Goal: Task Accomplishment & Management: Manage account settings

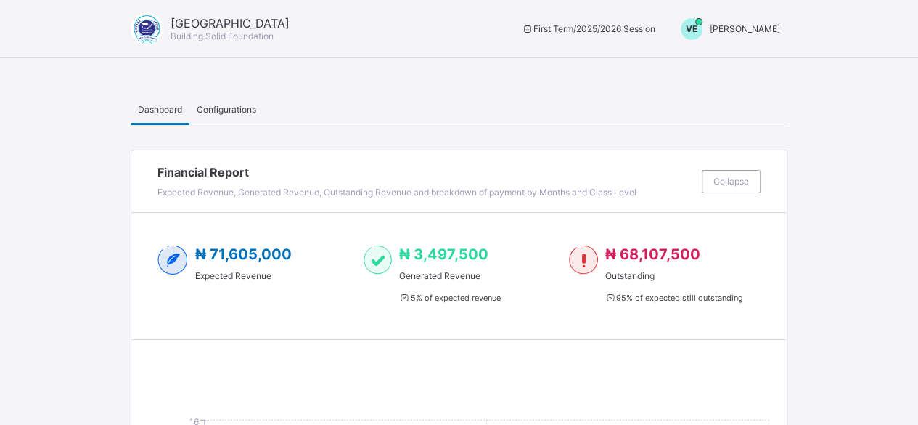
click at [744, 35] on div "VE [PERSON_NAME]" at bounding box center [726, 29] width 121 height 22
click at [734, 65] on span "Switch to Admin View" at bounding box center [726, 62] width 110 height 17
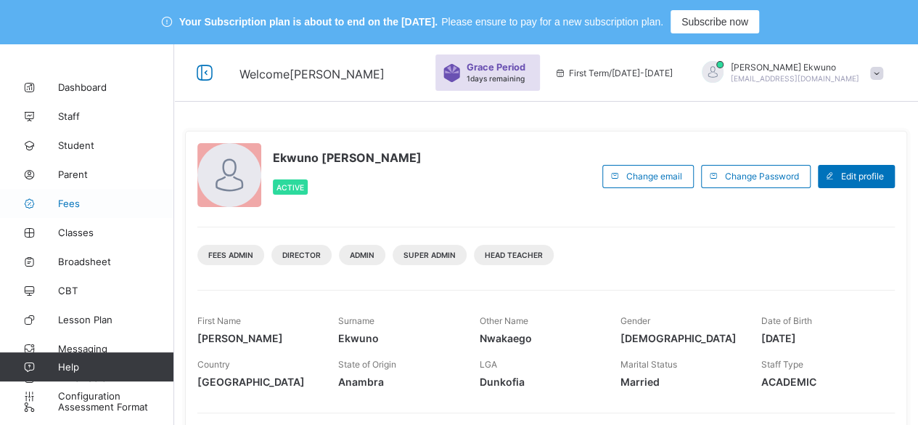
click at [68, 200] on span "Fees" at bounding box center [116, 203] width 116 height 12
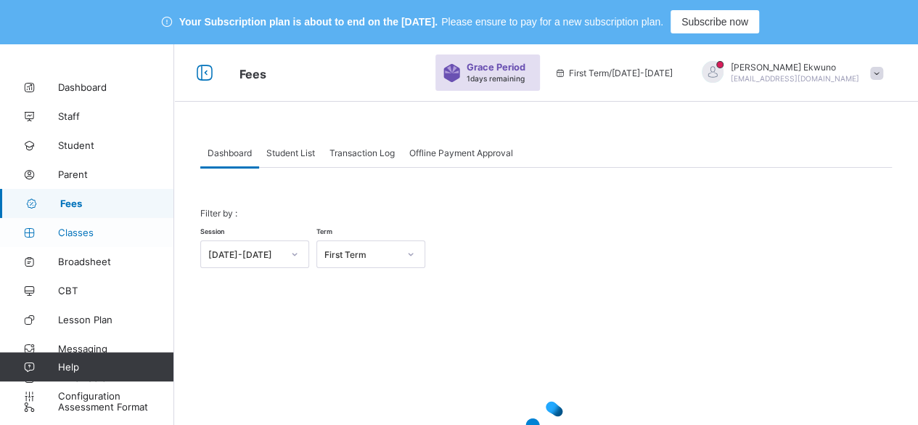
click at [86, 232] on span "Classes" at bounding box center [116, 232] width 116 height 12
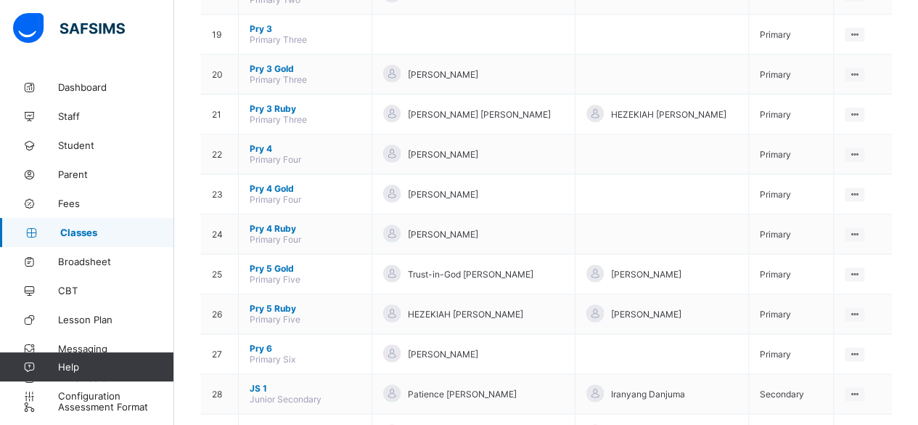
scroll to position [971, 0]
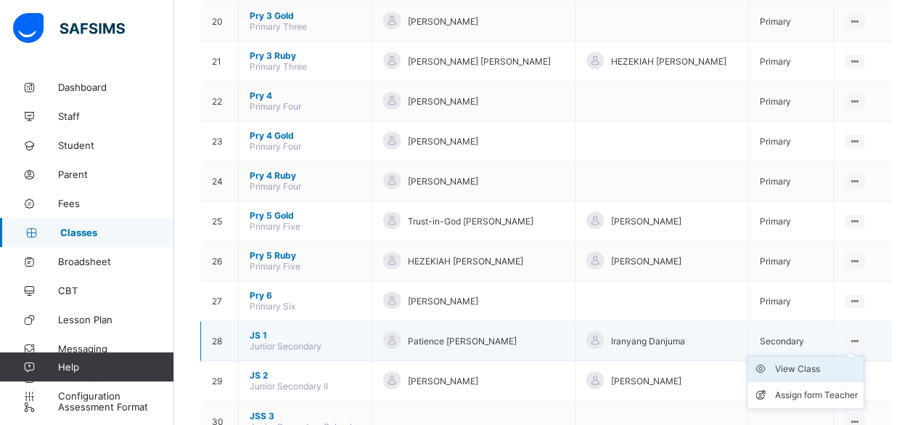
click at [813, 361] on div "View Class" at bounding box center [816, 368] width 83 height 15
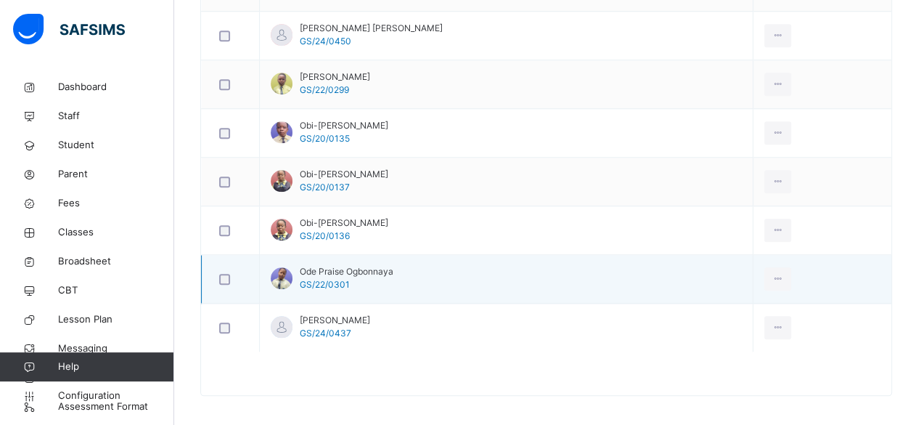
scroll to position [608, 0]
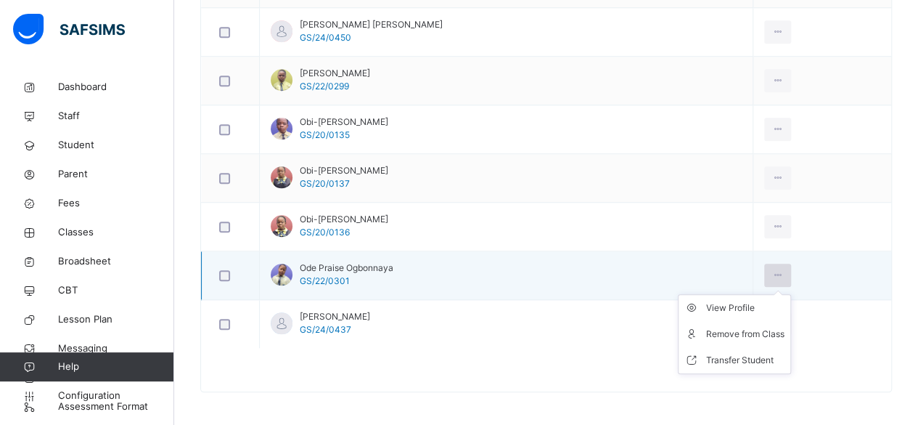
click at [779, 274] on icon at bounding box center [777, 275] width 12 height 13
click at [771, 332] on div "Remove from Class" at bounding box center [745, 334] width 78 height 15
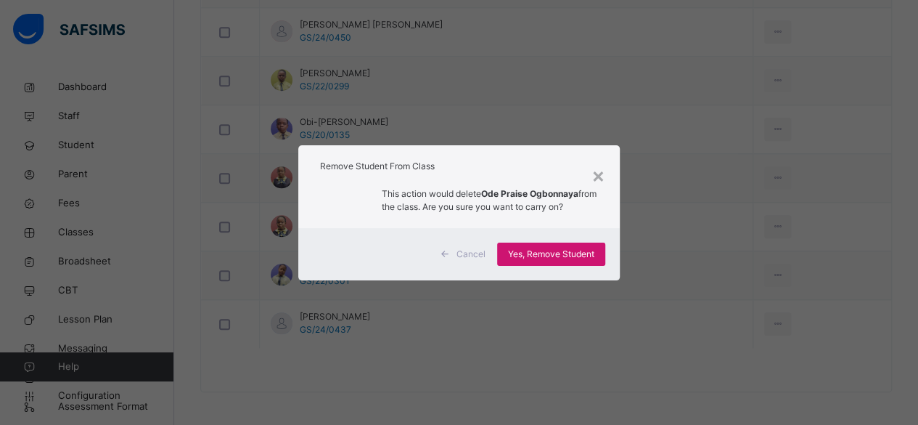
click at [576, 255] on span "Yes, Remove Student" at bounding box center [551, 253] width 86 height 13
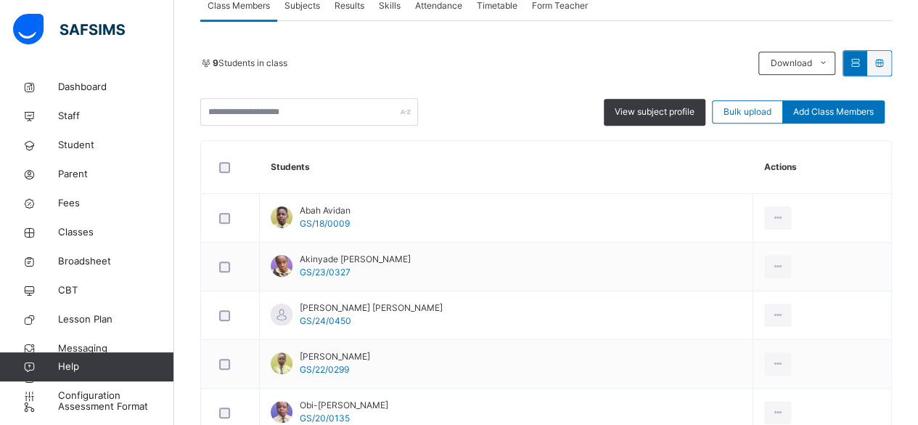
scroll to position [324, 0]
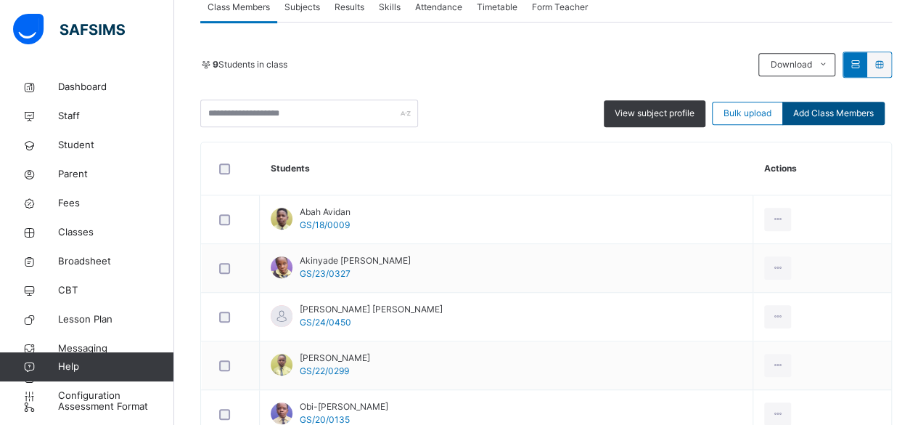
click at [840, 112] on span "Add Class Members" at bounding box center [833, 113] width 81 height 13
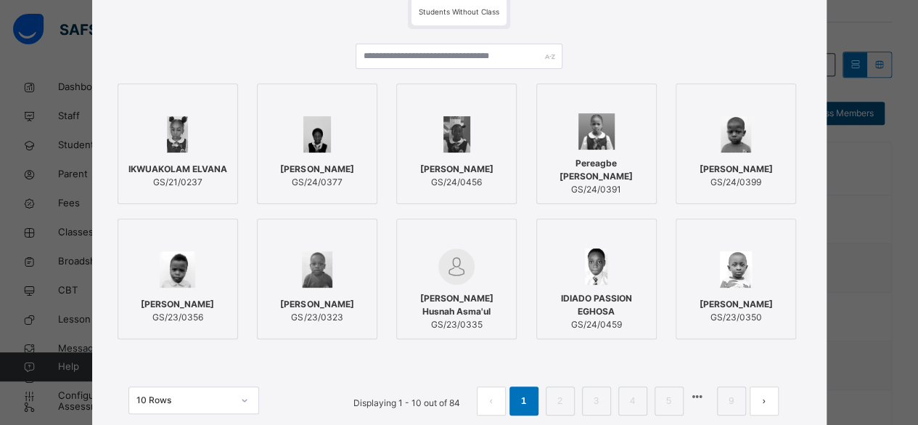
scroll to position [144, 0]
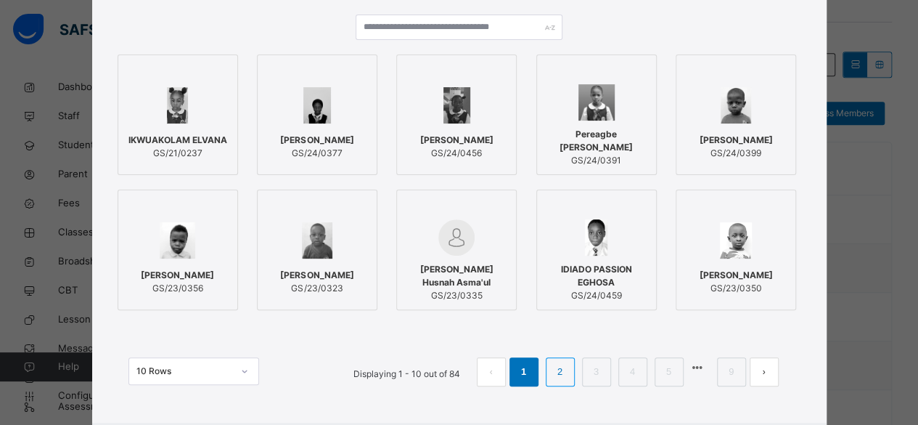
click at [560, 370] on link "2" at bounding box center [560, 371] width 14 height 19
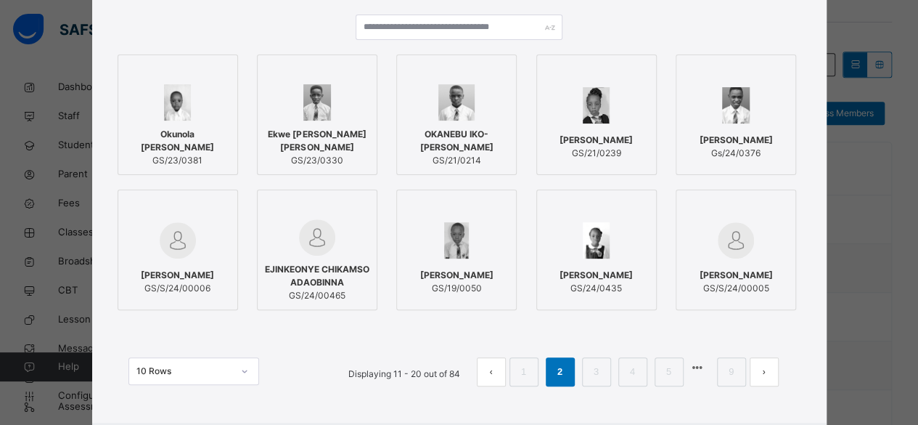
click at [740, 147] on span "Gs/24/0376" at bounding box center [736, 153] width 73 height 13
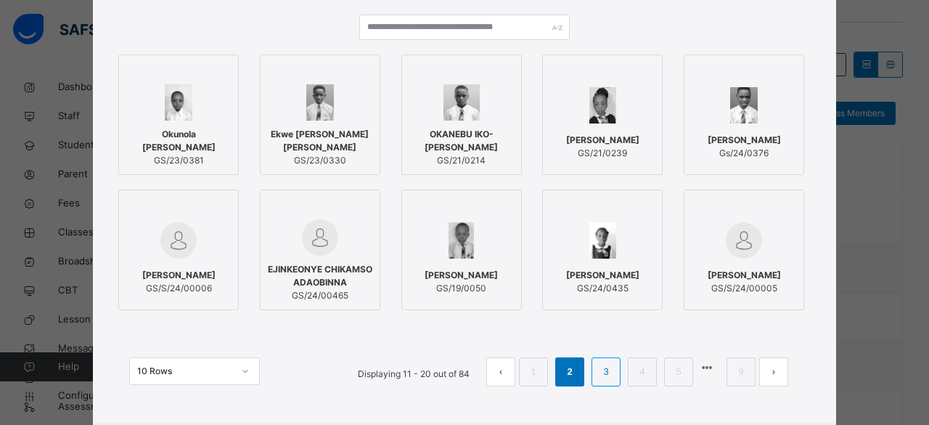
click at [602, 375] on link "3" at bounding box center [606, 371] width 14 height 19
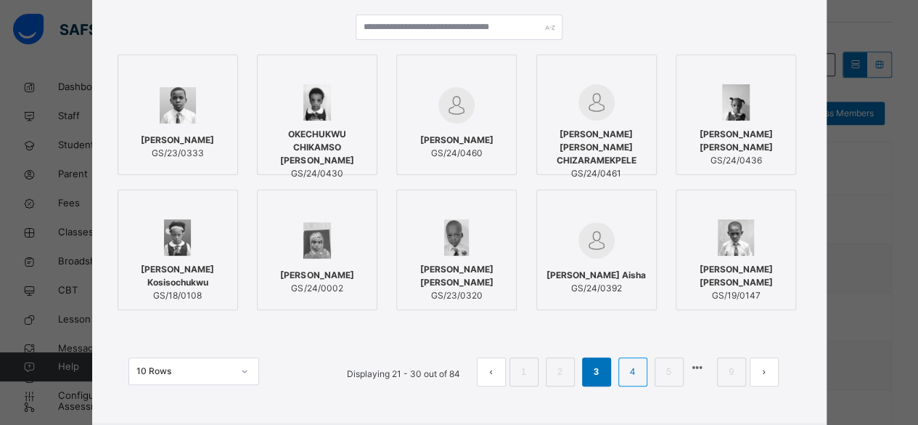
click at [631, 370] on link "4" at bounding box center [633, 371] width 14 height 19
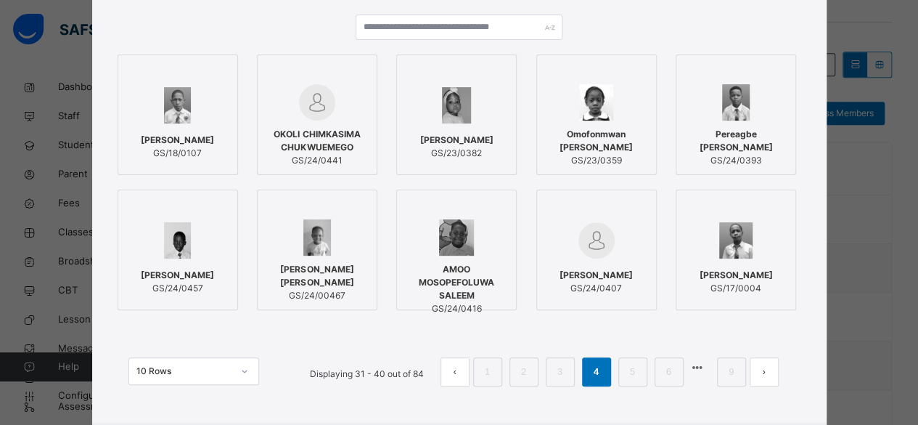
click at [743, 258] on div at bounding box center [736, 240] width 105 height 42
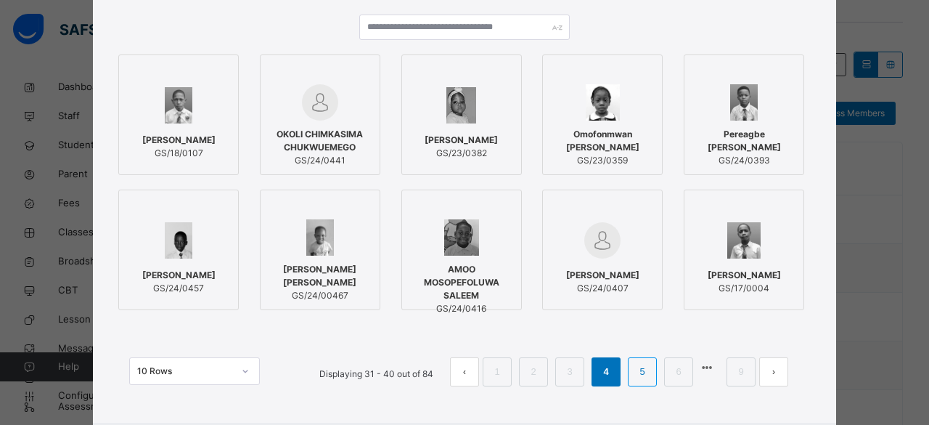
click at [637, 373] on link "5" at bounding box center [642, 371] width 14 height 19
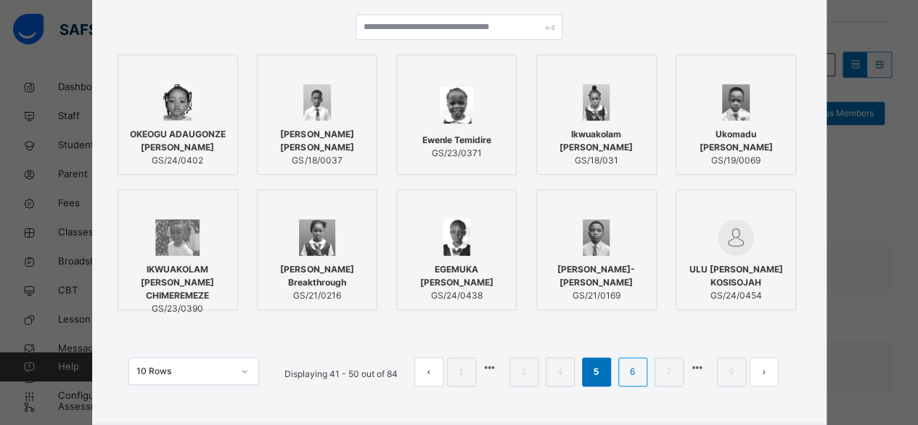
click at [633, 372] on link "6" at bounding box center [633, 371] width 14 height 19
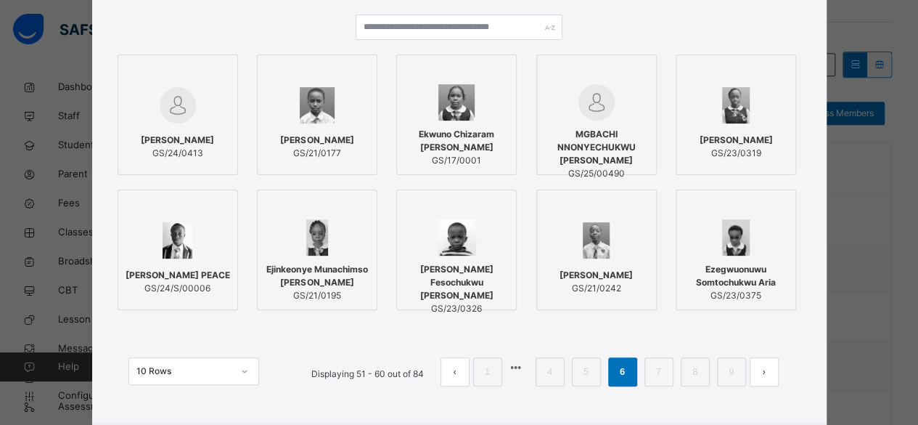
click at [595, 237] on img at bounding box center [597, 240] width 28 height 36
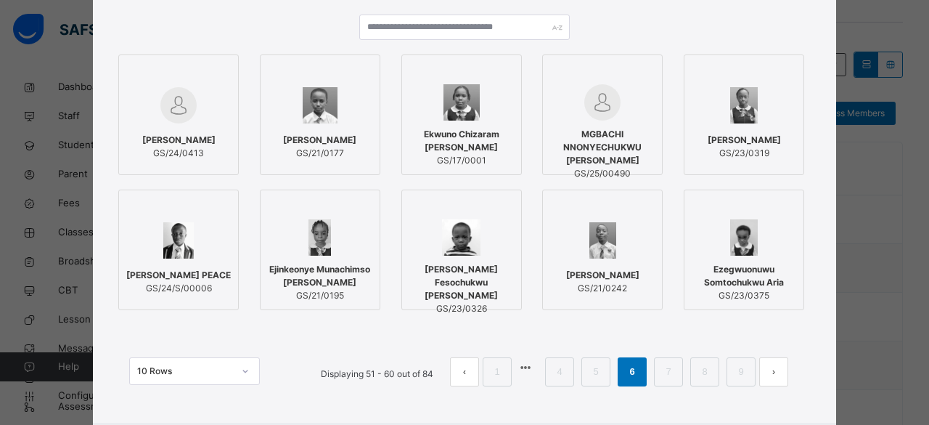
click at [621, 261] on div "[PERSON_NAME] GS/21/0242" at bounding box center [602, 281] width 105 height 41
click at [665, 370] on link "7" at bounding box center [668, 371] width 14 height 19
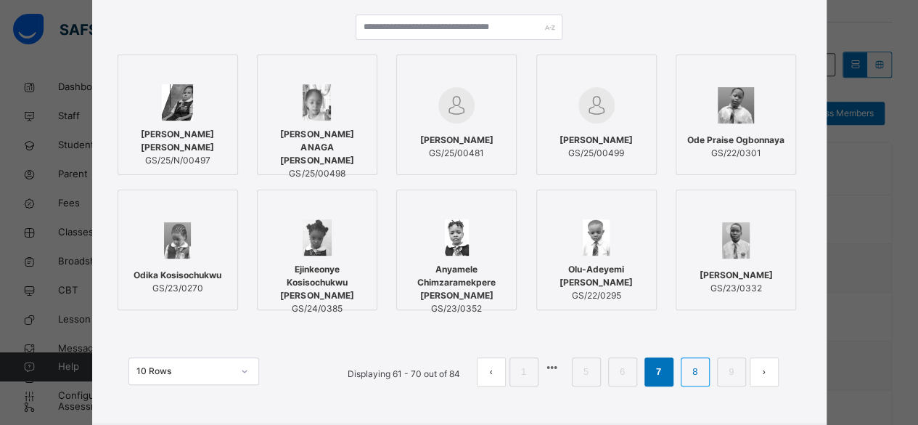
click at [695, 370] on link "8" at bounding box center [695, 371] width 14 height 19
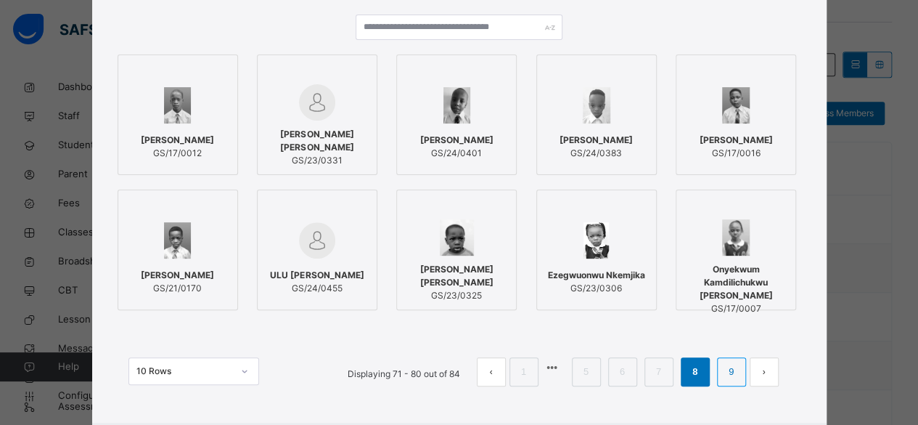
click at [734, 372] on link "9" at bounding box center [731, 371] width 14 height 19
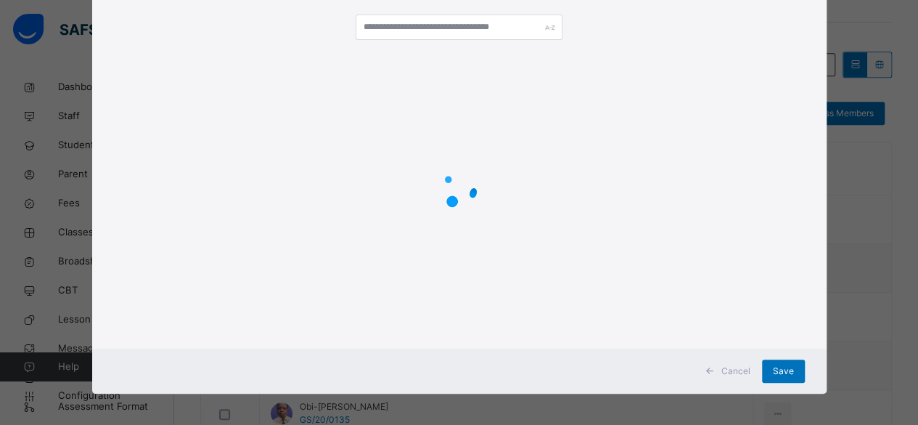
scroll to position [87, 0]
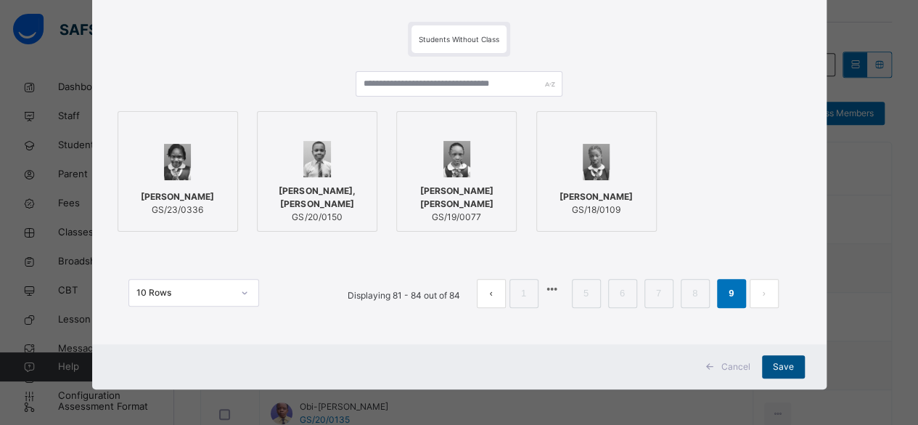
click at [779, 364] on span "Save" at bounding box center [783, 366] width 21 height 13
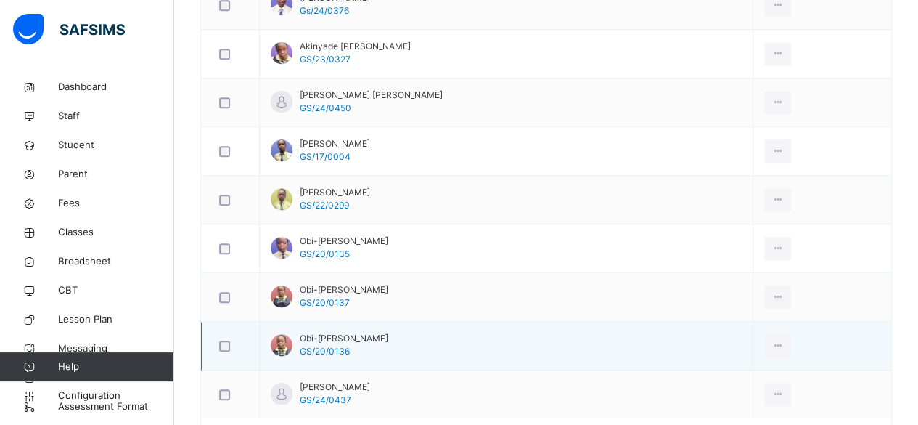
scroll to position [588, 0]
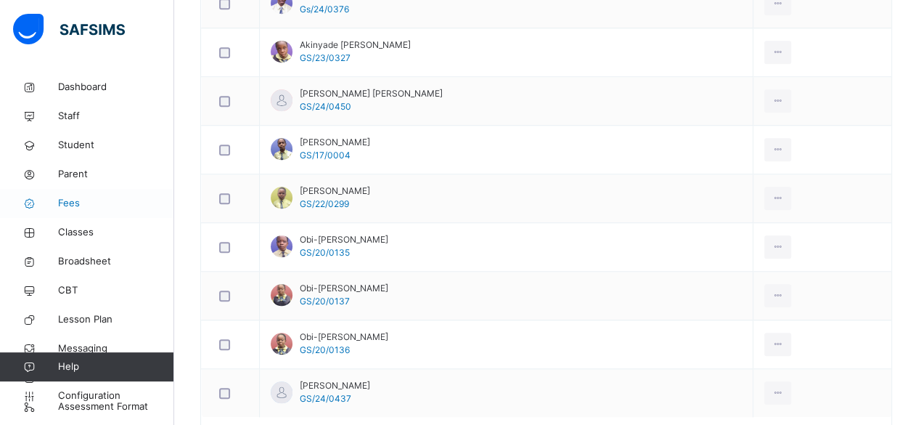
click at [74, 209] on span "Fees" at bounding box center [116, 203] width 116 height 15
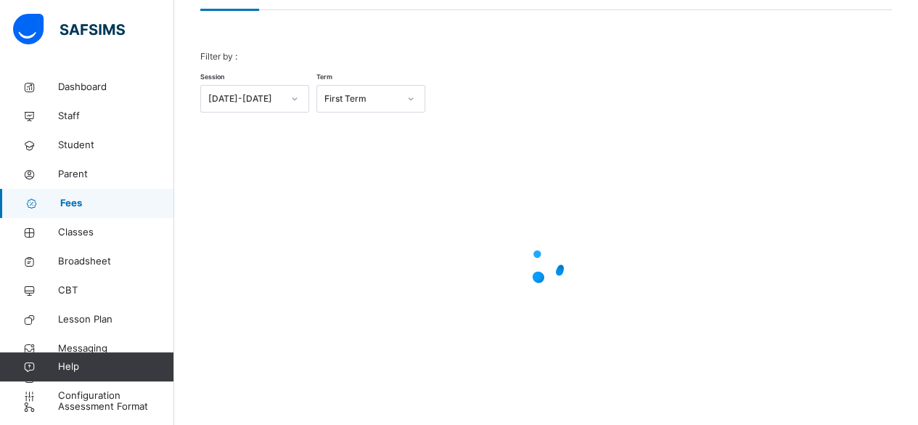
scroll to position [157, 0]
click at [107, 395] on span "Configuration" at bounding box center [115, 395] width 115 height 15
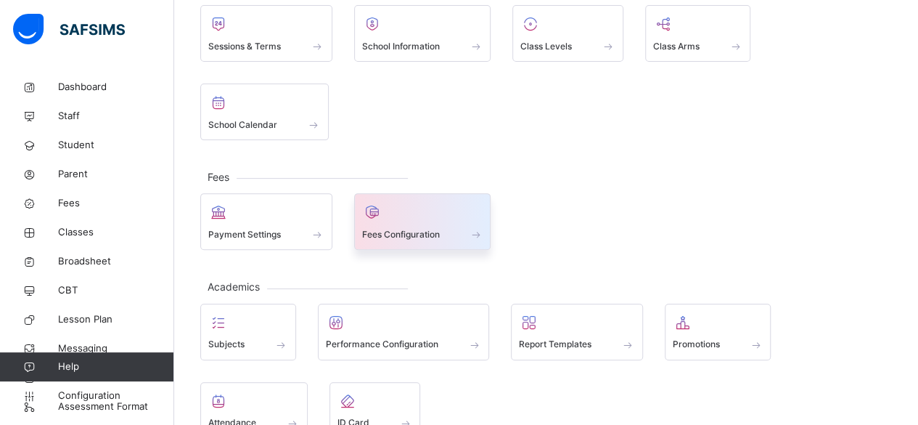
click at [382, 223] on span at bounding box center [422, 225] width 121 height 4
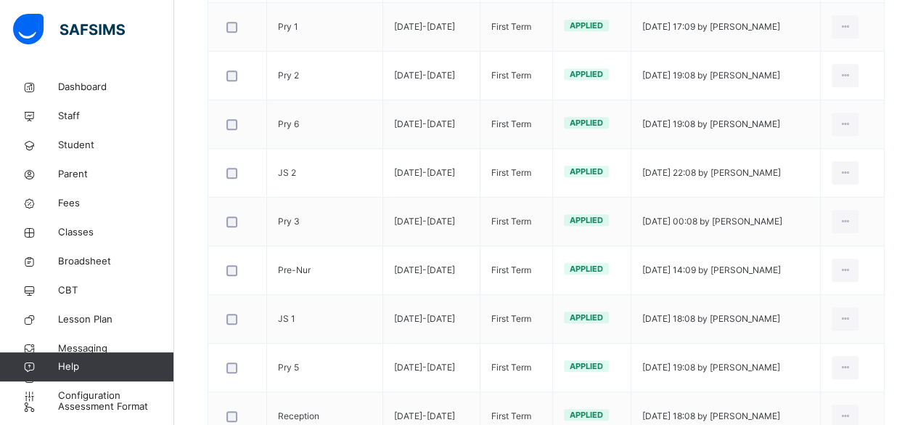
scroll to position [437, 0]
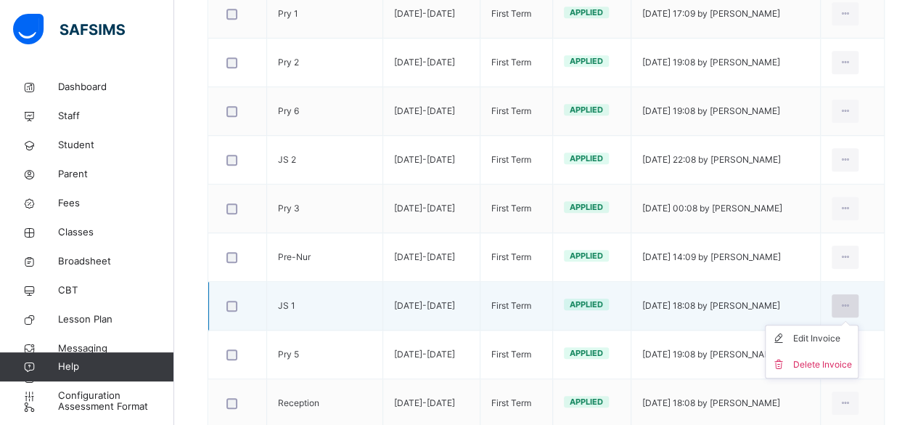
click at [851, 303] on icon at bounding box center [845, 305] width 12 height 13
click at [828, 335] on div "Edit Invoice" at bounding box center [822, 338] width 59 height 15
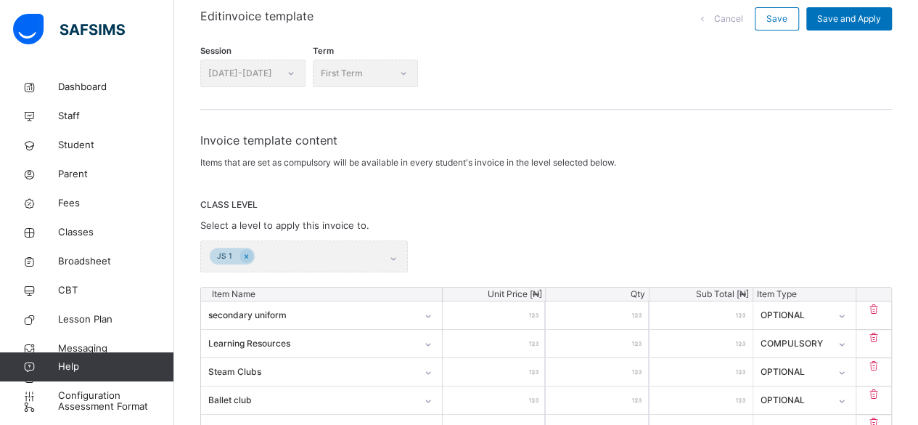
scroll to position [173, 0]
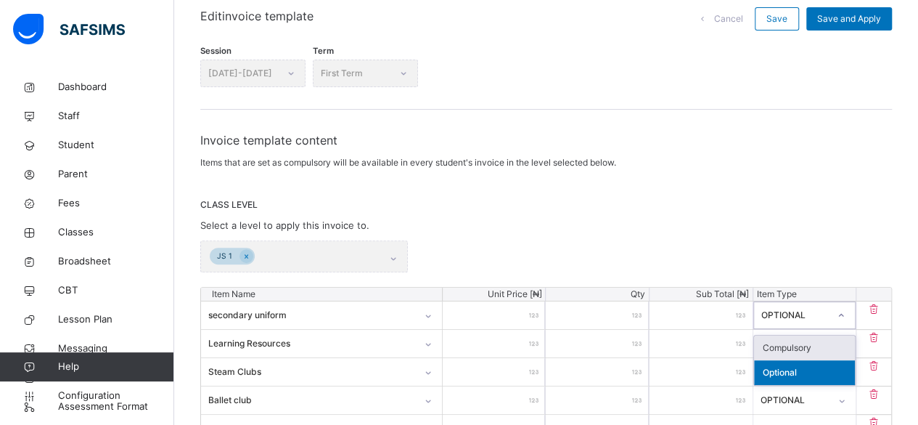
click at [801, 345] on div "Compulsory" at bounding box center [805, 347] width 102 height 25
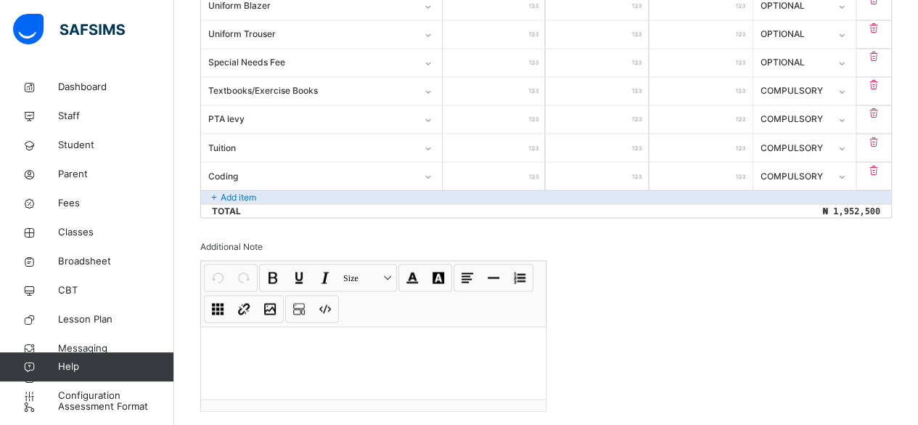
scroll to position [1309, 0]
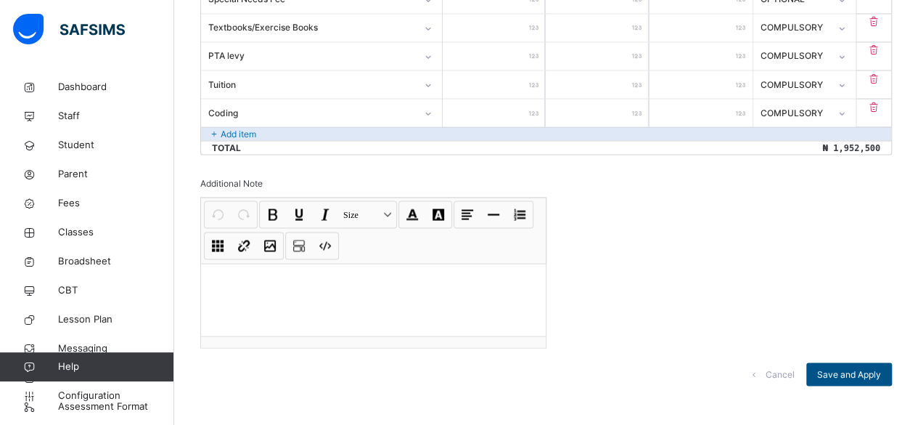
click at [856, 367] on span "Save and Apply" at bounding box center [849, 373] width 64 height 13
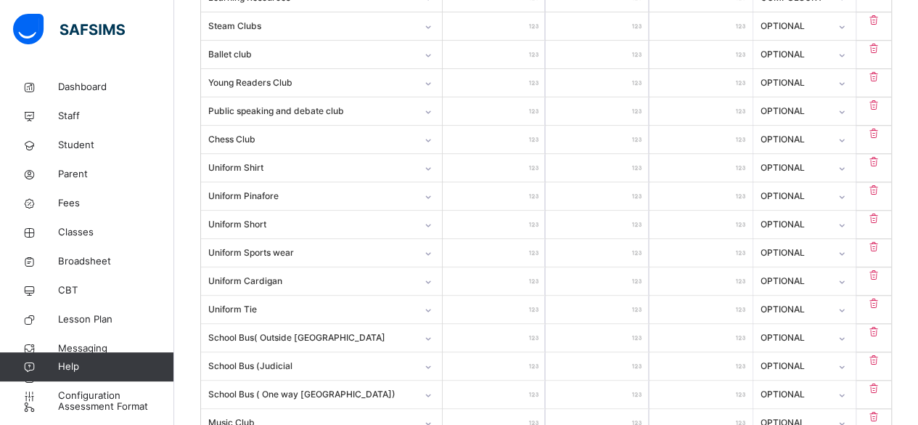
scroll to position [519, 0]
click at [77, 208] on span "Fees" at bounding box center [116, 203] width 116 height 15
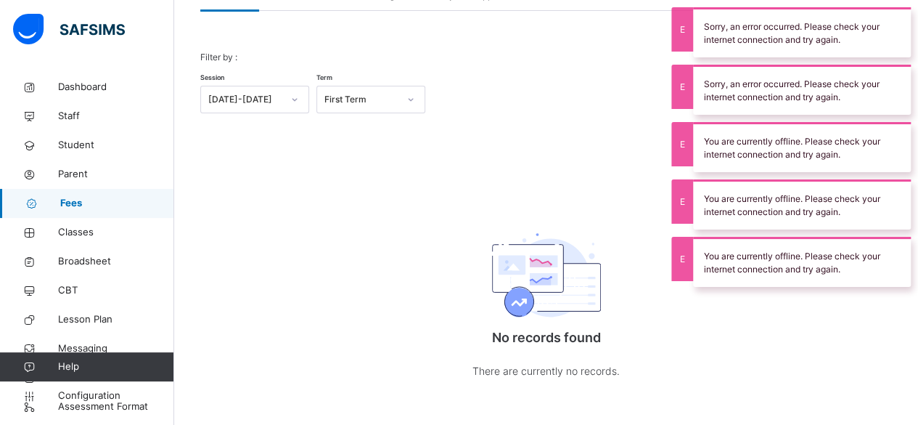
scroll to position [163, 0]
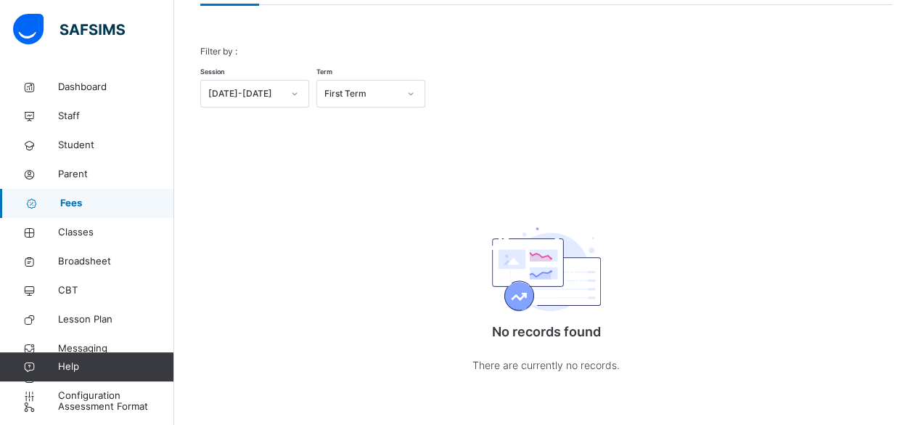
click at [91, 190] on link "Fees" at bounding box center [87, 203] width 174 height 29
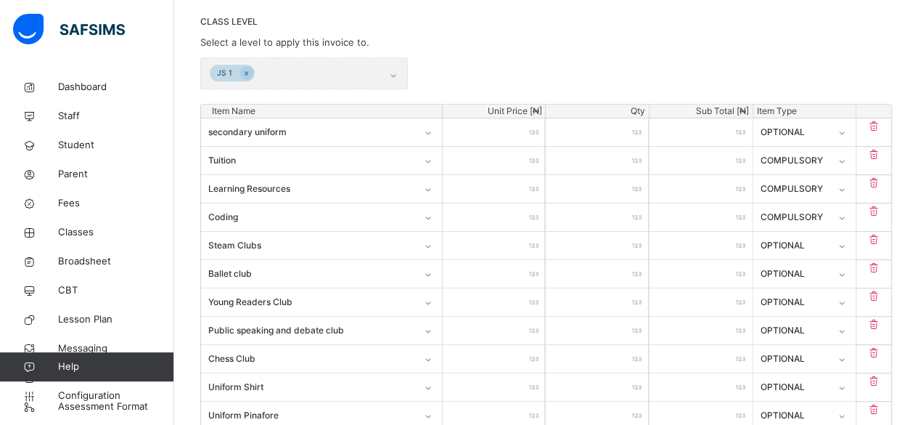
scroll to position [519, 0]
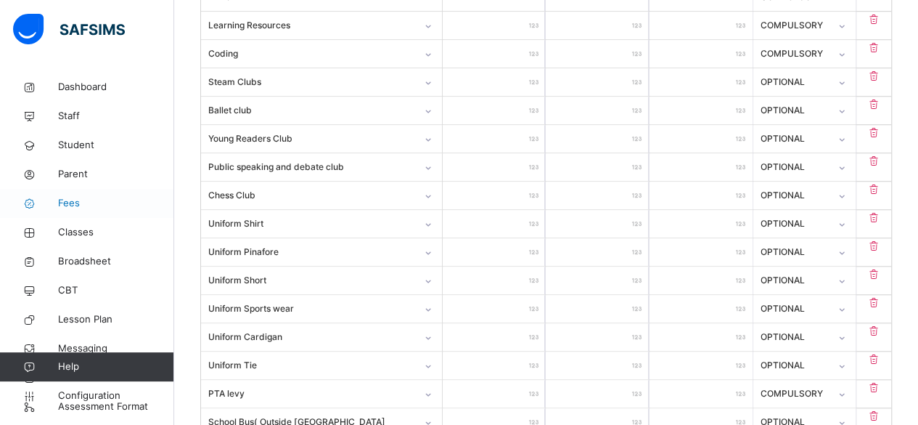
click at [68, 198] on span "Fees" at bounding box center [116, 203] width 116 height 15
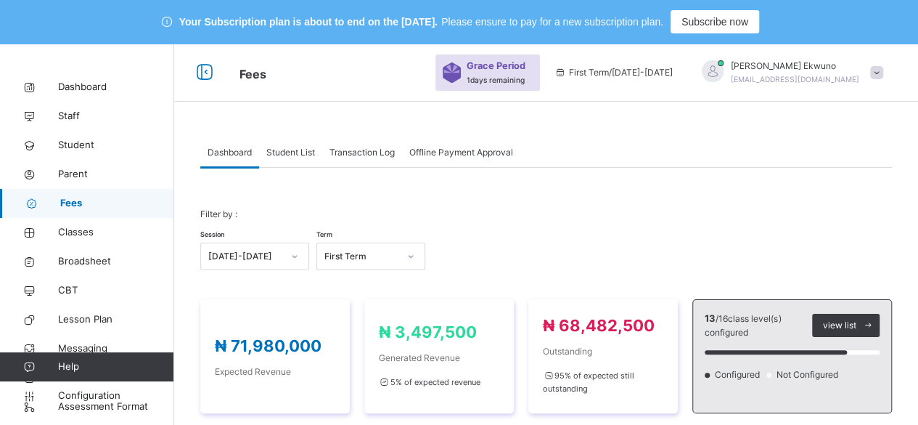
click at [295, 155] on span "Student List" at bounding box center [290, 152] width 49 height 13
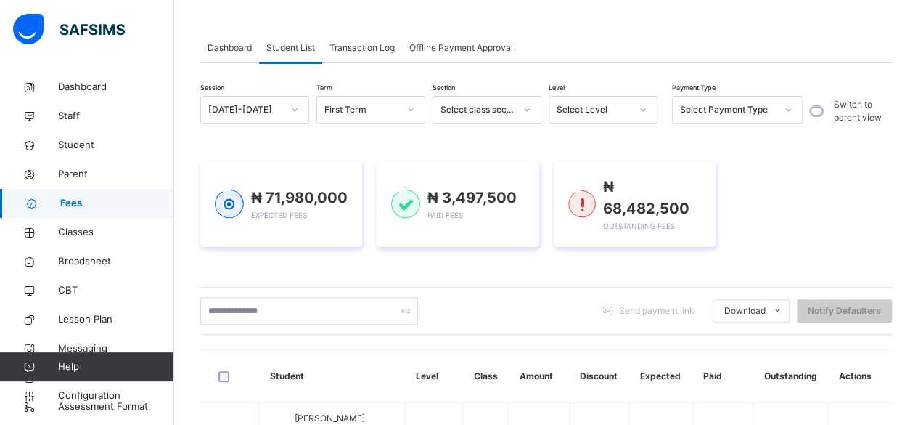
scroll to position [110, 0]
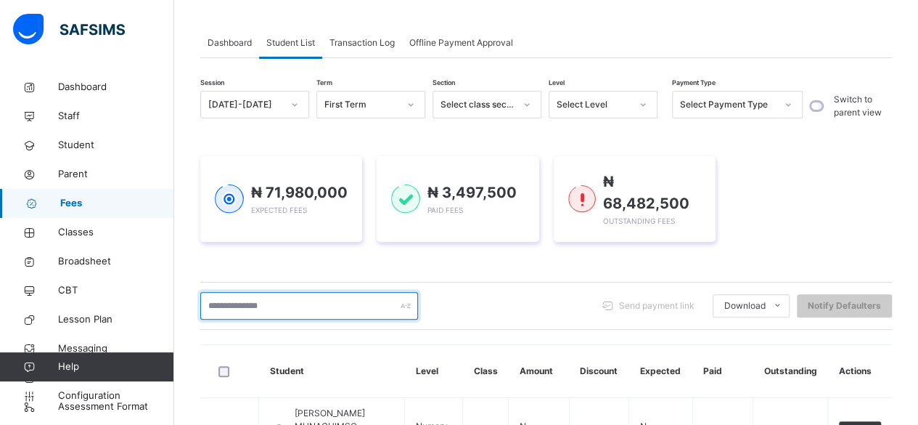
click at [305, 309] on input "text" at bounding box center [309, 306] width 218 height 28
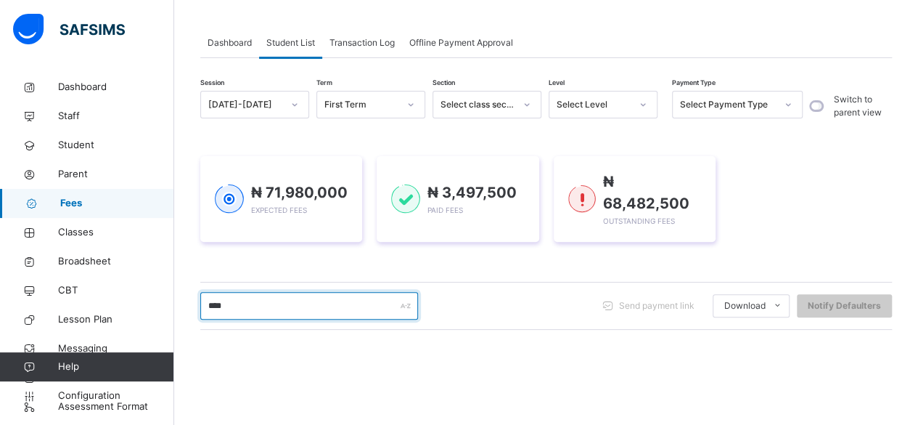
type input "*****"
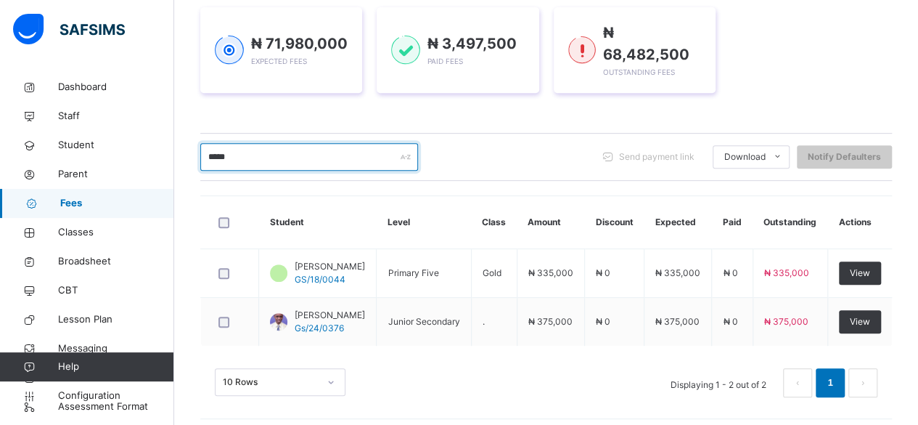
scroll to position [274, 0]
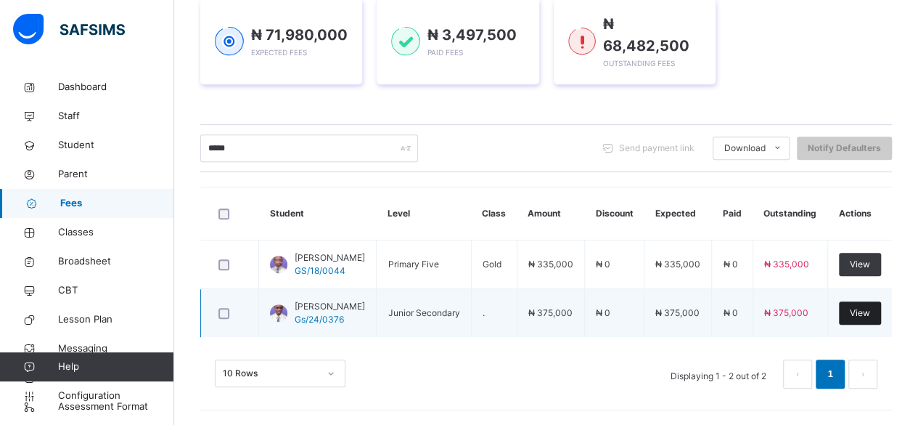
click at [862, 308] on span "View" at bounding box center [860, 312] width 20 height 13
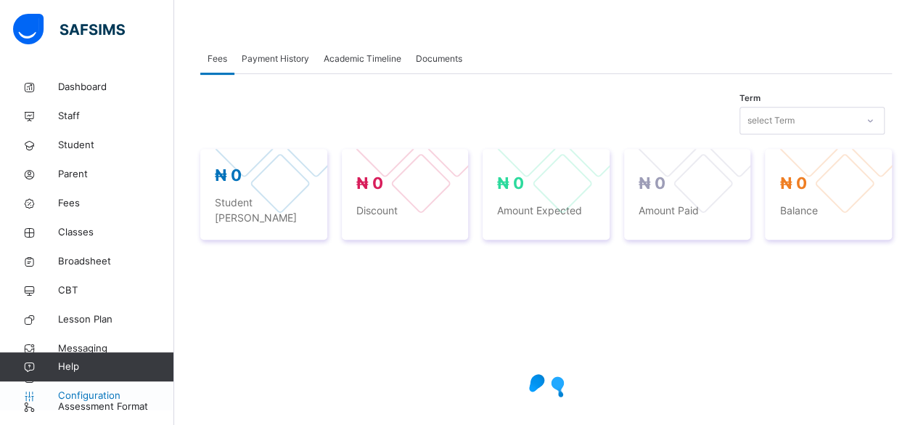
click at [110, 400] on span "Configuration" at bounding box center [115, 395] width 115 height 15
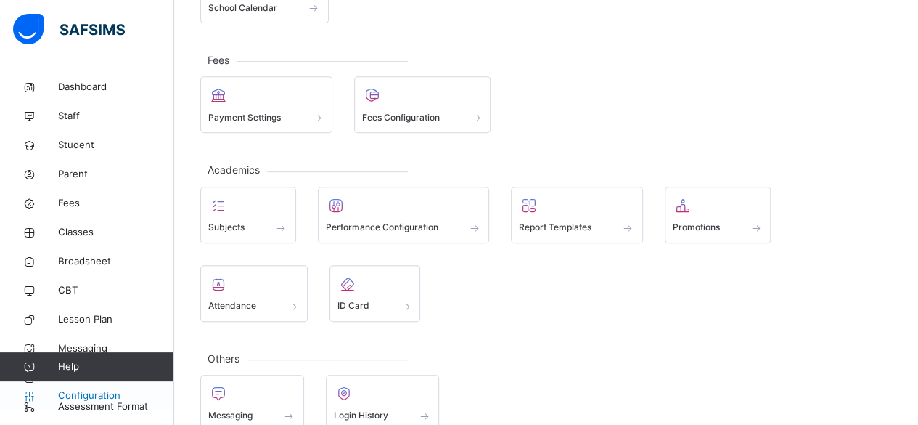
scroll to position [218, 0]
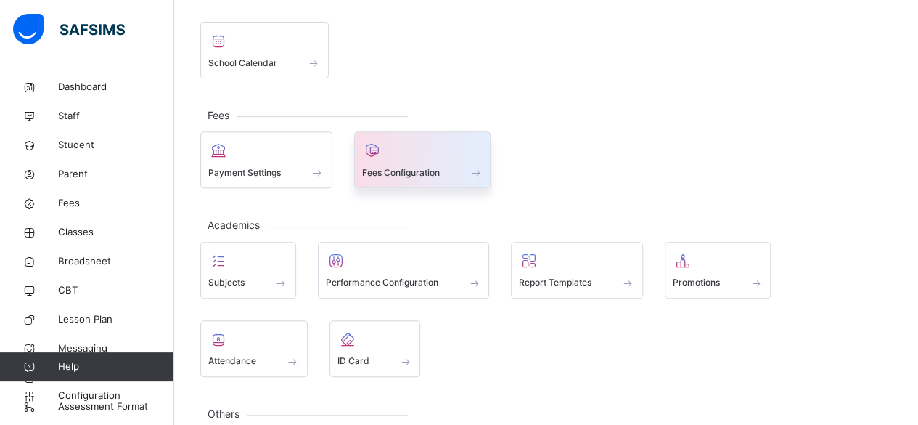
click at [425, 166] on span "Fees Configuration" at bounding box center [401, 172] width 78 height 13
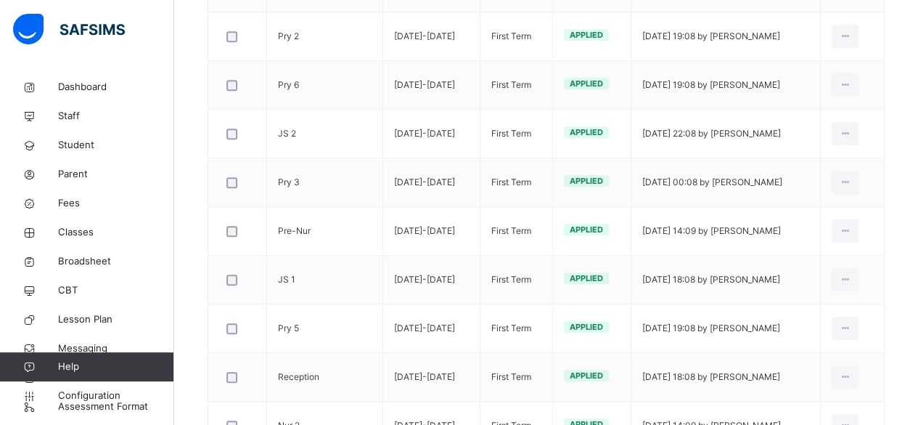
scroll to position [475, 0]
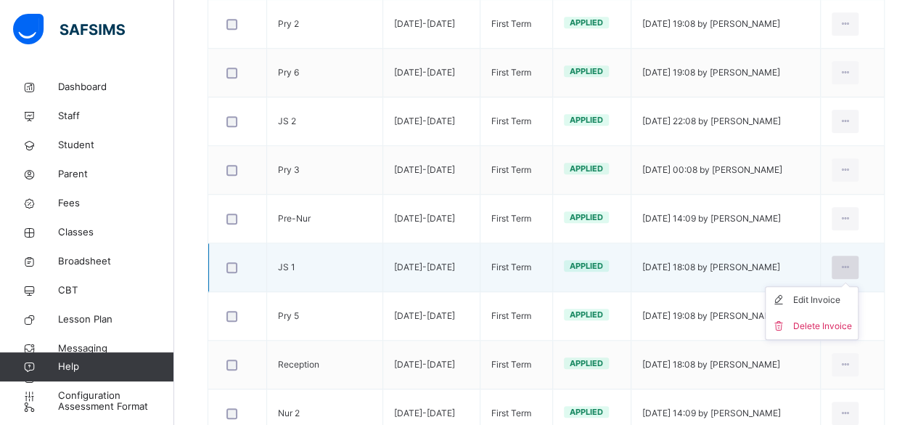
click at [851, 263] on icon at bounding box center [845, 267] width 12 height 13
click at [832, 294] on div "Edit Invoice" at bounding box center [822, 299] width 59 height 15
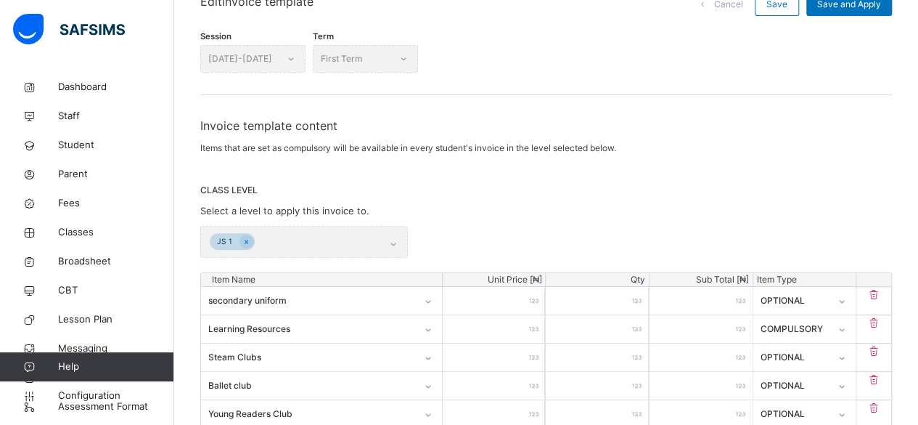
scroll to position [187, 0]
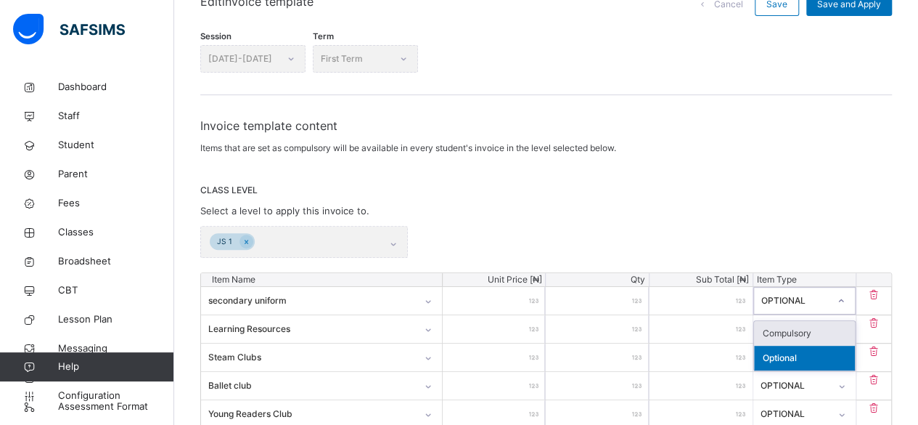
click at [817, 354] on div "Optional" at bounding box center [805, 357] width 102 height 25
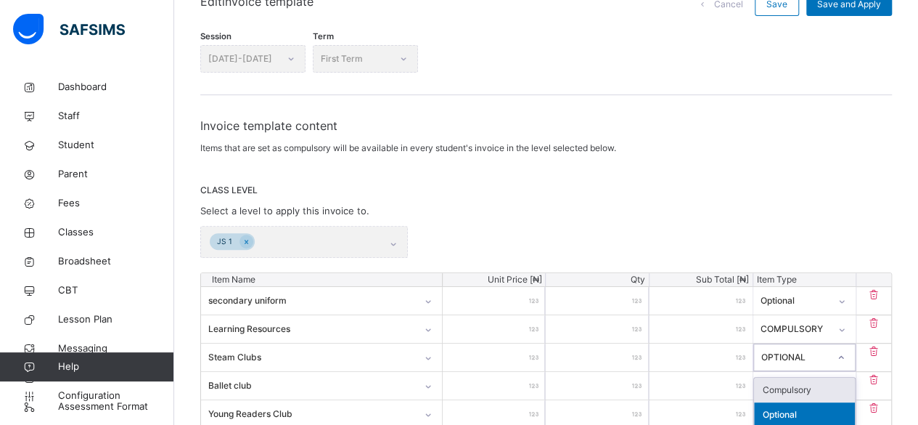
scroll to position [193, 0]
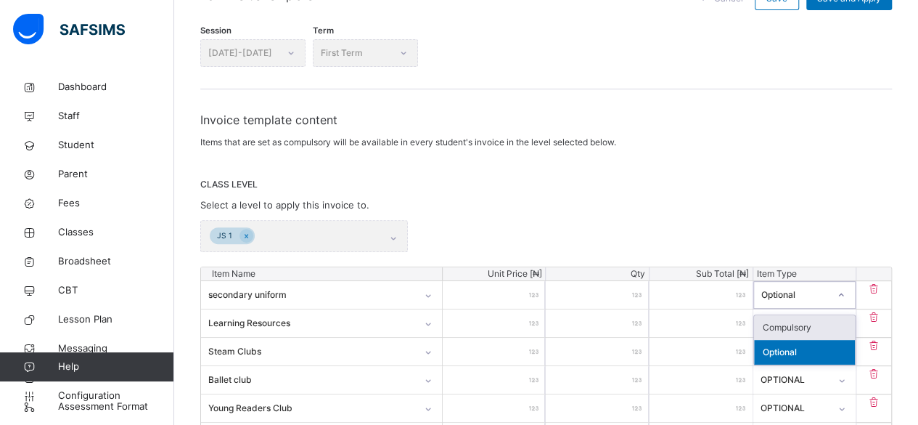
click at [816, 324] on div "Compulsory" at bounding box center [805, 327] width 102 height 25
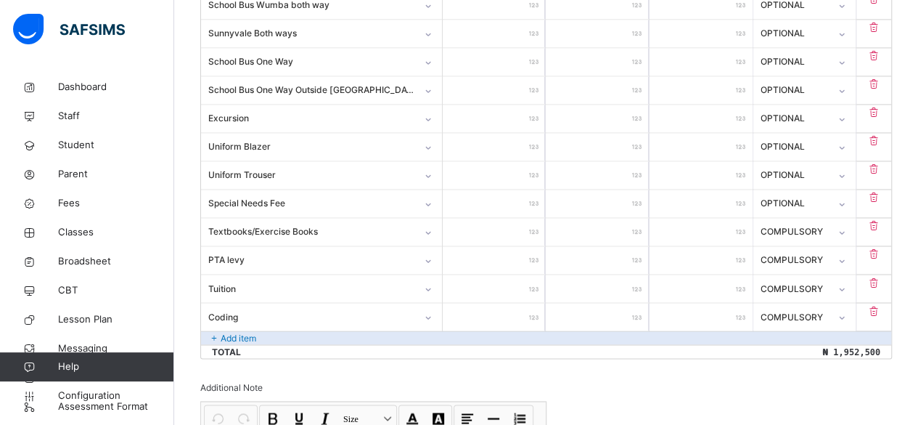
scroll to position [1309, 0]
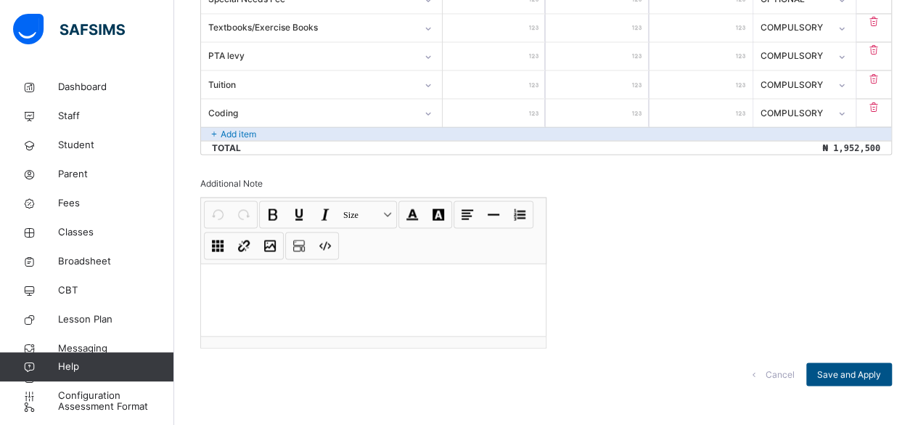
click at [848, 367] on span "Save and Apply" at bounding box center [849, 373] width 64 height 13
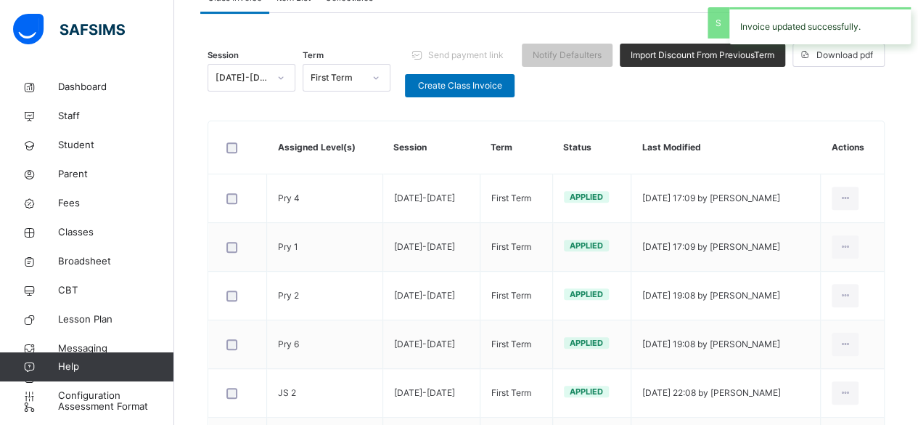
scroll to position [625, 0]
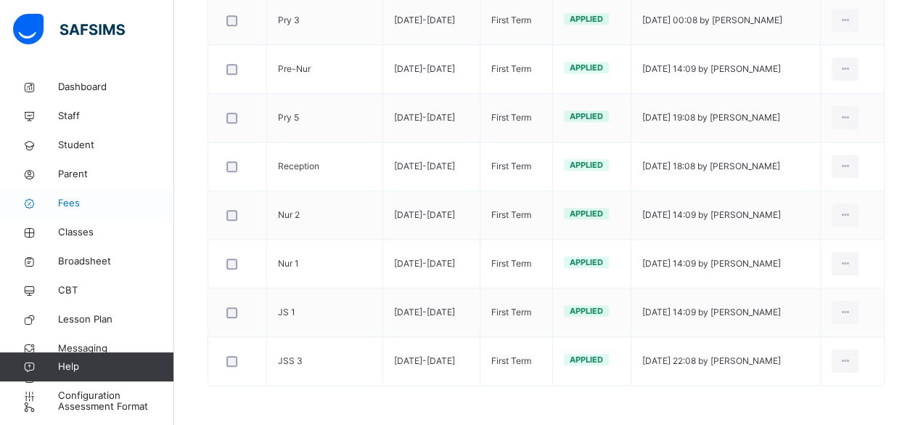
click at [79, 205] on span "Fees" at bounding box center [116, 203] width 116 height 15
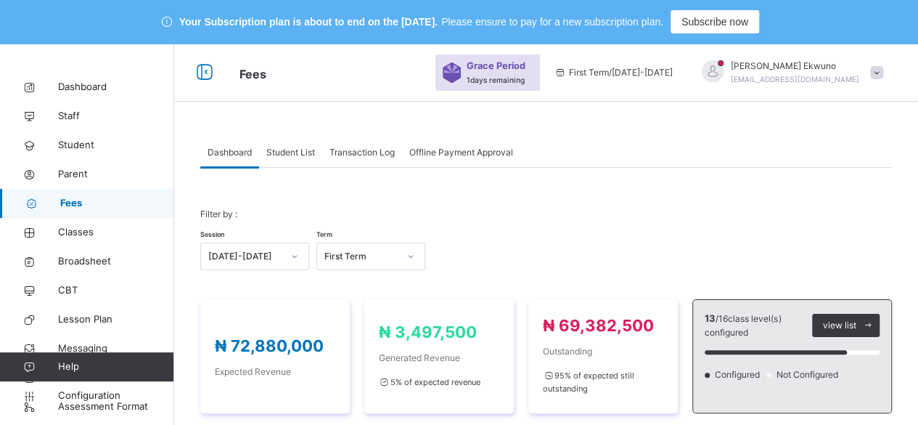
click at [306, 153] on span "Student List" at bounding box center [290, 152] width 49 height 13
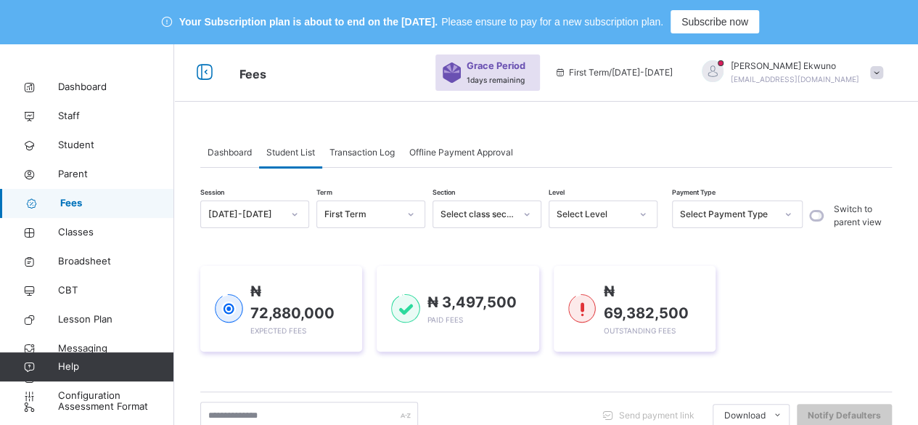
click at [292, 156] on span "Student List" at bounding box center [290, 152] width 49 height 13
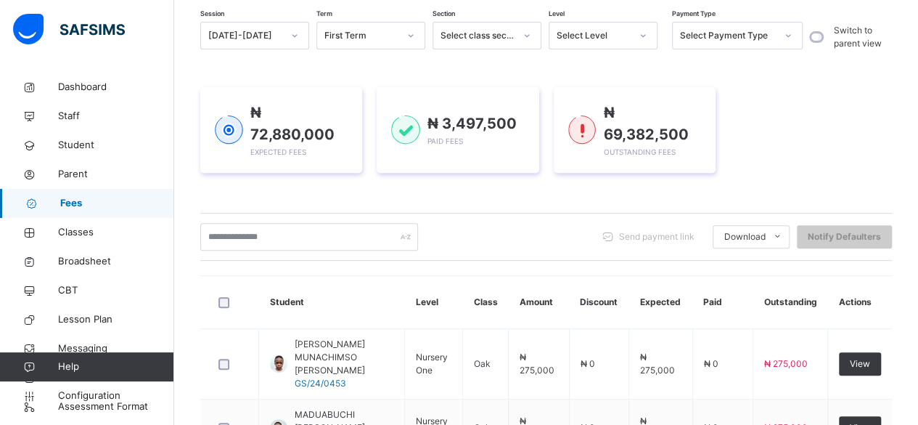
scroll to position [177, 0]
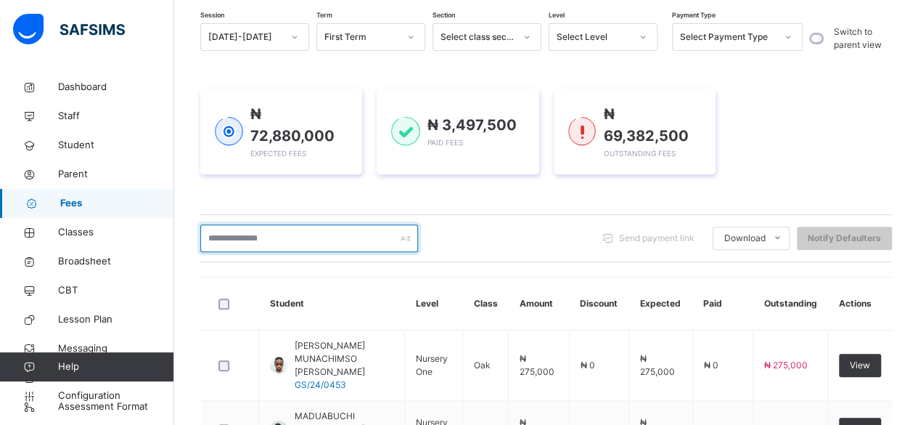
click at [332, 225] on input "text" at bounding box center [309, 238] width 218 height 28
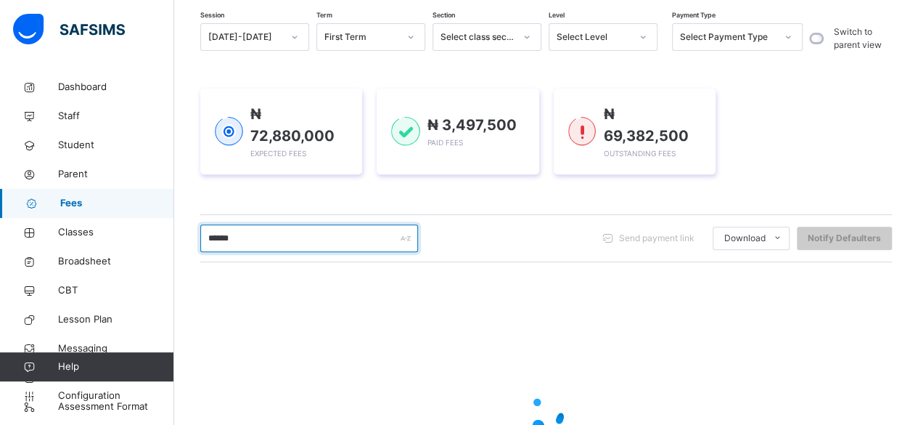
type input "*******"
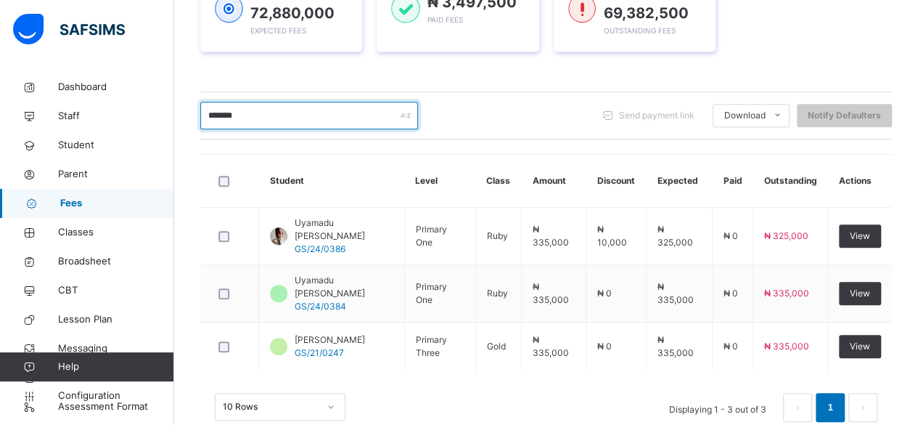
scroll to position [309, 0]
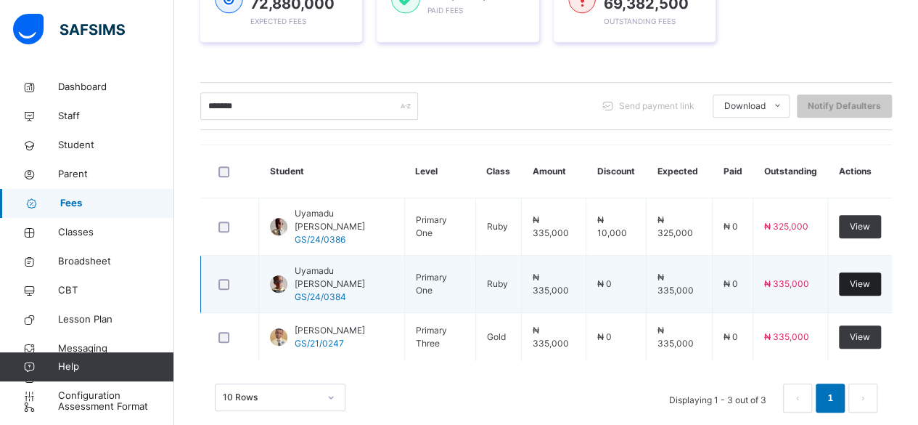
click at [867, 277] on span "View" at bounding box center [860, 283] width 20 height 13
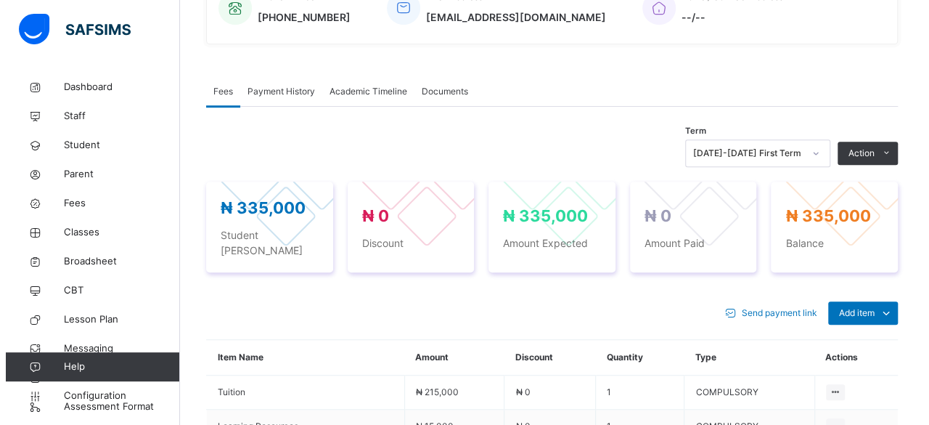
scroll to position [455, 0]
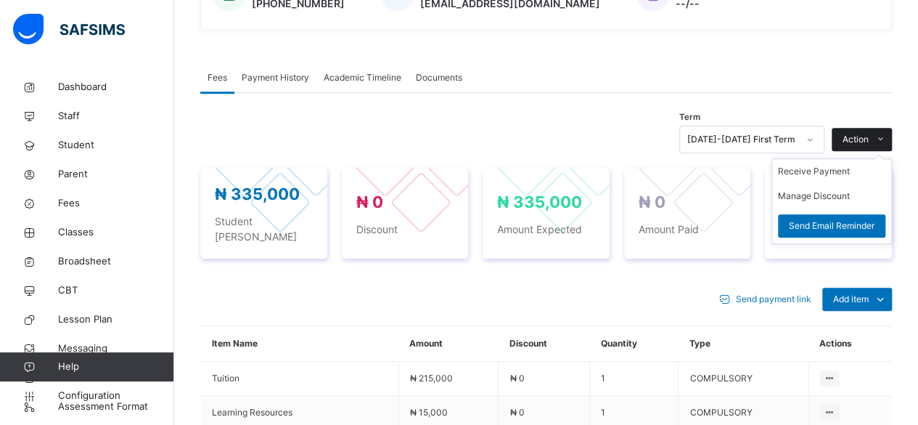
click at [886, 138] on icon at bounding box center [880, 140] width 11 height 12
click at [844, 196] on button "Manage Discount" at bounding box center [814, 195] width 72 height 13
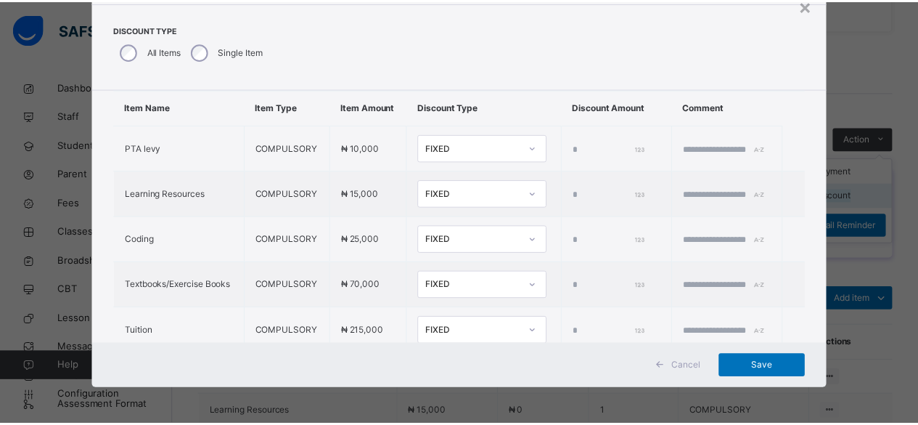
scroll to position [44, 0]
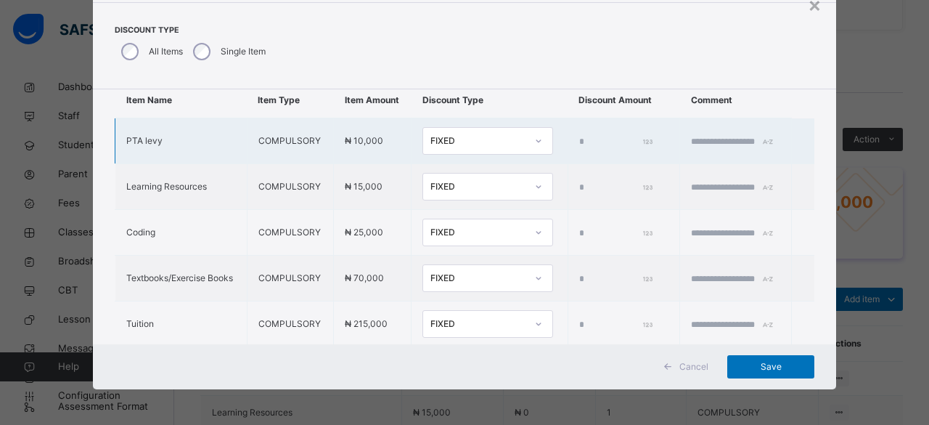
click at [579, 148] on input "*" at bounding box center [615, 141] width 73 height 13
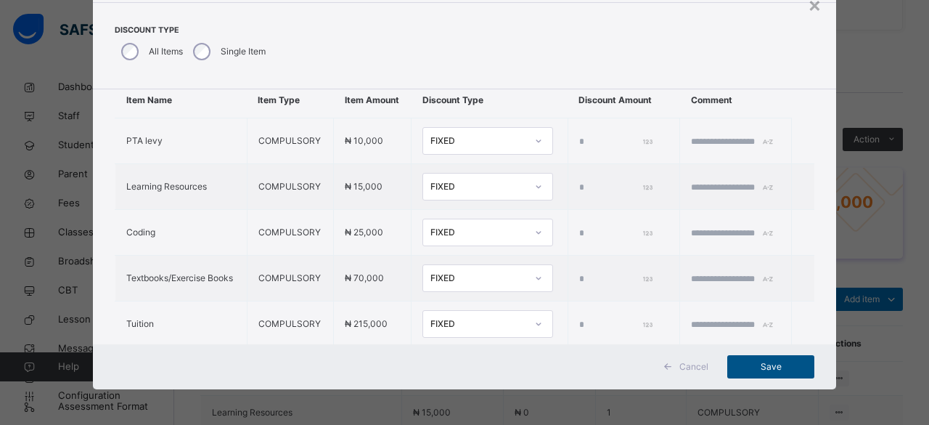
type input "*****"
click at [765, 369] on span "Save" at bounding box center [770, 366] width 65 height 13
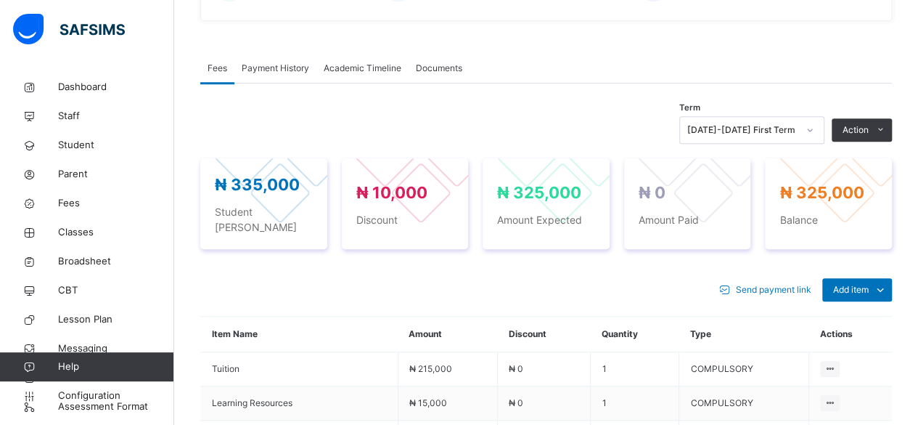
scroll to position [467, 0]
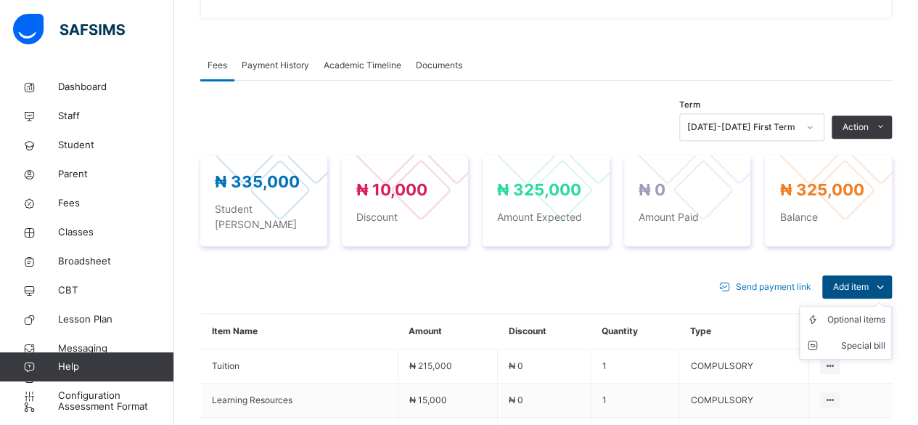
click at [869, 280] on span "Add item" at bounding box center [851, 286] width 36 height 13
click at [848, 312] on div "Optional items" at bounding box center [856, 319] width 58 height 15
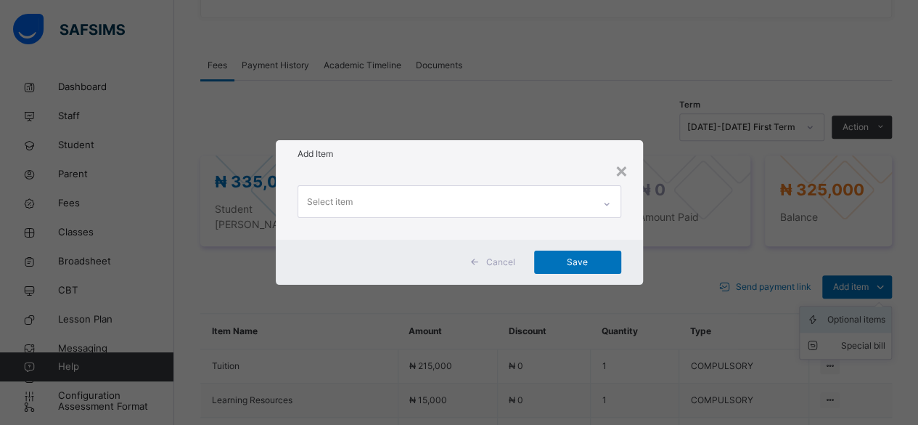
scroll to position [0, 0]
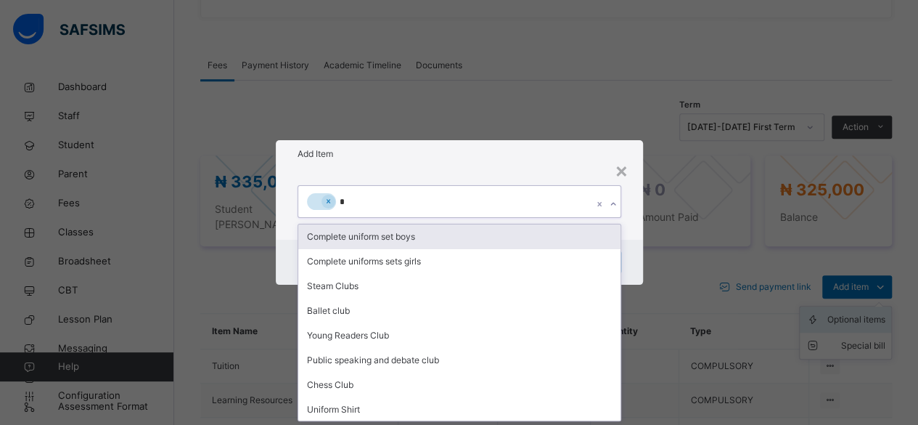
type input "**"
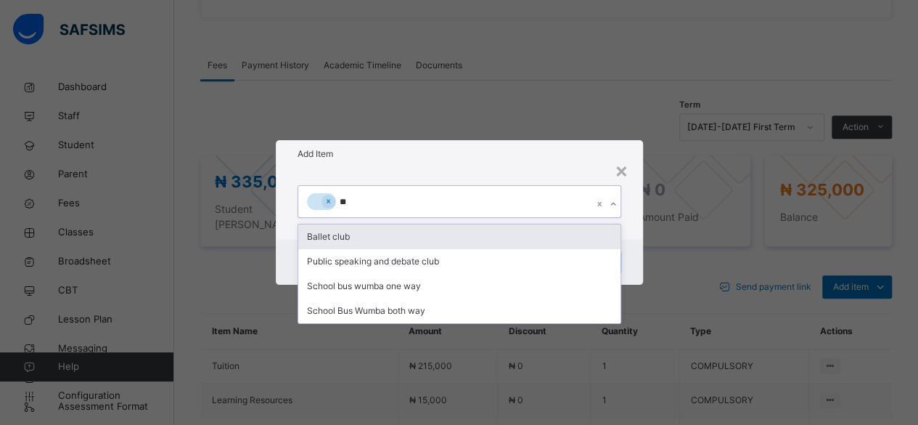
click at [372, 242] on div "Ballet club" at bounding box center [459, 236] width 322 height 25
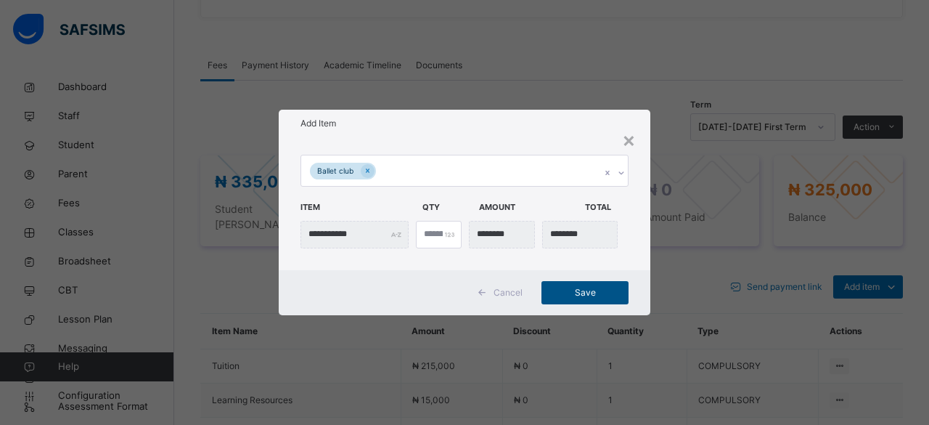
click at [588, 293] on span "Save" at bounding box center [584, 292] width 65 height 13
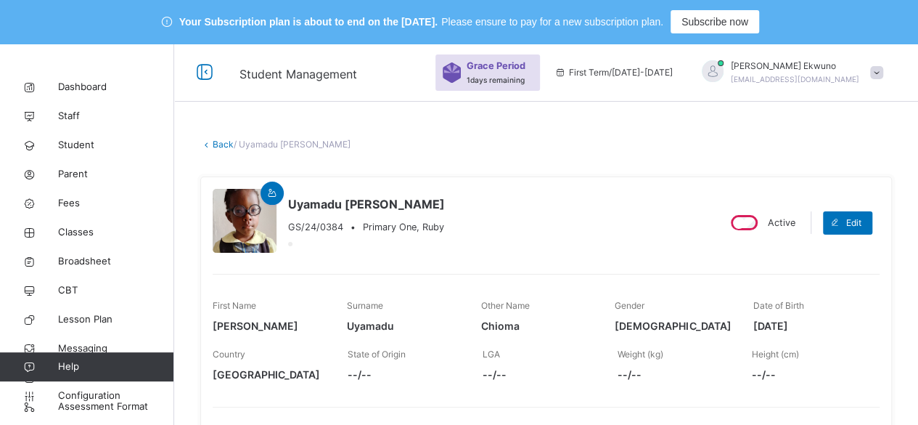
click at [229, 141] on link "Back" at bounding box center [223, 144] width 21 height 11
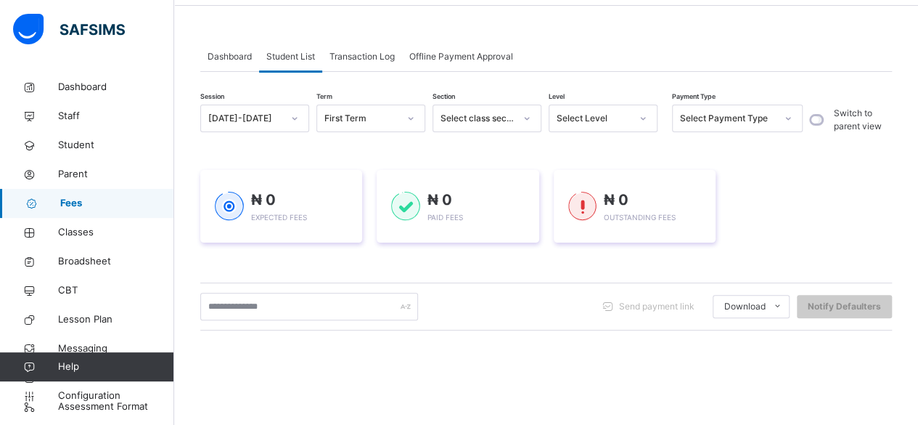
scroll to position [133, 0]
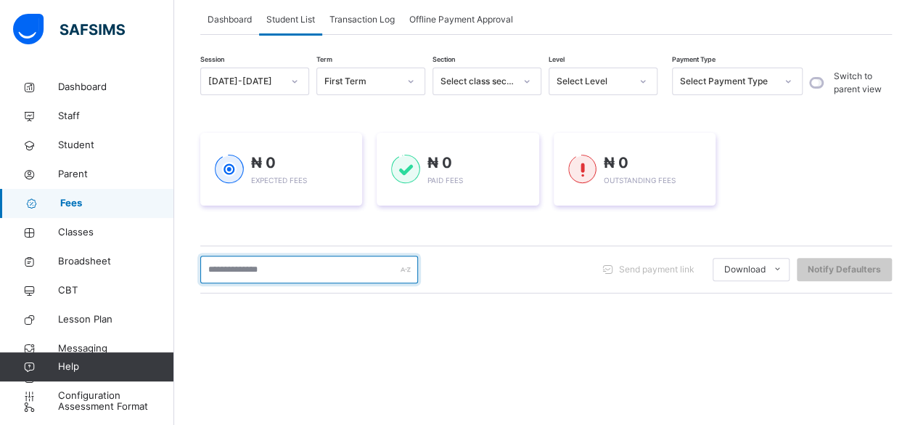
click at [302, 267] on input "text" at bounding box center [309, 269] width 218 height 28
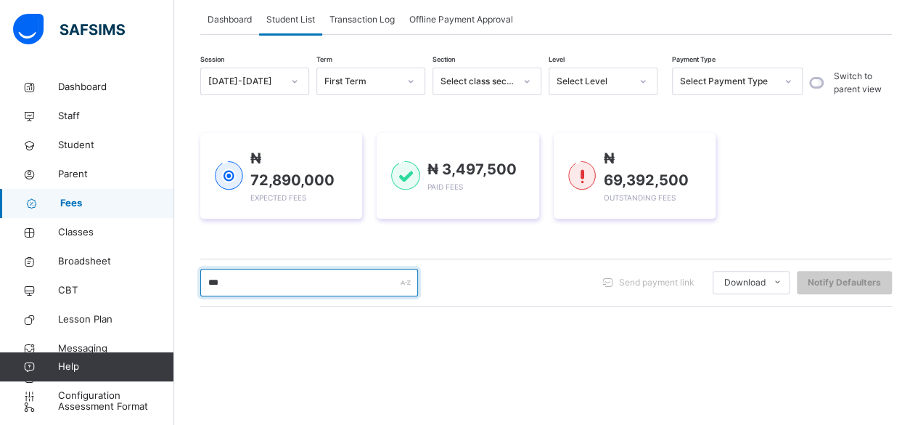
type input "*******"
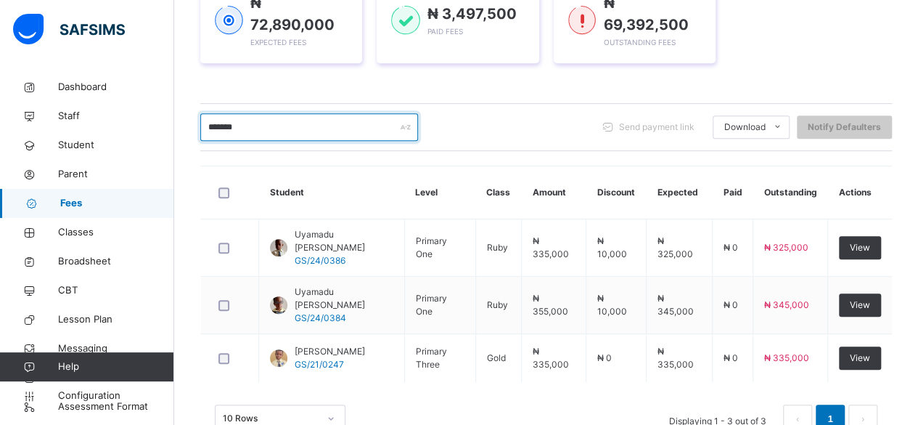
scroll to position [289, 0]
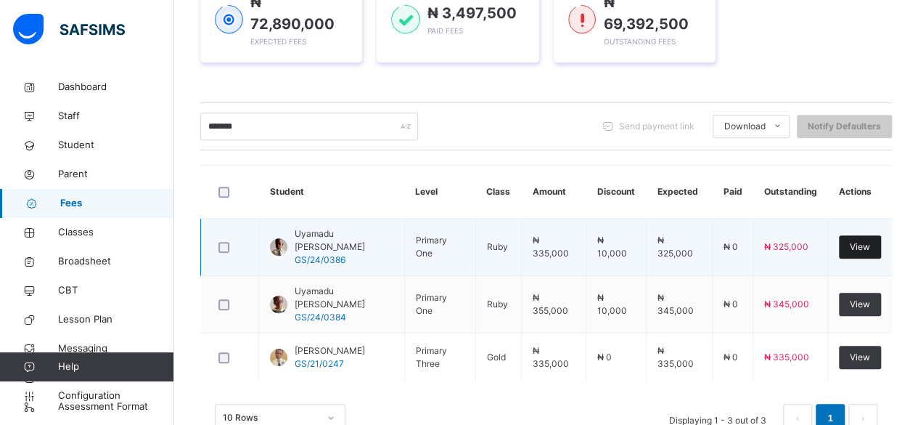
click at [870, 240] on span "View" at bounding box center [860, 246] width 20 height 13
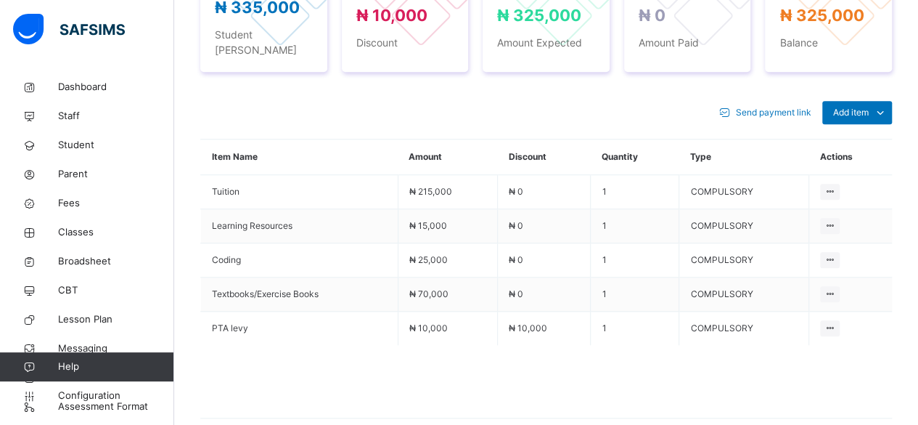
scroll to position [628, 0]
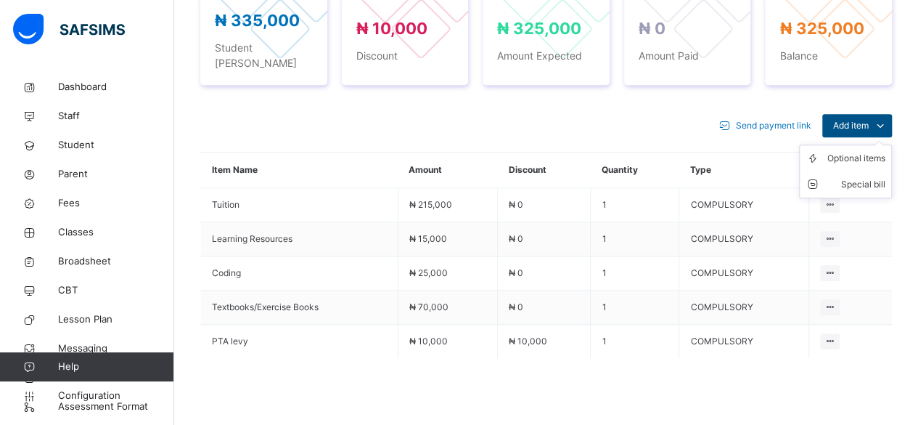
click at [869, 119] on span "Add item" at bounding box center [851, 125] width 36 height 13
click at [866, 151] on div "Optional items" at bounding box center [856, 158] width 58 height 15
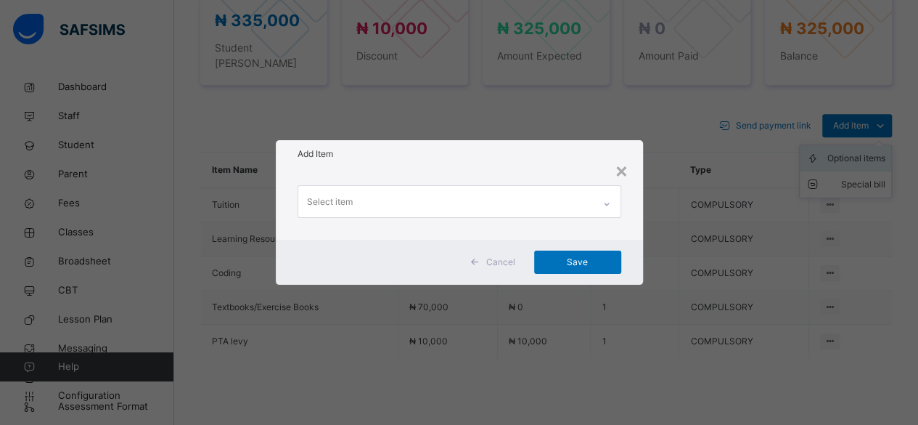
scroll to position [0, 0]
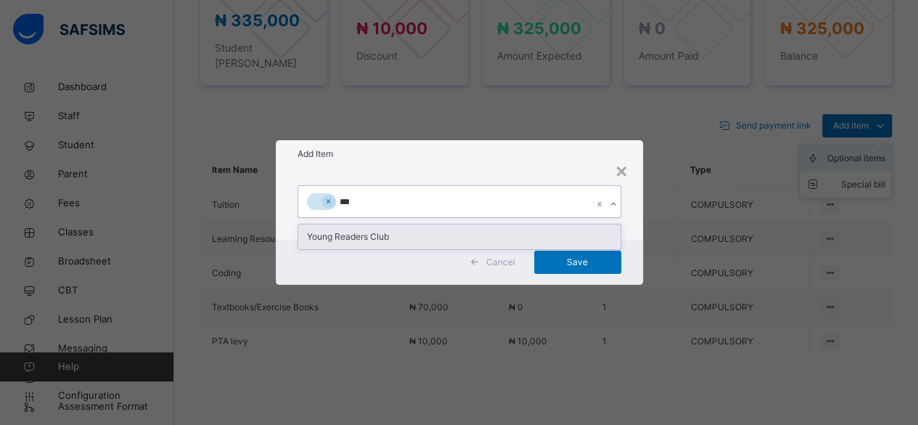
type input "****"
click at [362, 236] on div "Young Readers Club" at bounding box center [459, 236] width 322 height 25
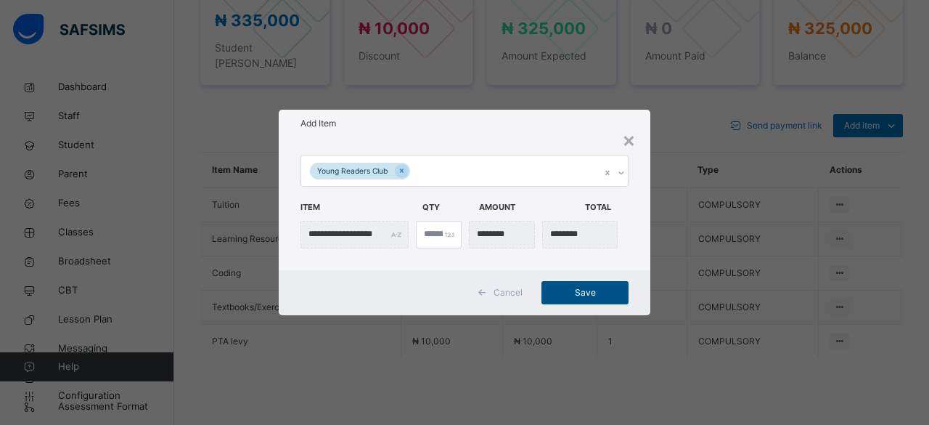
click at [585, 295] on span "Save" at bounding box center [584, 292] width 65 height 13
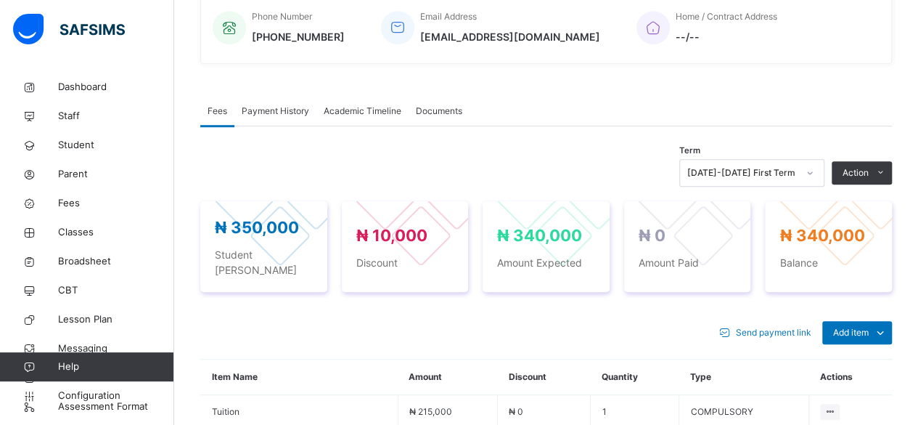
scroll to position [423, 0]
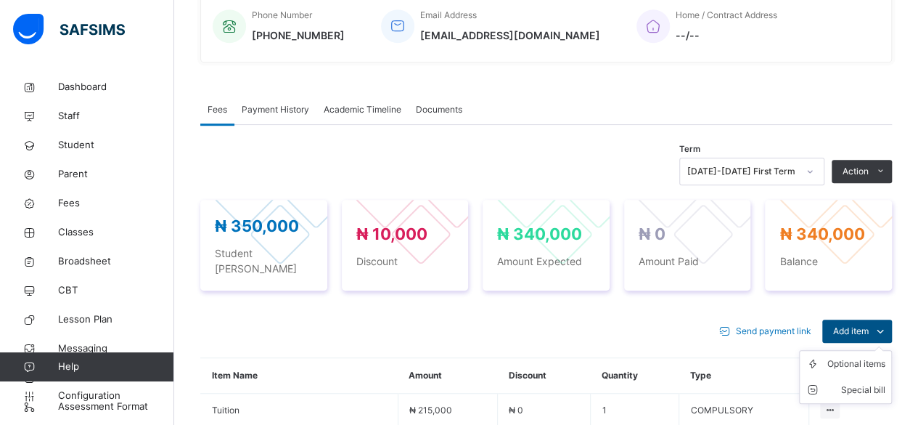
click at [862, 324] on span "Add item" at bounding box center [851, 330] width 36 height 13
click at [859, 356] on div "Optional items" at bounding box center [856, 363] width 58 height 15
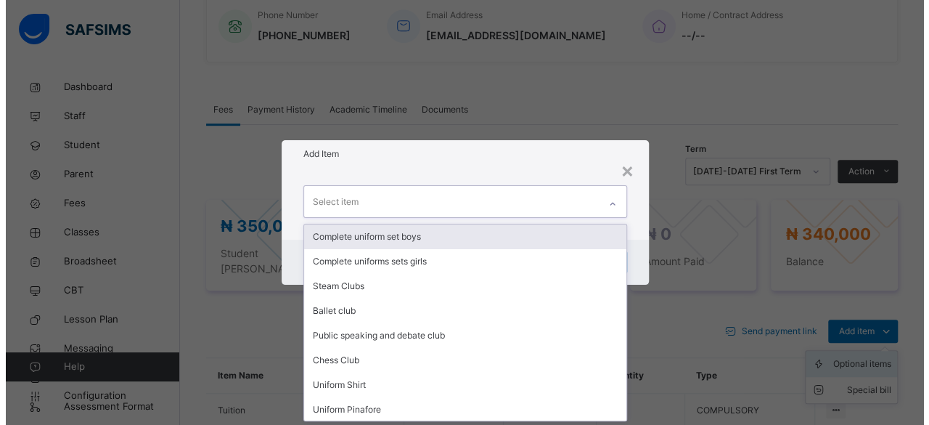
scroll to position [0, 0]
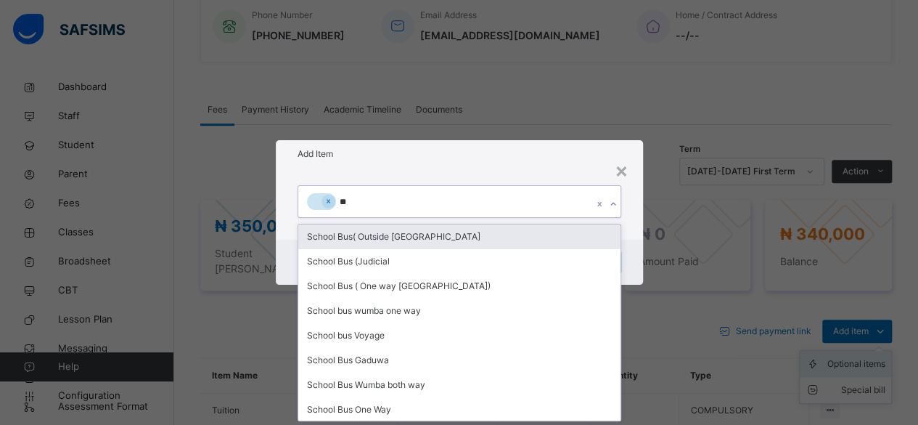
type input "*"
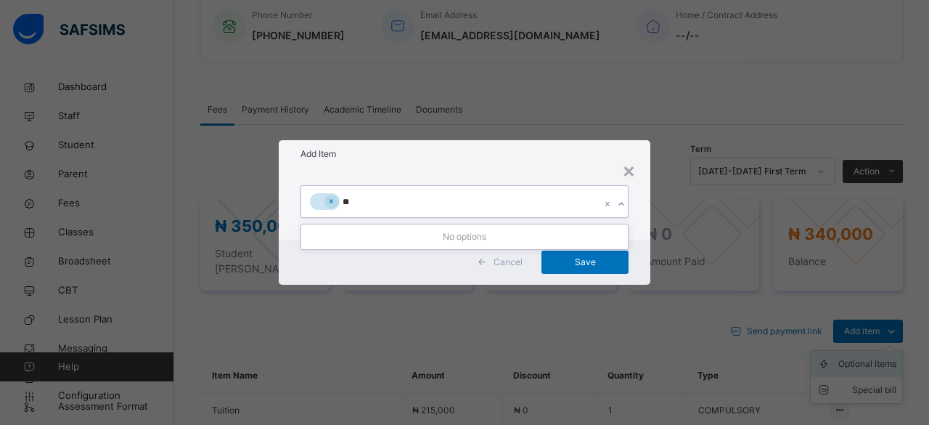
type input "***"
type input "*"
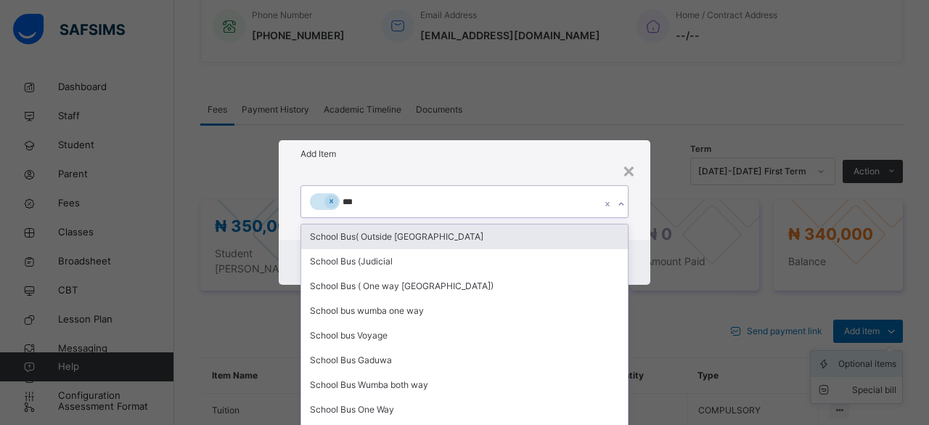
scroll to position [29, 0]
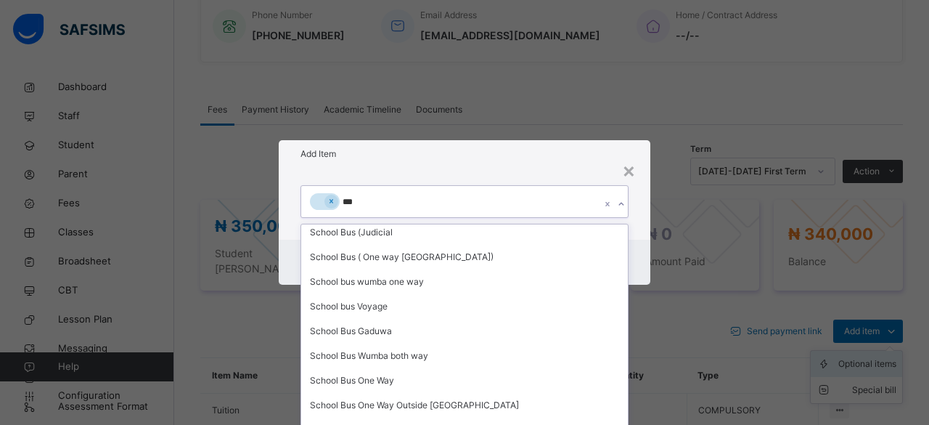
type input "***"
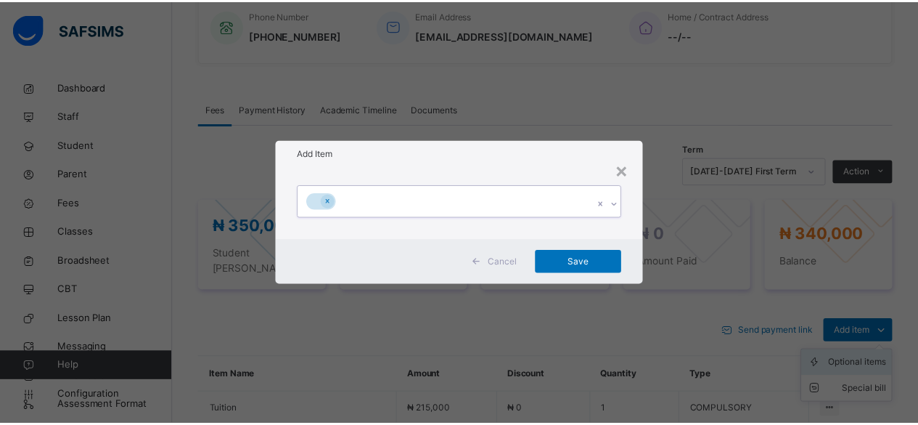
scroll to position [0, 0]
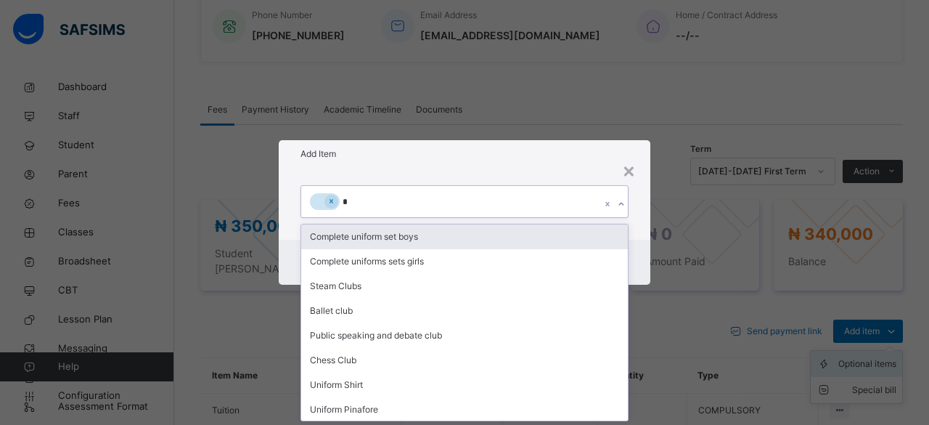
type input "**"
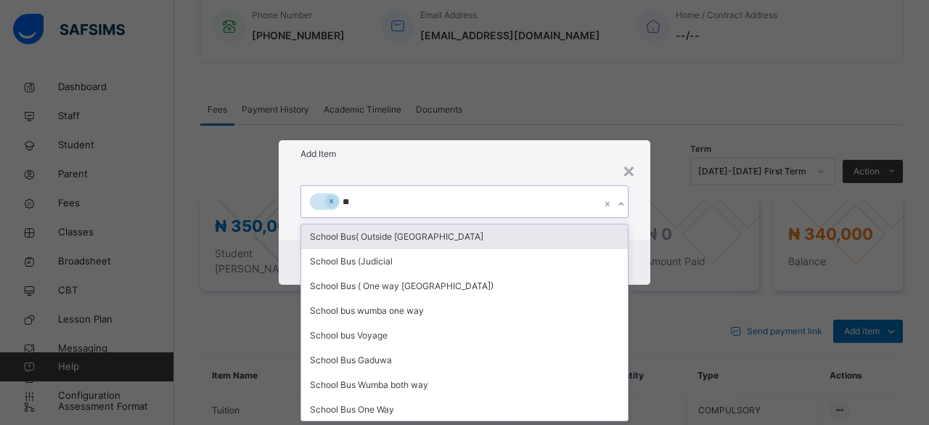
click at [431, 237] on div "School Bus( Outside [GEOGRAPHIC_DATA]" at bounding box center [464, 236] width 327 height 25
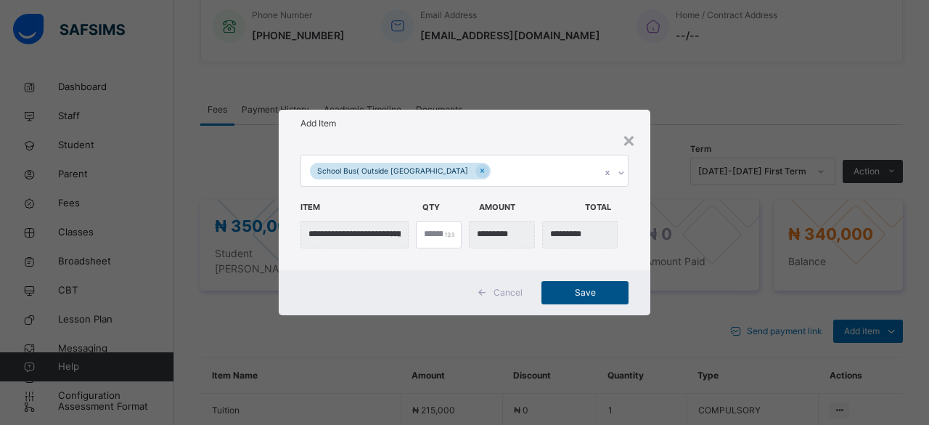
click at [589, 296] on span "Save" at bounding box center [584, 292] width 65 height 13
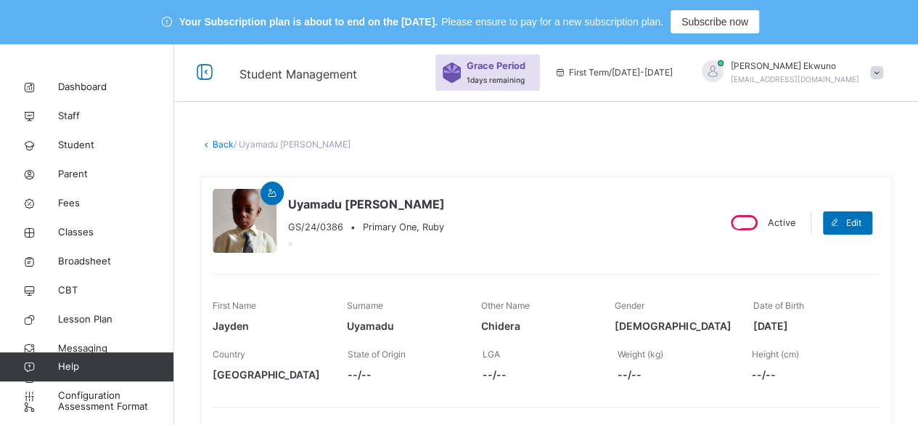
click at [218, 149] on link "Back" at bounding box center [223, 144] width 21 height 11
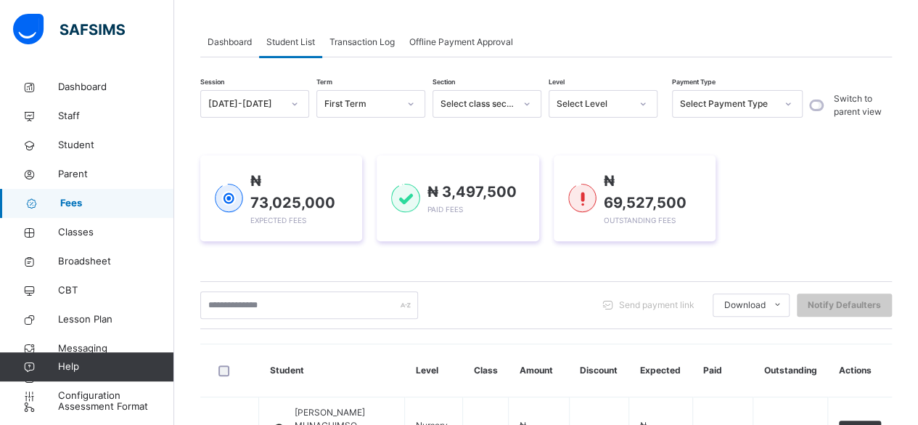
scroll to position [99, 0]
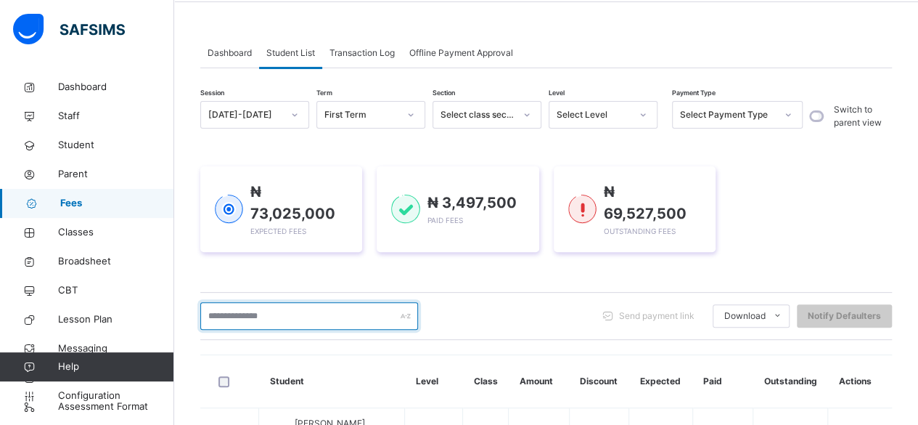
click at [301, 304] on input "text" at bounding box center [309, 316] width 218 height 28
type input "*******"
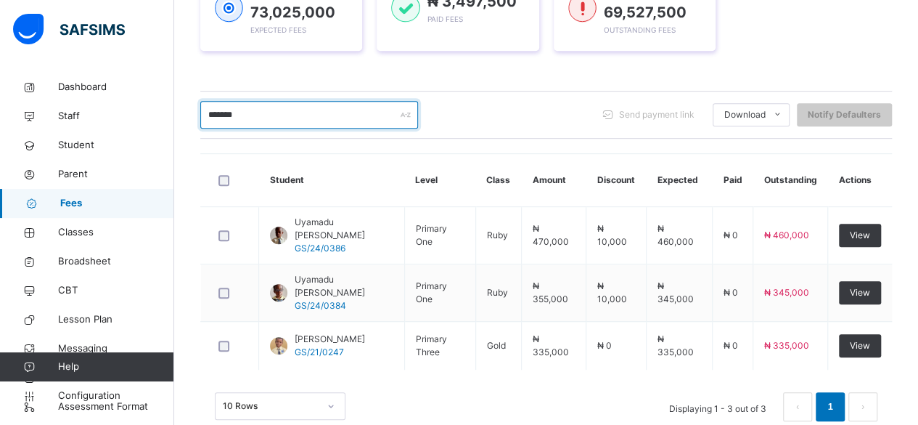
scroll to position [302, 0]
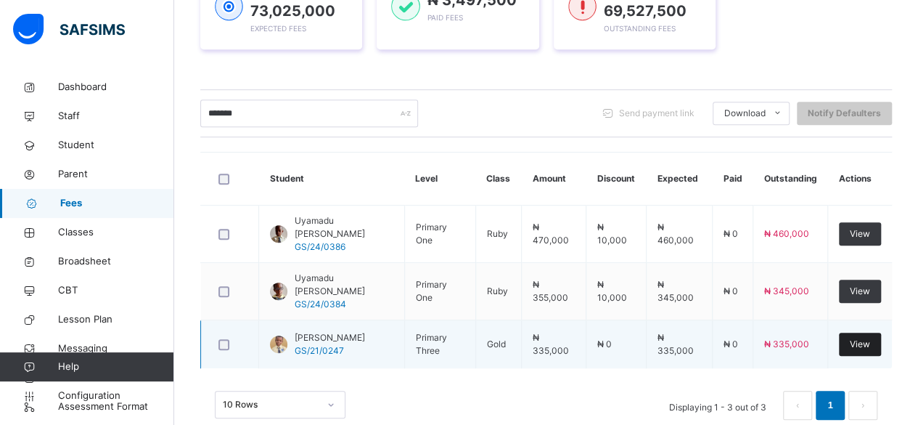
click at [850, 332] on div "View" at bounding box center [860, 343] width 42 height 23
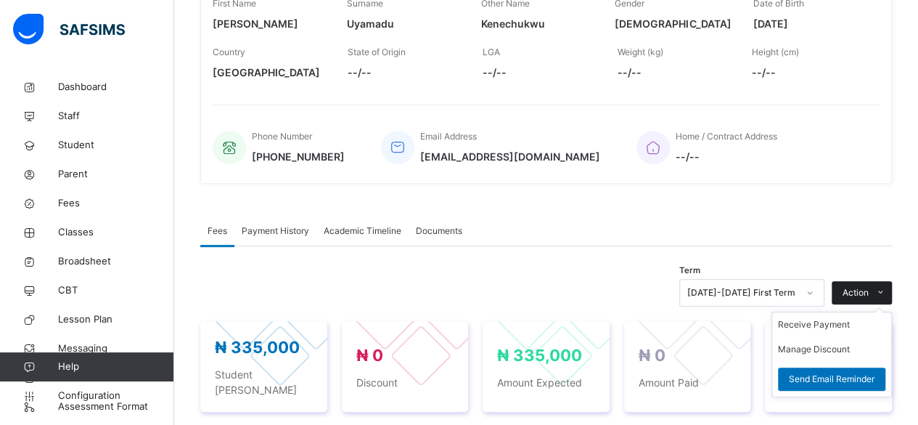
click at [865, 291] on span "Action" at bounding box center [856, 292] width 26 height 13
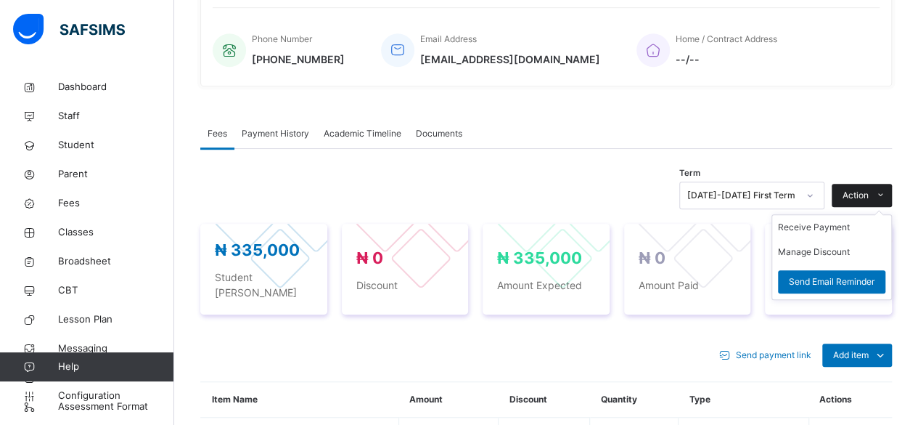
scroll to position [483, 0]
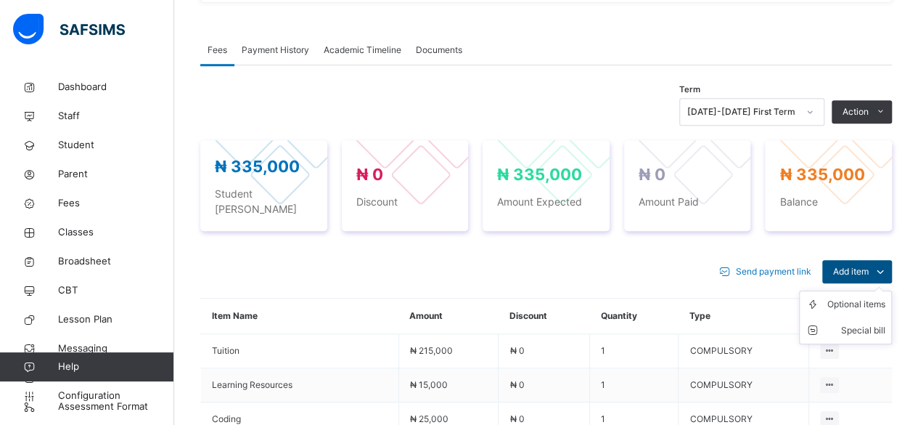
click at [869, 265] on span "Add item" at bounding box center [851, 271] width 36 height 13
click at [860, 297] on div "Optional items" at bounding box center [856, 304] width 58 height 15
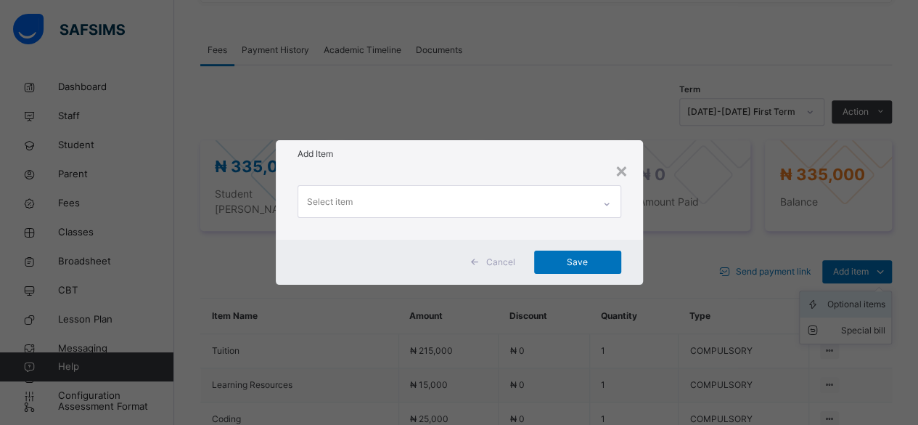
scroll to position [0, 0]
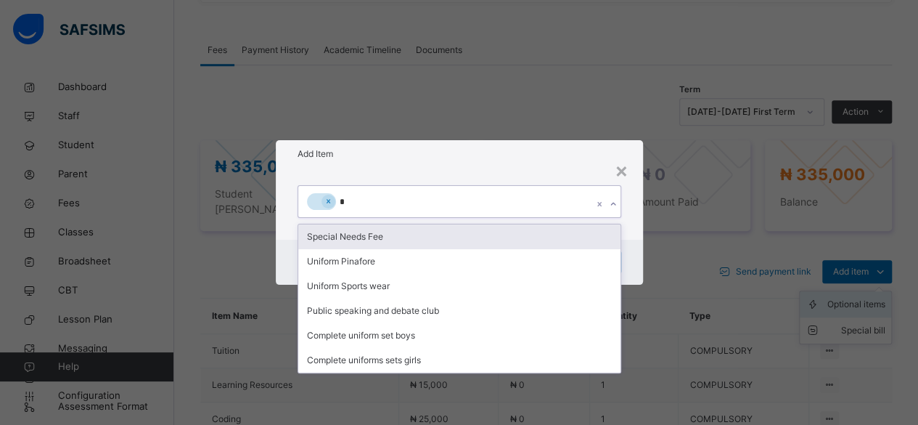
type input "**"
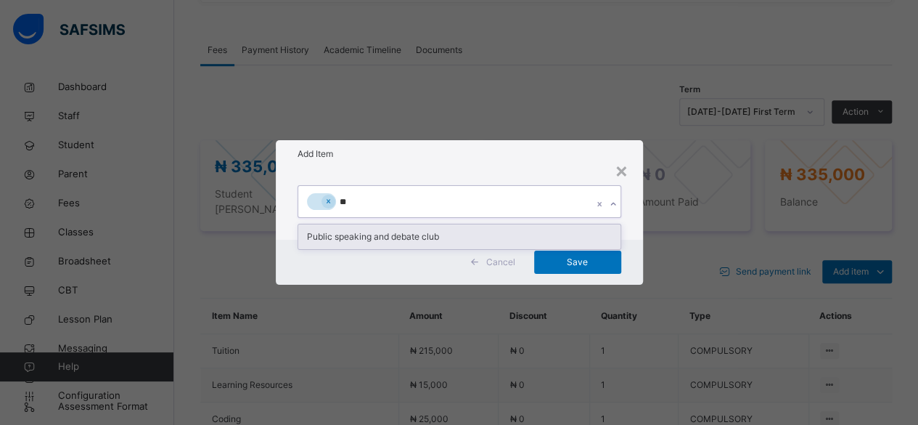
click at [419, 235] on div "Public speaking and debate club" at bounding box center [459, 236] width 322 height 25
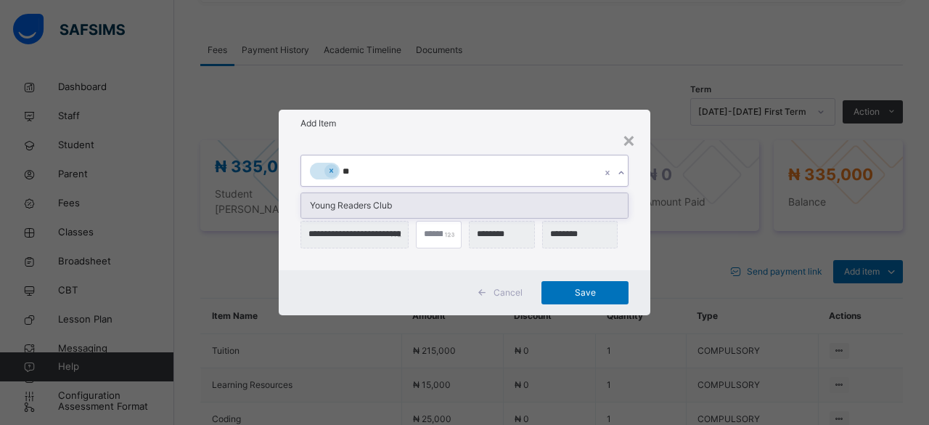
type input "***"
click at [367, 205] on div "Young Readers Club" at bounding box center [464, 205] width 327 height 25
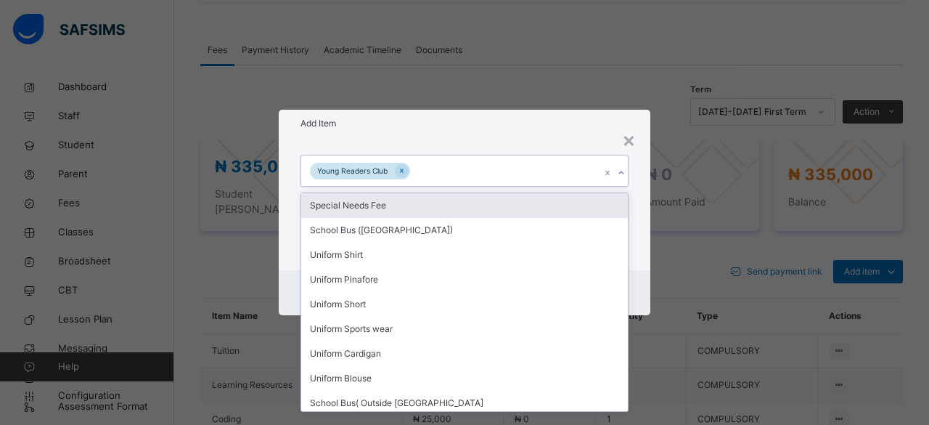
type input "*"
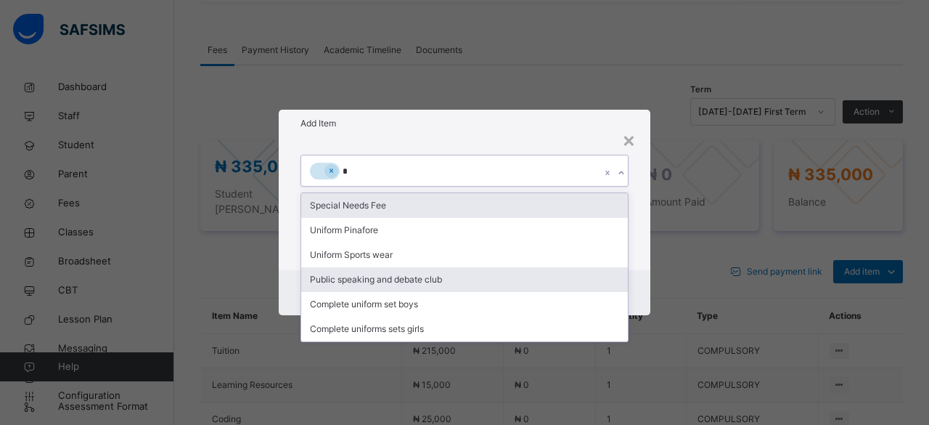
click at [390, 281] on div "Public speaking and debate club" at bounding box center [464, 279] width 327 height 25
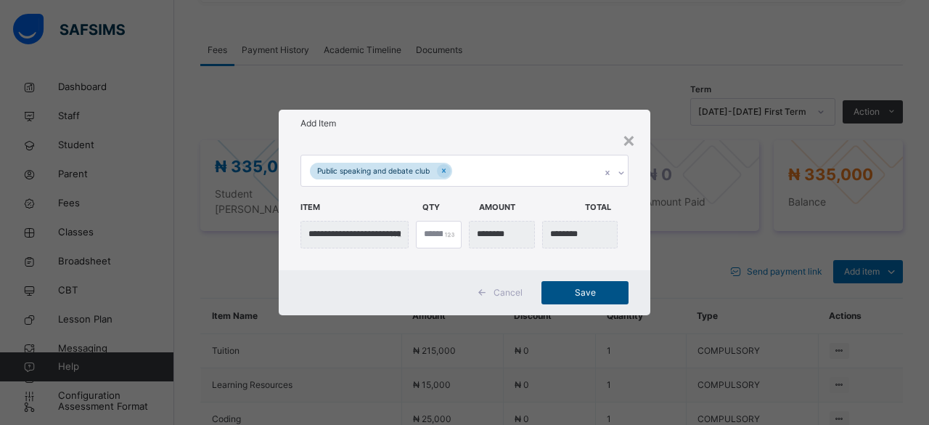
click at [570, 289] on span "Save" at bounding box center [584, 292] width 65 height 13
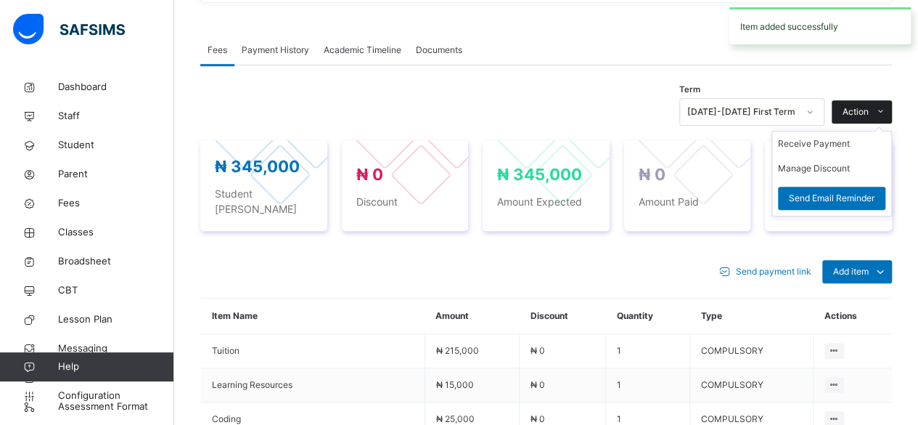
click at [869, 110] on span "Action" at bounding box center [856, 111] width 26 height 13
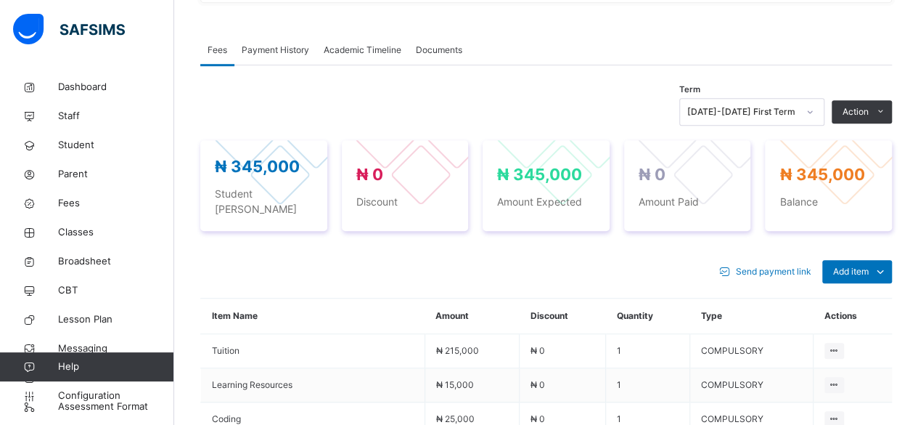
click at [865, 57] on div "Fees Payment History Academic Timeline Documents" at bounding box center [546, 51] width 692 height 30
click at [856, 265] on span "Add item" at bounding box center [851, 271] width 36 height 13
click at [862, 297] on div "Optional items" at bounding box center [856, 304] width 58 height 15
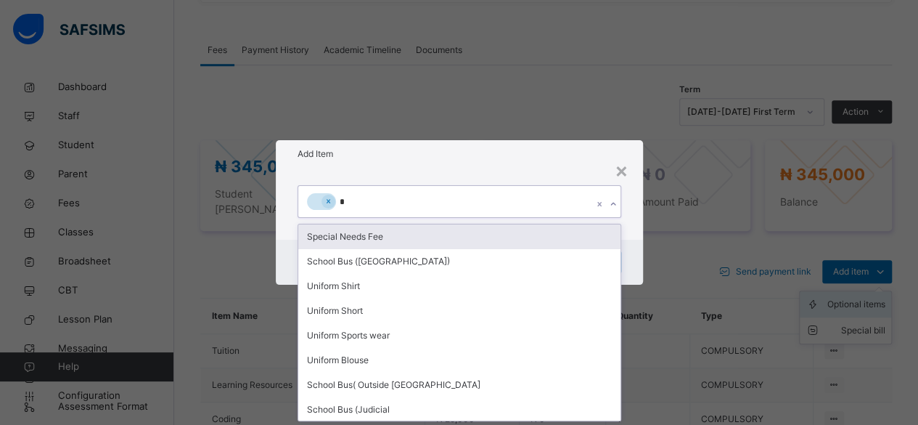
type input "**"
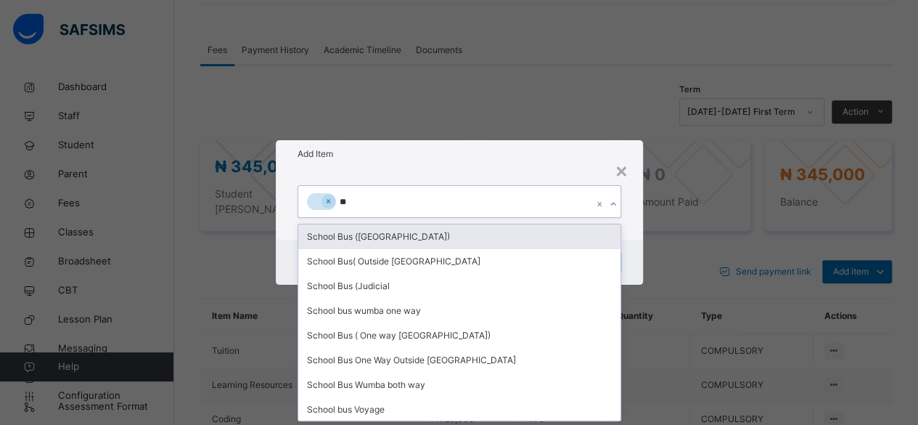
click at [414, 239] on div "School Bus ([GEOGRAPHIC_DATA])" at bounding box center [459, 236] width 322 height 25
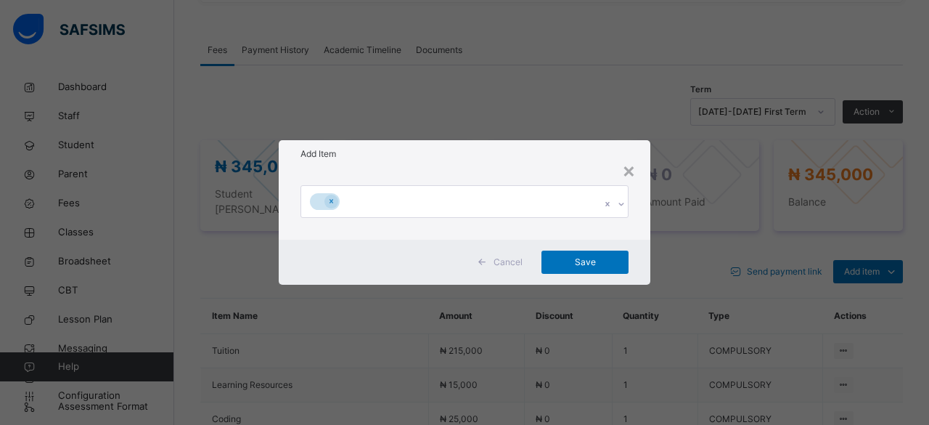
click at [614, 205] on div at bounding box center [621, 203] width 14 height 23
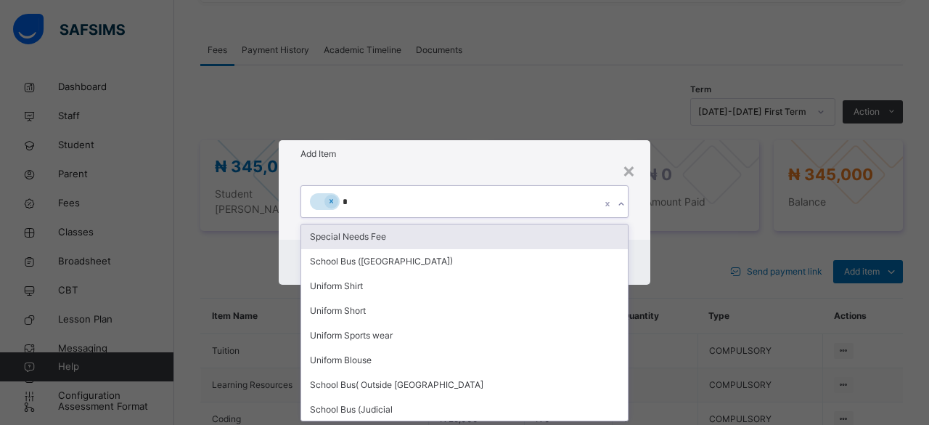
type input "**"
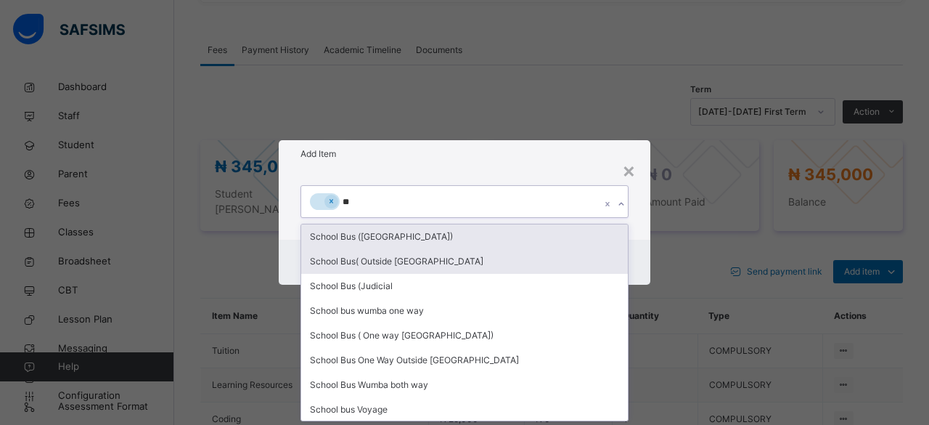
click at [432, 269] on div "School Bus( Outside [GEOGRAPHIC_DATA]" at bounding box center [464, 261] width 327 height 25
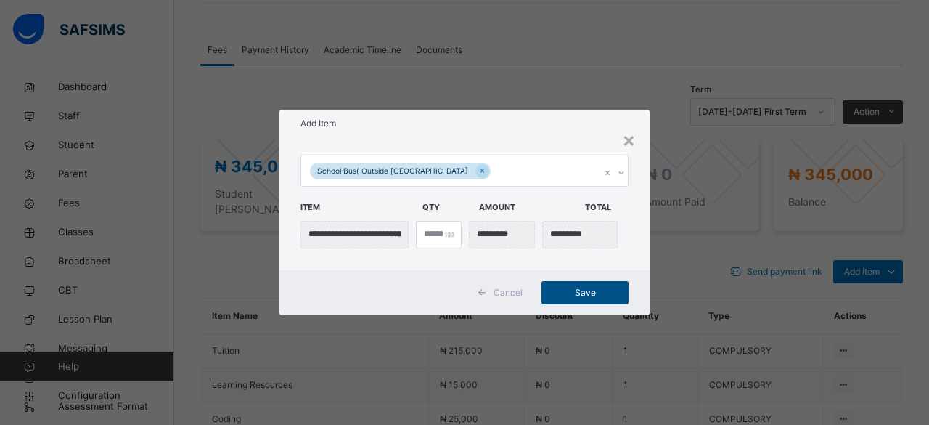
click at [586, 294] on span "Save" at bounding box center [584, 292] width 65 height 13
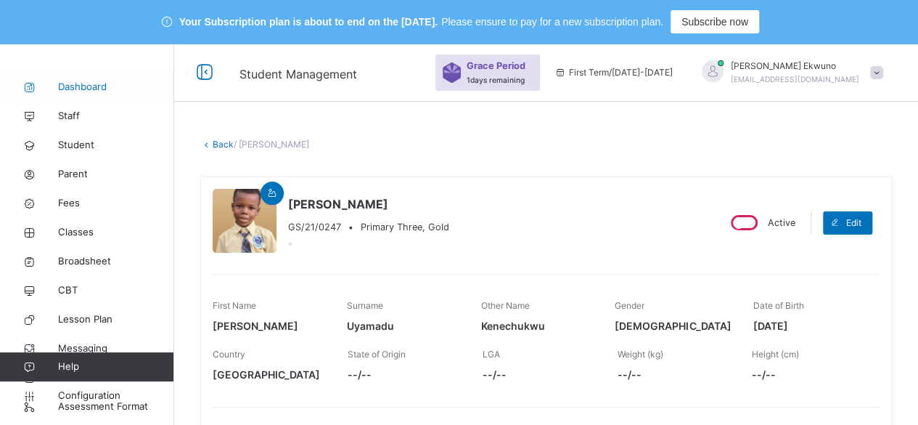
click at [70, 206] on span "Fees" at bounding box center [116, 203] width 116 height 15
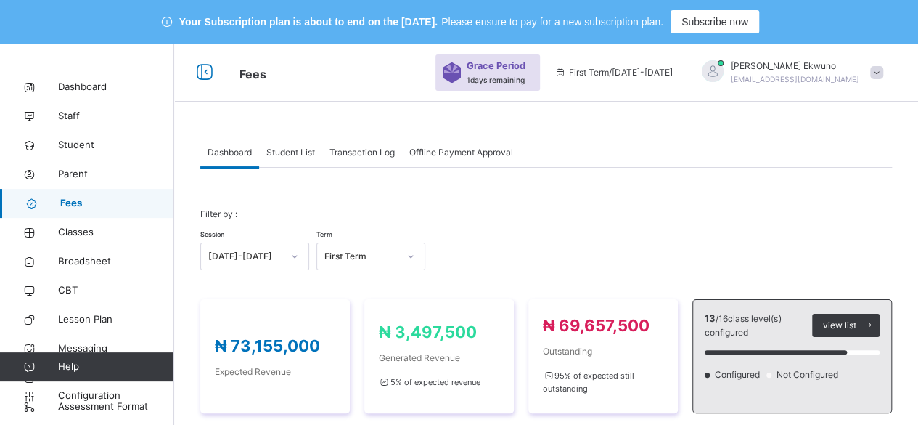
click at [290, 155] on span "Student List" at bounding box center [290, 152] width 49 height 13
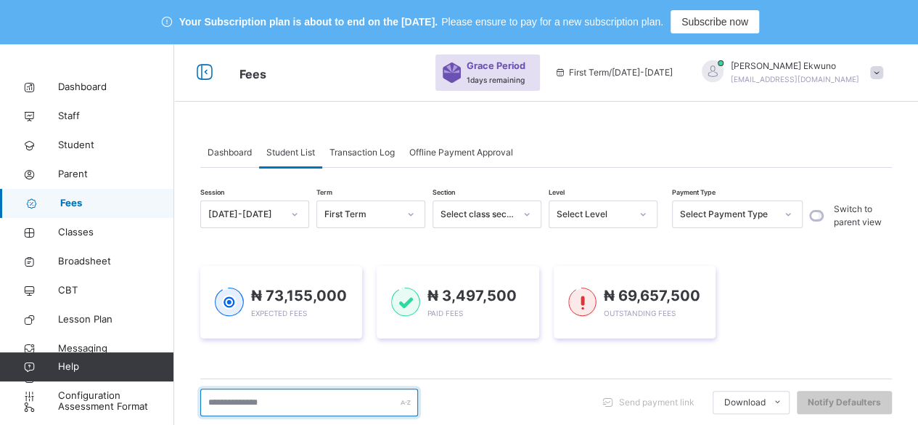
click at [240, 396] on input "text" at bounding box center [309, 402] width 218 height 28
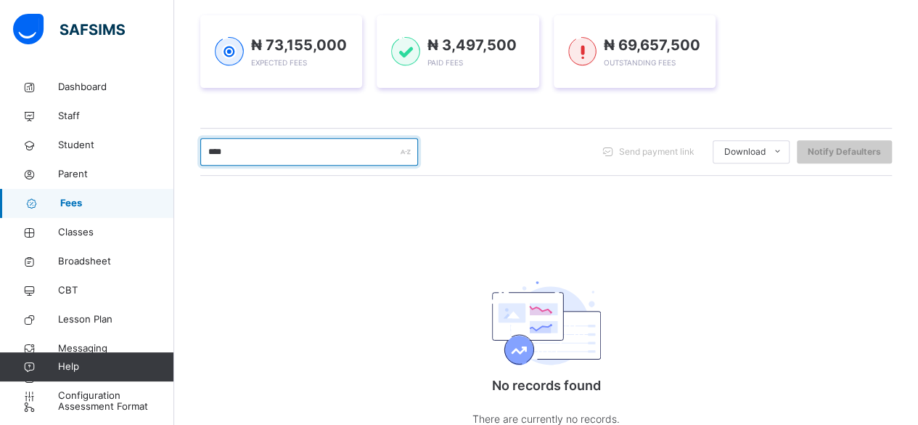
scroll to position [260, 0]
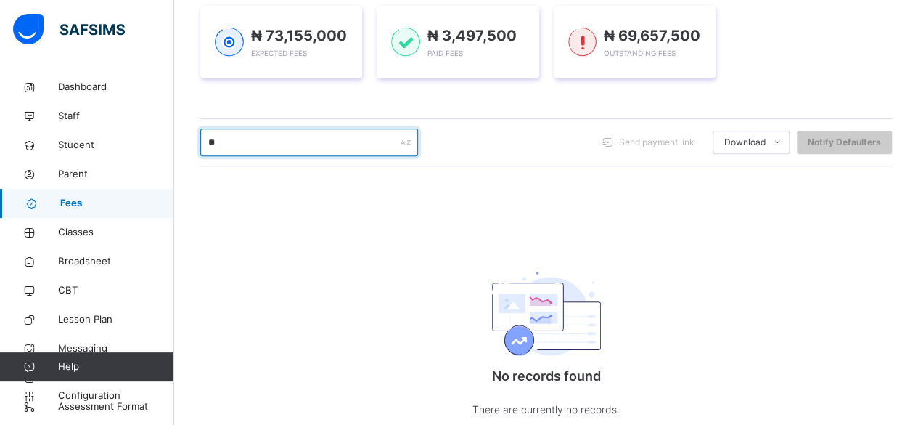
type input "*"
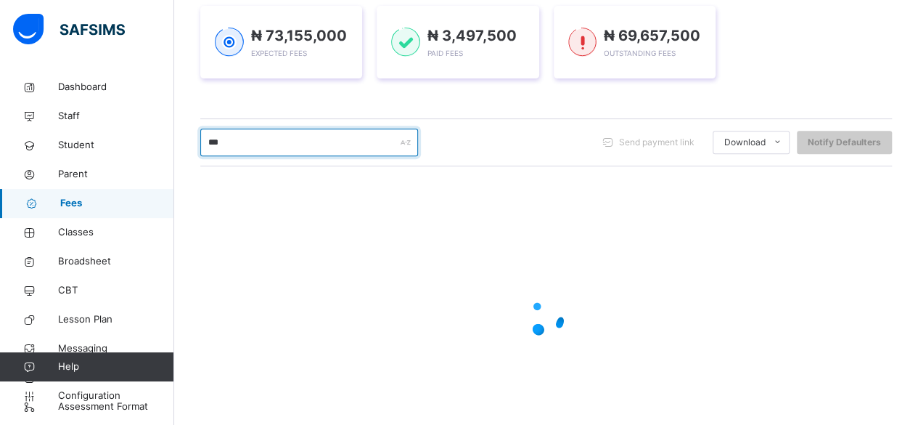
type input "**********"
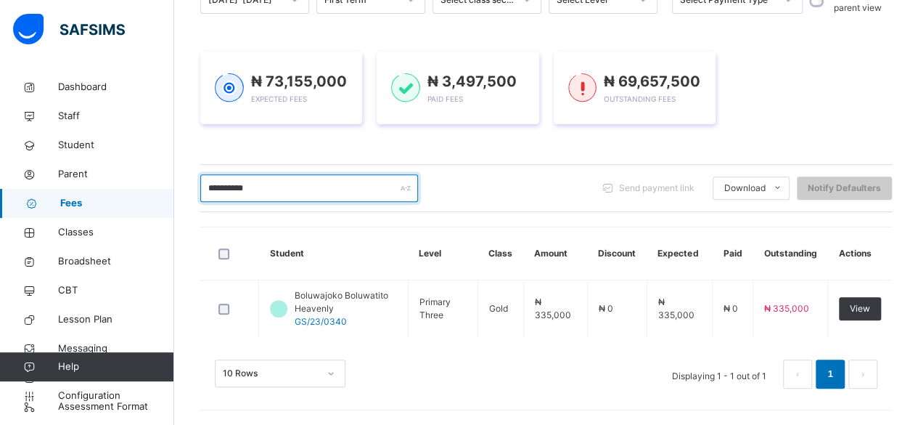
scroll to position [212, 0]
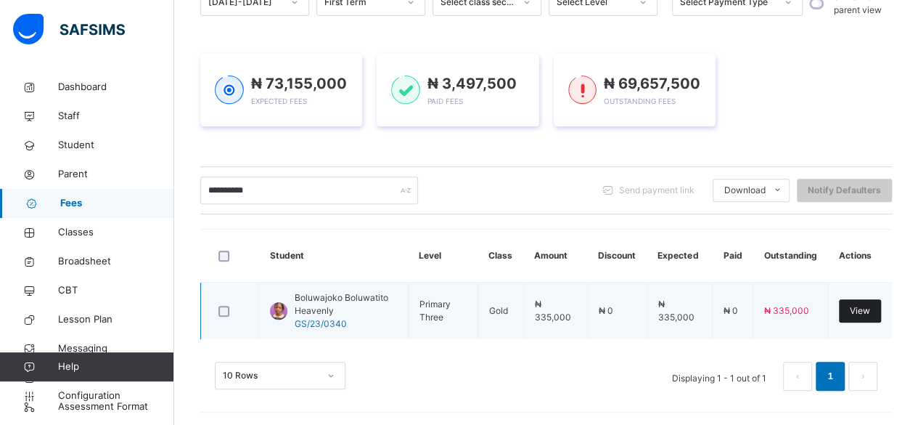
click at [867, 310] on span "View" at bounding box center [860, 310] width 20 height 13
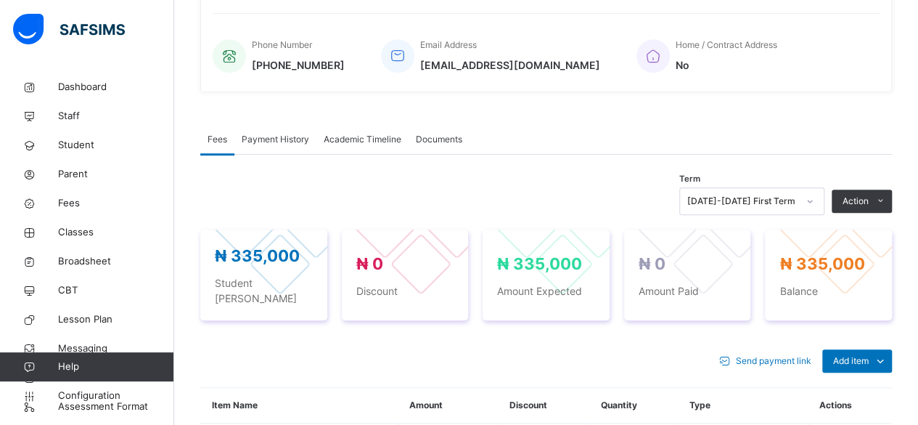
scroll to position [400, 0]
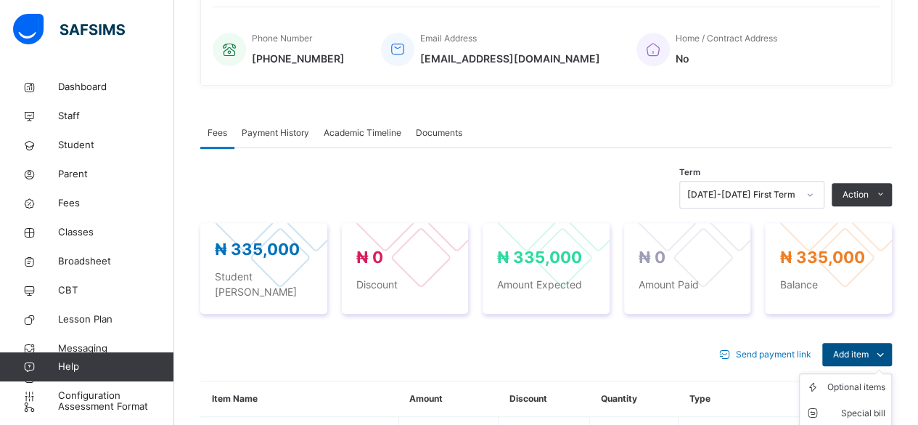
click at [862, 348] on span "Add item" at bounding box center [851, 354] width 36 height 13
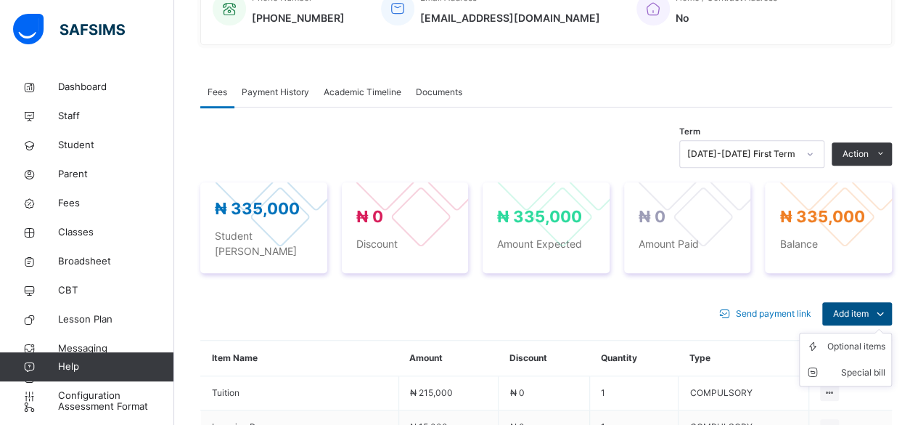
scroll to position [441, 0]
click at [869, 306] on span "Add item" at bounding box center [851, 312] width 36 height 13
click at [867, 338] on div "Optional items" at bounding box center [856, 345] width 58 height 15
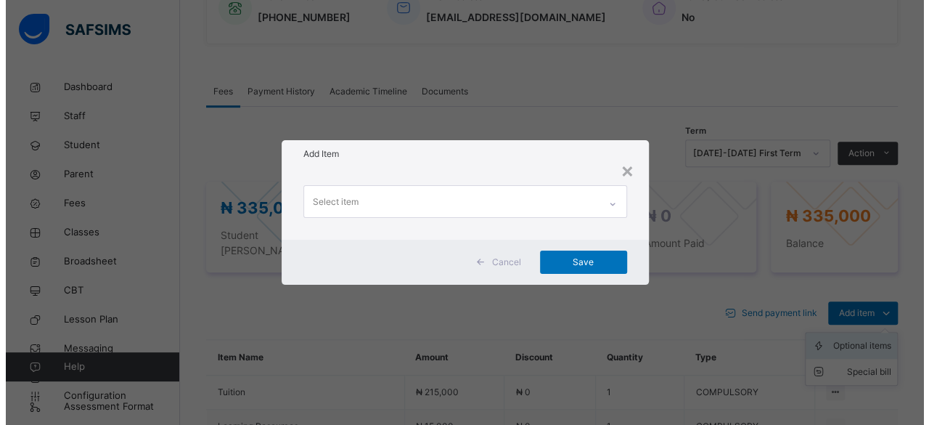
scroll to position [0, 0]
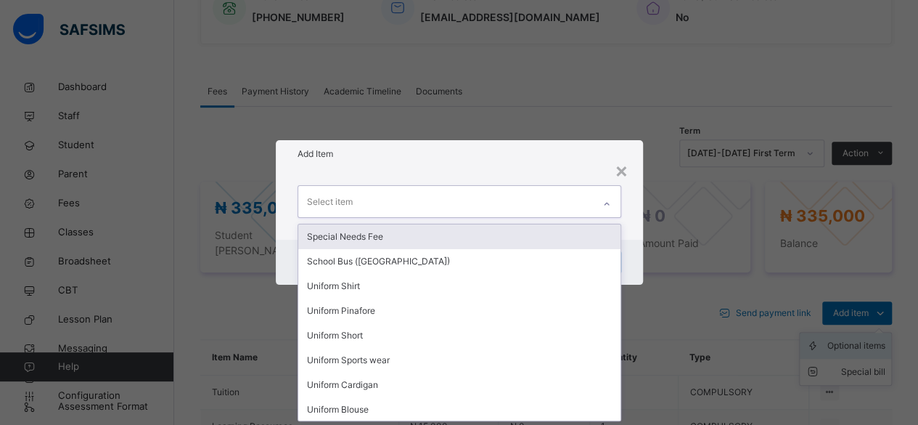
type input "*"
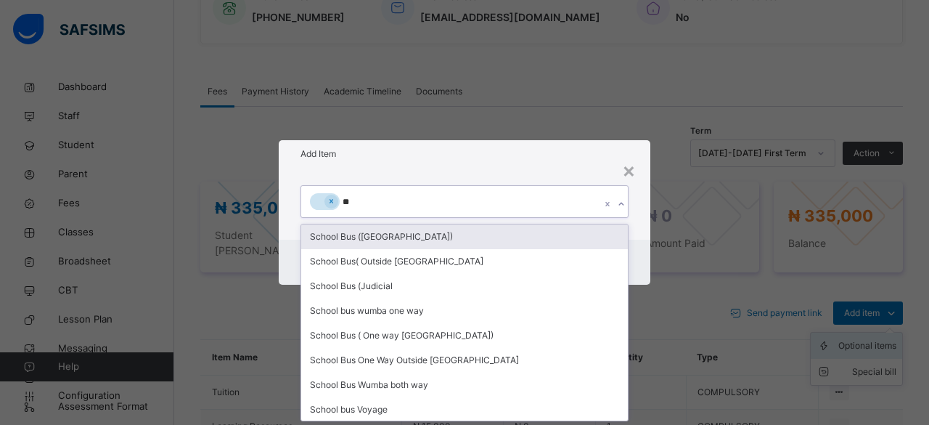
type input "***"
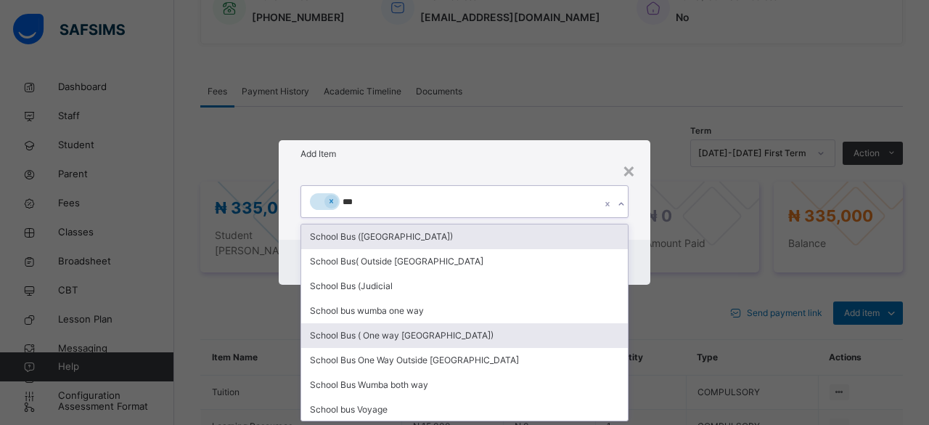
click at [406, 335] on div "School Bus ( One way [GEOGRAPHIC_DATA])" at bounding box center [464, 335] width 327 height 25
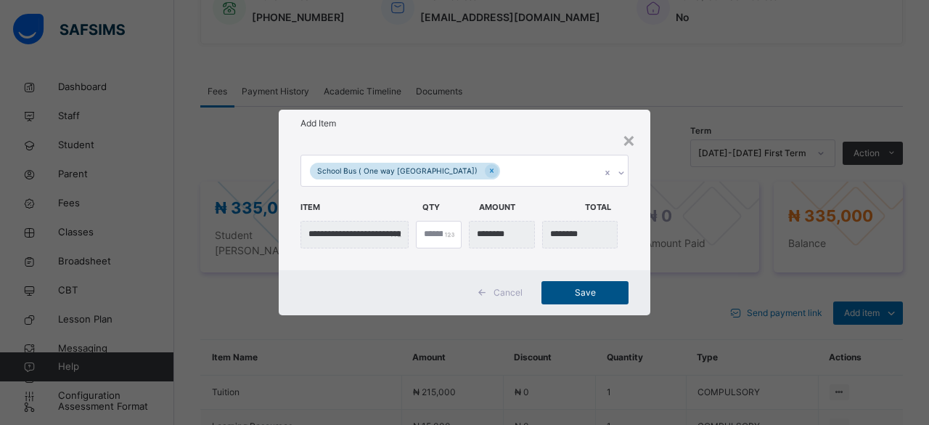
click at [589, 293] on span "Save" at bounding box center [584, 292] width 65 height 13
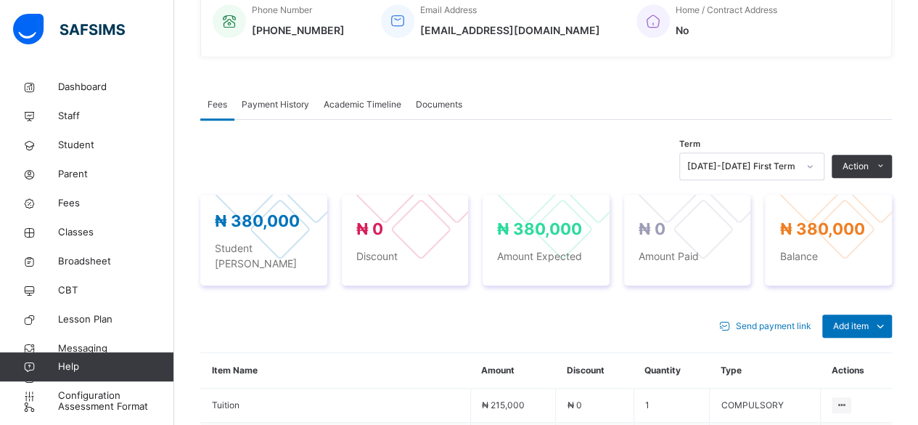
scroll to position [425, 0]
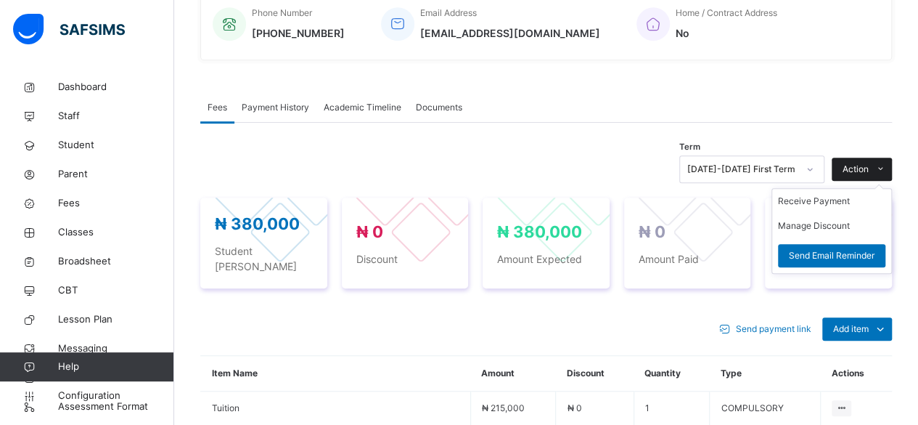
click at [882, 165] on span at bounding box center [880, 168] width 23 height 23
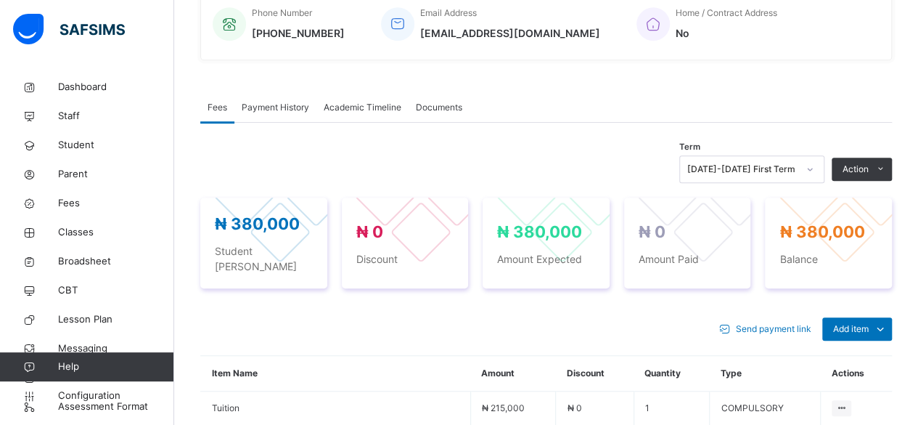
click at [800, 317] on div "Send payment link" at bounding box center [768, 328] width 110 height 23
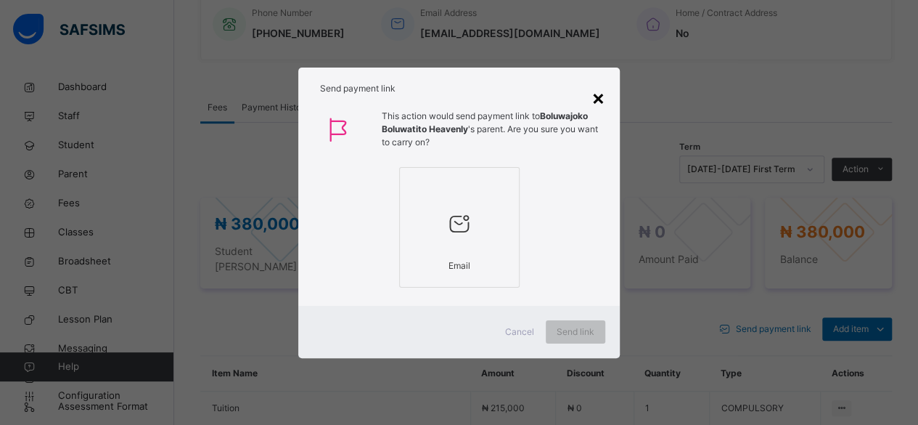
click at [599, 106] on div "×" at bounding box center [598, 97] width 14 height 30
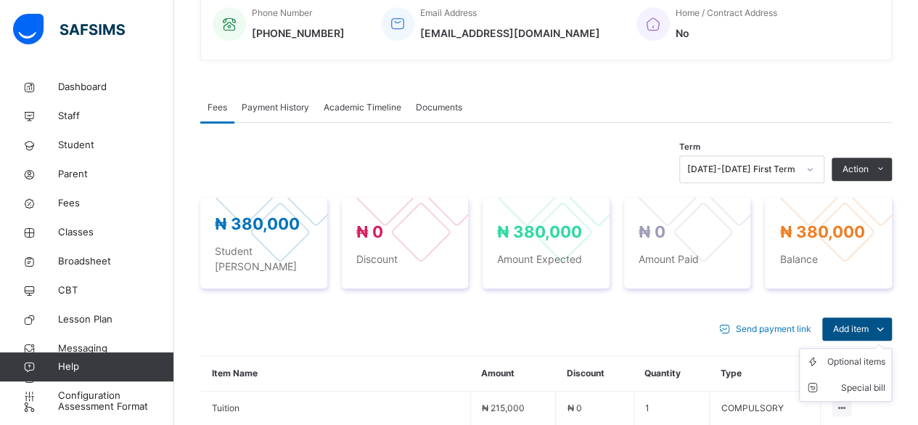
click at [865, 322] on span "Add item" at bounding box center [851, 328] width 36 height 13
click at [869, 322] on span "Add item" at bounding box center [851, 328] width 36 height 13
click at [864, 354] on div "Optional items" at bounding box center [856, 361] width 58 height 15
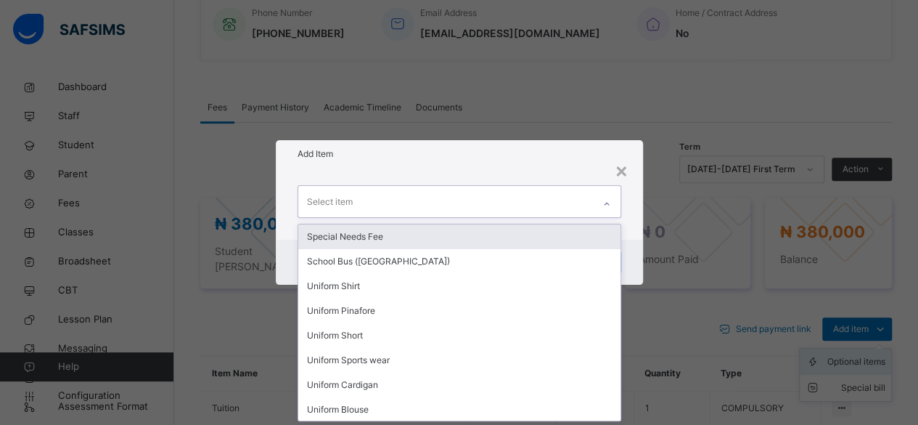
scroll to position [0, 0]
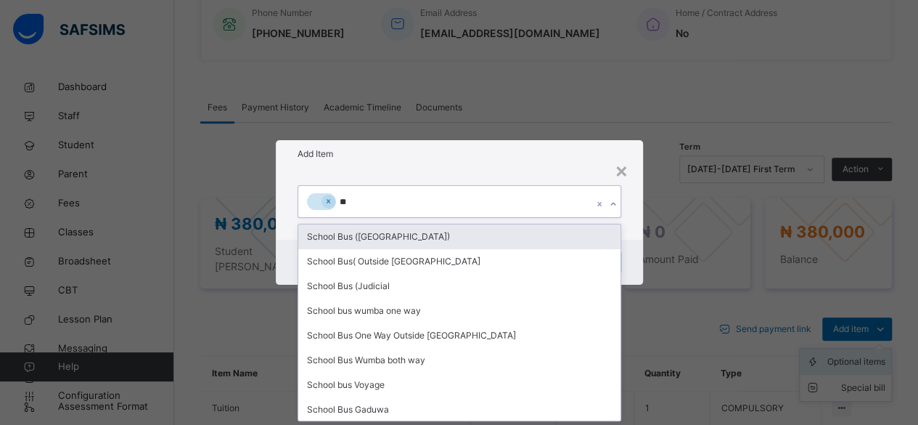
type input "***"
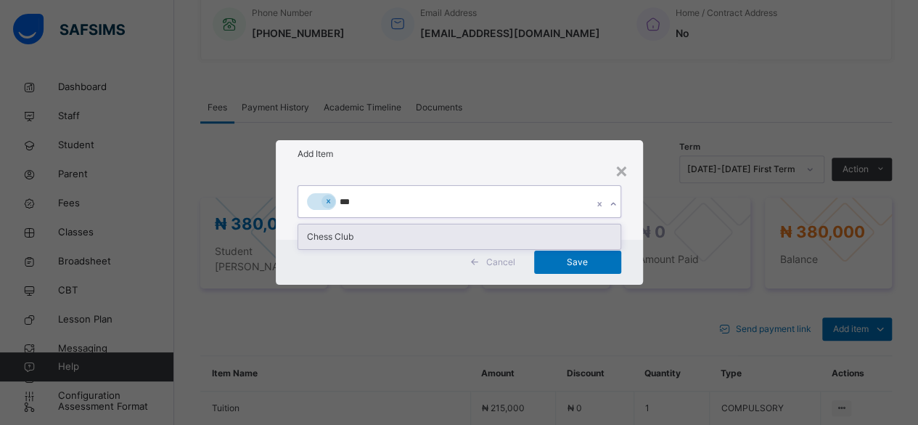
click at [369, 237] on div "Chess Club" at bounding box center [459, 236] width 322 height 25
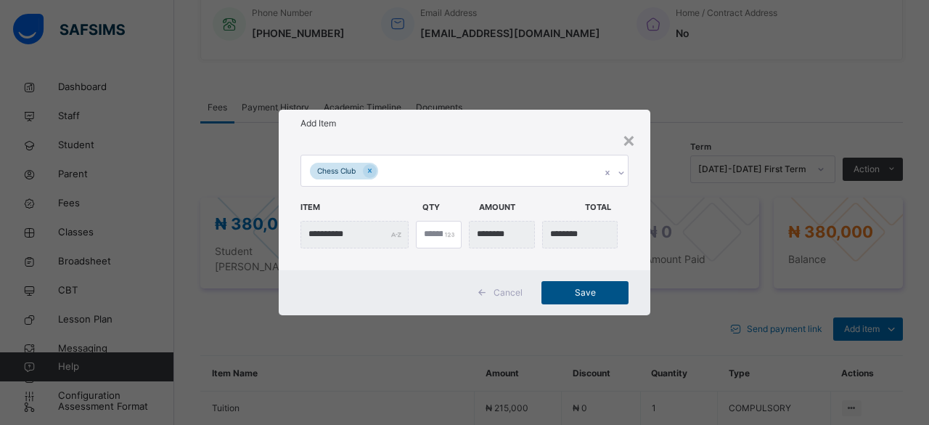
click at [562, 286] on span "Save" at bounding box center [584, 292] width 65 height 13
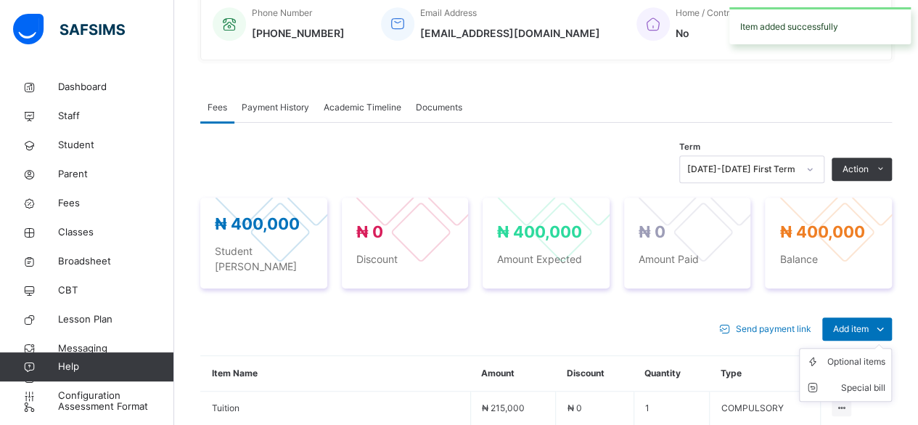
click at [871, 348] on ul "Optional items Special bill" at bounding box center [845, 375] width 93 height 54
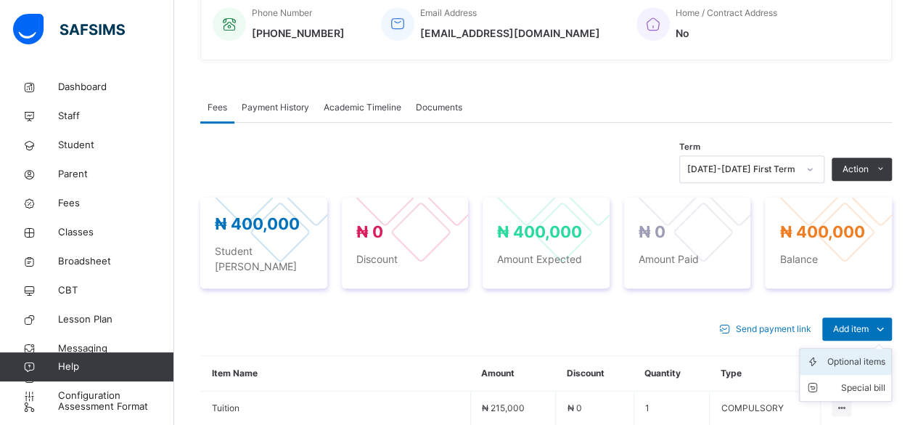
click at [859, 354] on div "Optional items" at bounding box center [856, 361] width 58 height 15
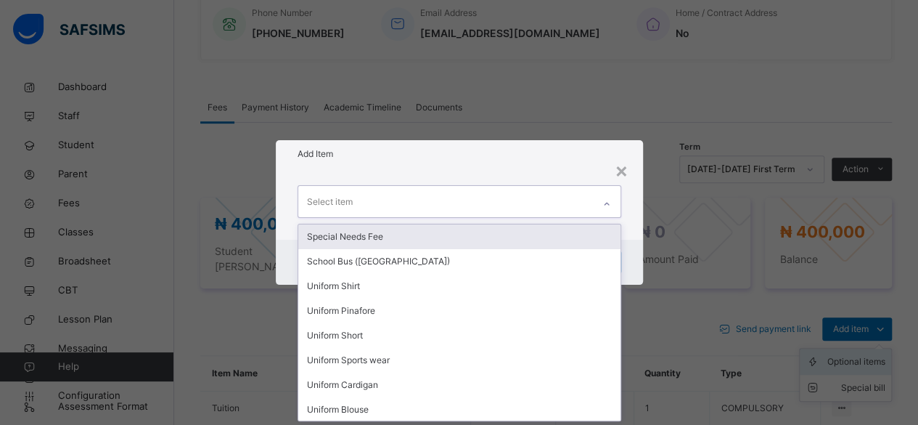
type input "*"
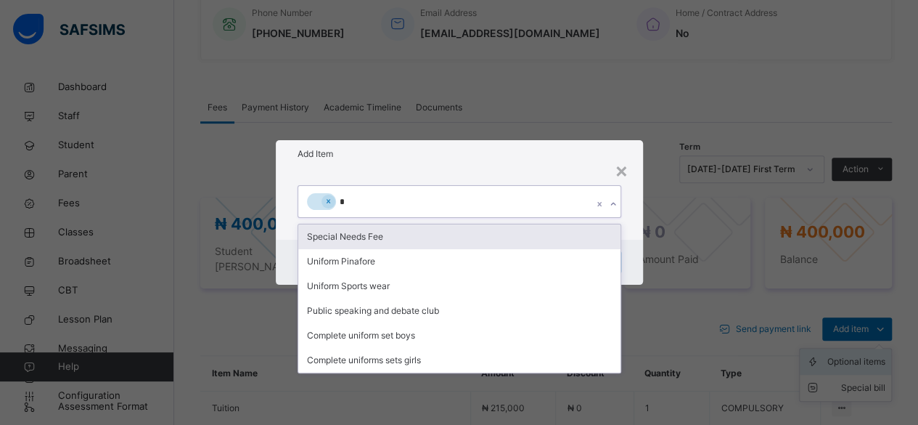
type input "**"
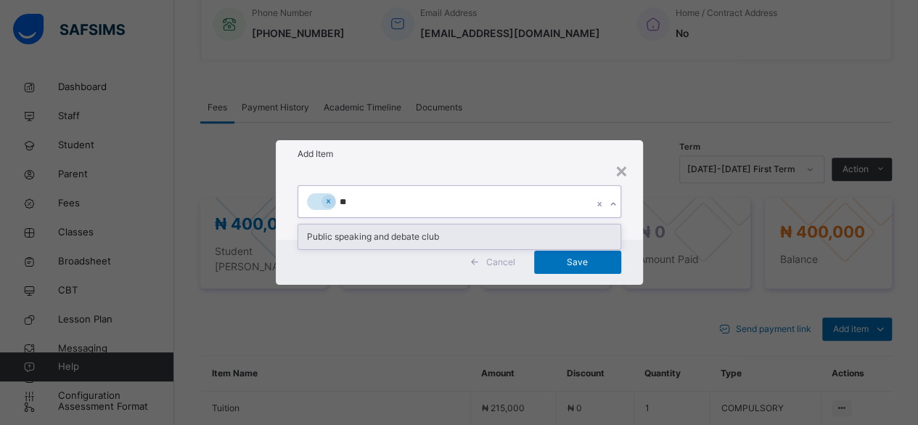
click at [404, 235] on div "Public speaking and debate club" at bounding box center [459, 236] width 322 height 25
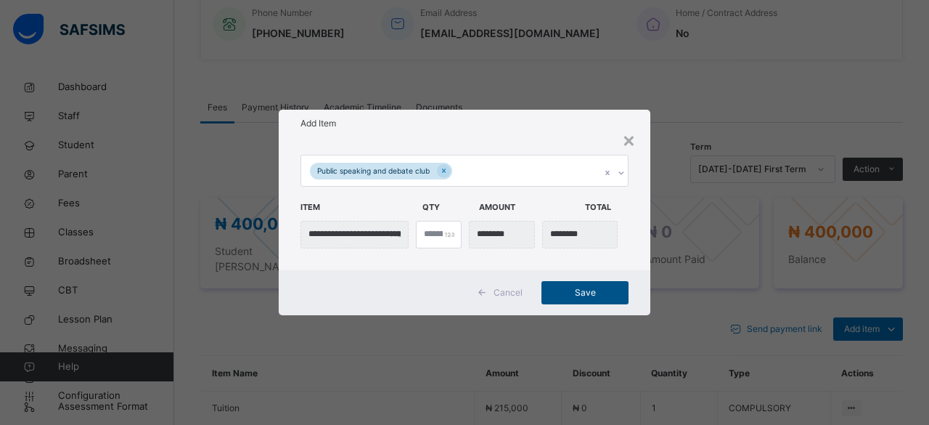
click at [589, 288] on span "Save" at bounding box center [584, 292] width 65 height 13
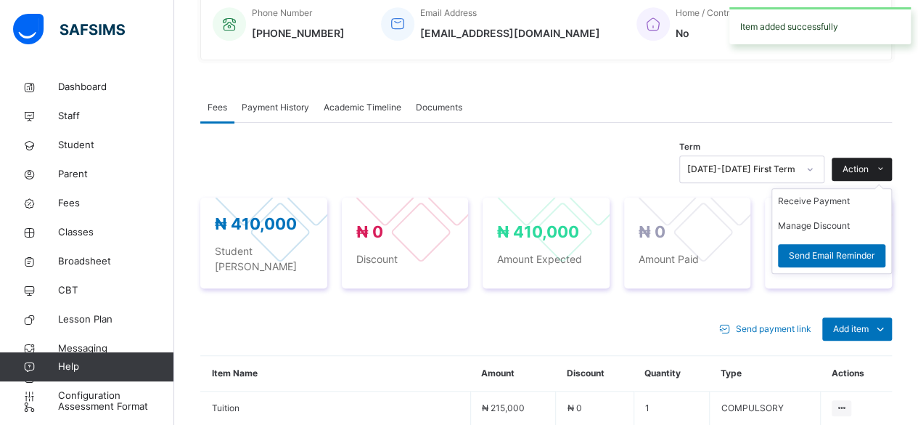
click at [869, 171] on span "Action" at bounding box center [856, 169] width 26 height 13
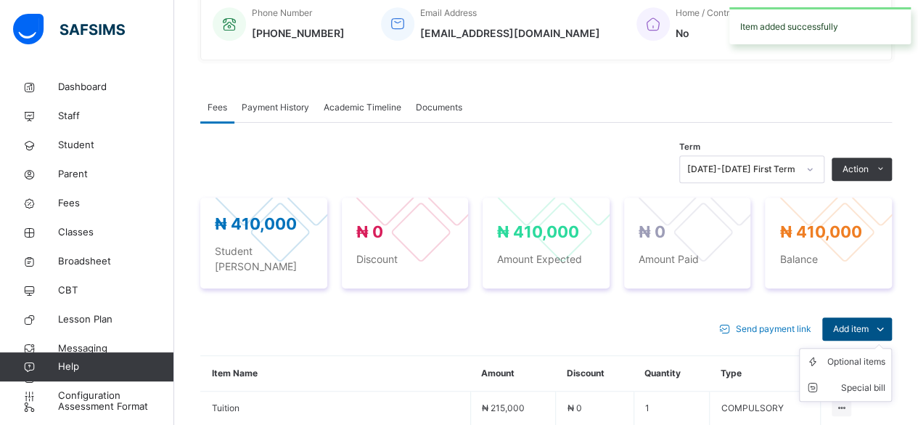
click at [864, 322] on span "Add item" at bounding box center [851, 328] width 36 height 13
click at [867, 354] on div "Optional items" at bounding box center [856, 361] width 58 height 15
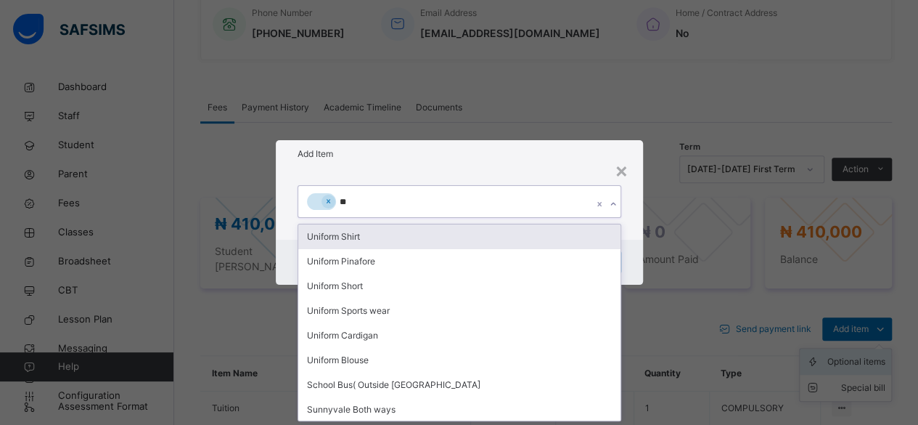
type input "***"
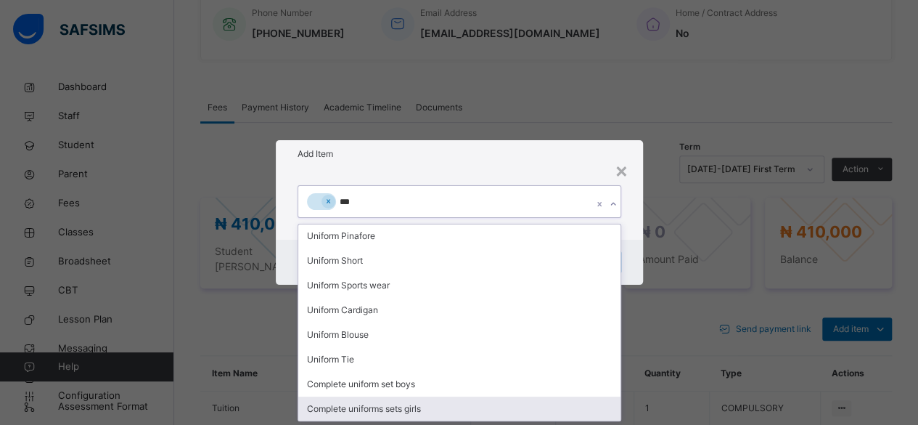
click at [417, 411] on div "Complete uniforms sets girls" at bounding box center [459, 408] width 322 height 25
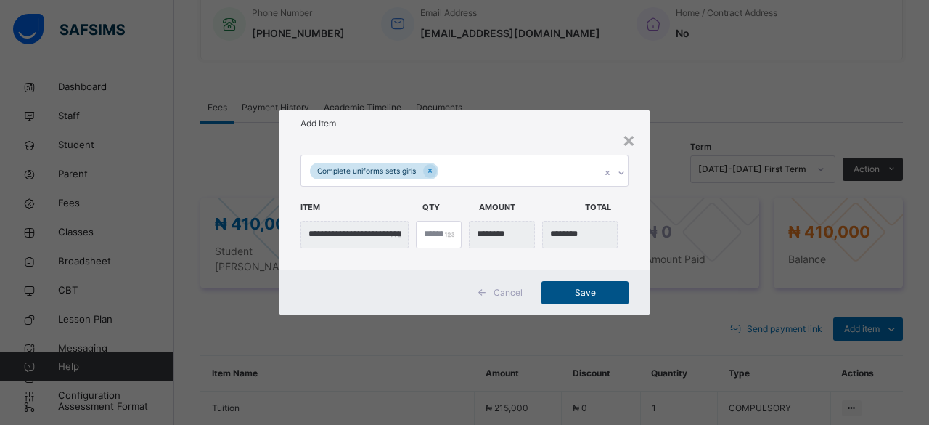
click at [590, 286] on span "Save" at bounding box center [584, 292] width 65 height 13
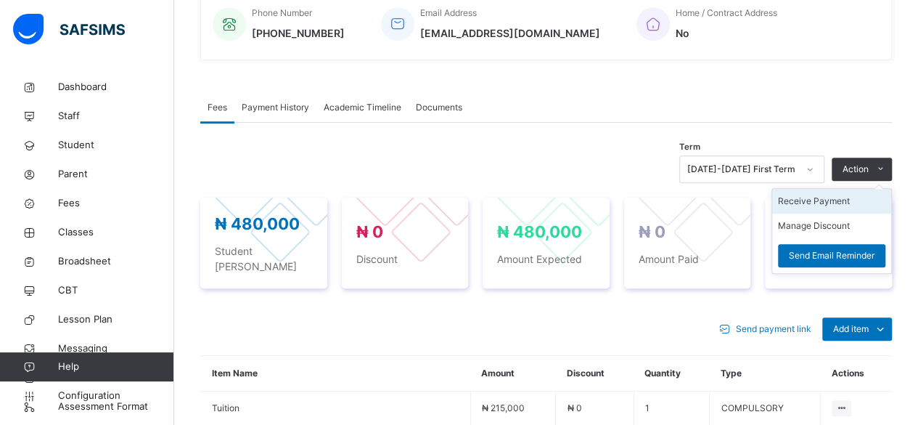
click at [822, 202] on li "Receive Payment" at bounding box center [831, 201] width 119 height 25
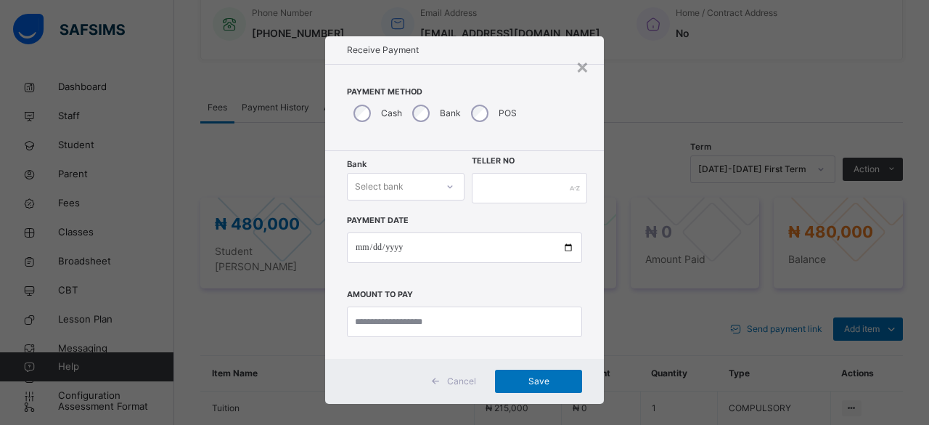
click at [449, 189] on icon at bounding box center [450, 186] width 9 height 15
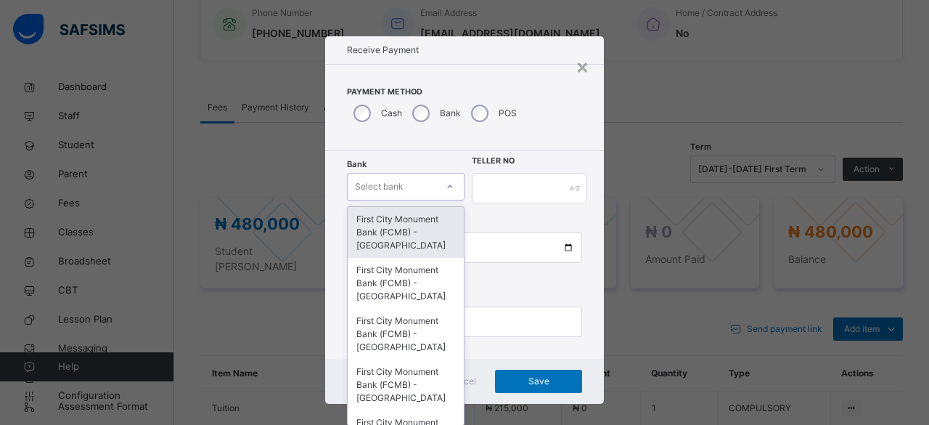
click at [401, 226] on div "First City Monument Bank (FCMB) - [GEOGRAPHIC_DATA]" at bounding box center [406, 232] width 116 height 51
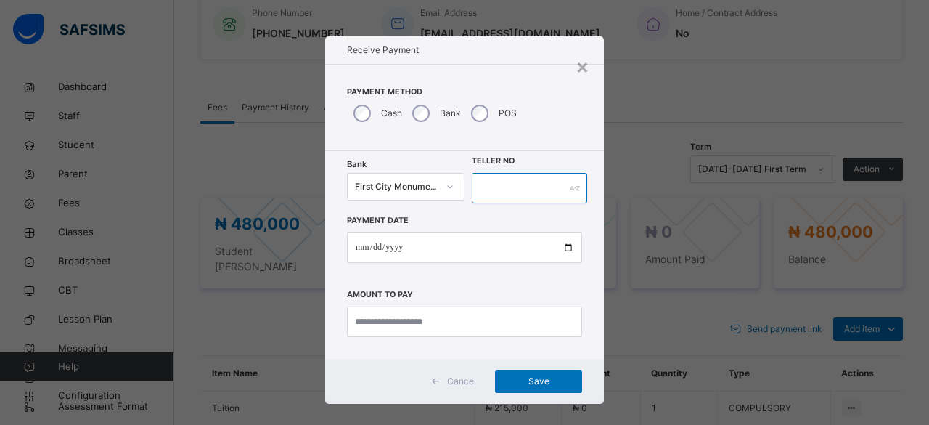
click at [490, 194] on input "text" at bounding box center [529, 188] width 115 height 30
type input "**********"
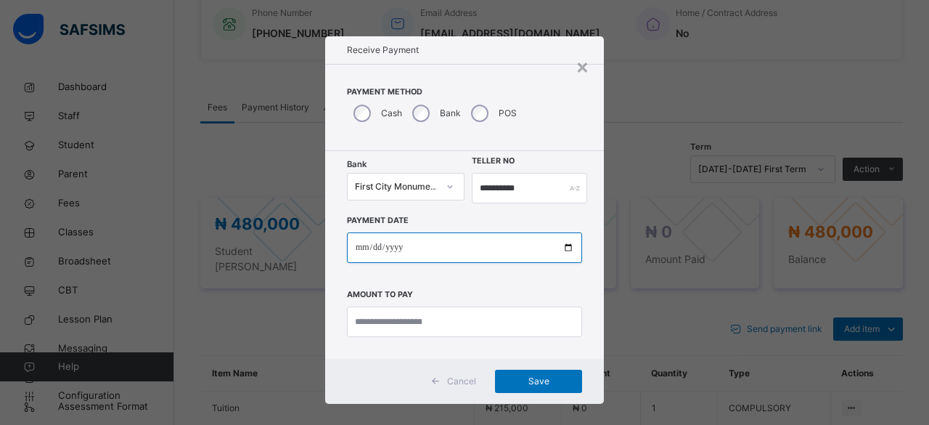
click at [444, 253] on input "date" at bounding box center [464, 247] width 235 height 30
click at [563, 250] on input "date" at bounding box center [464, 247] width 235 height 30
type input "**********"
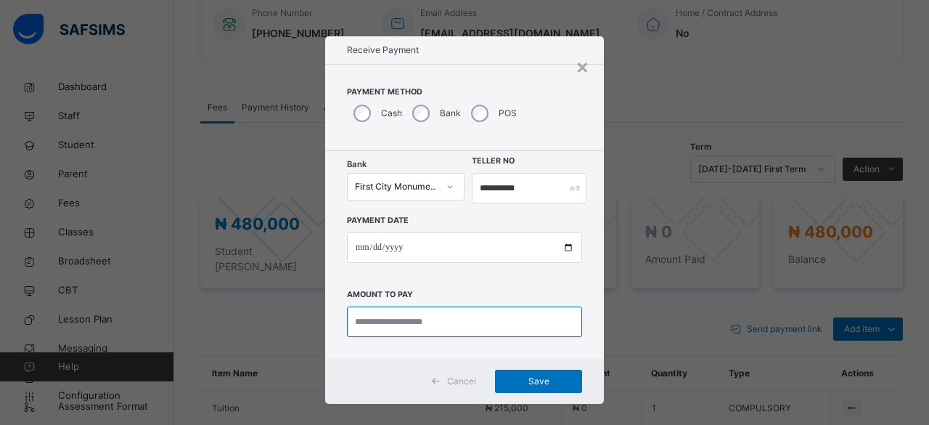
click at [359, 324] on input "currency" at bounding box center [464, 321] width 235 height 30
type input "*********"
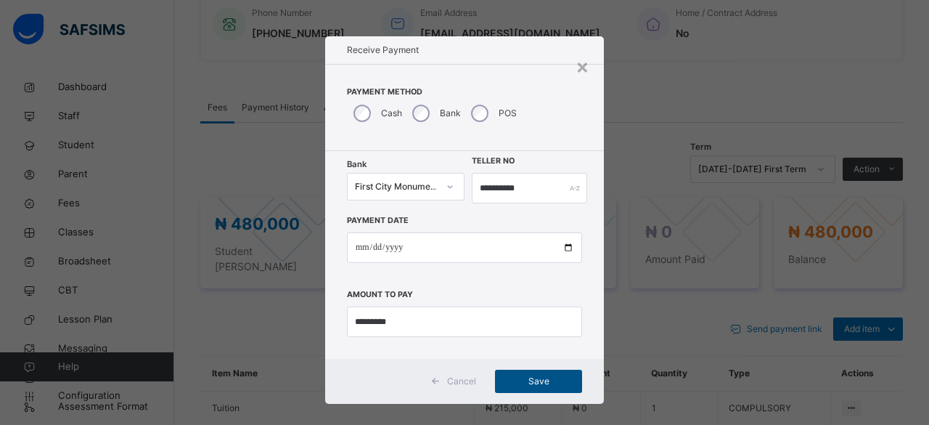
click at [541, 377] on span "Save" at bounding box center [538, 380] width 65 height 13
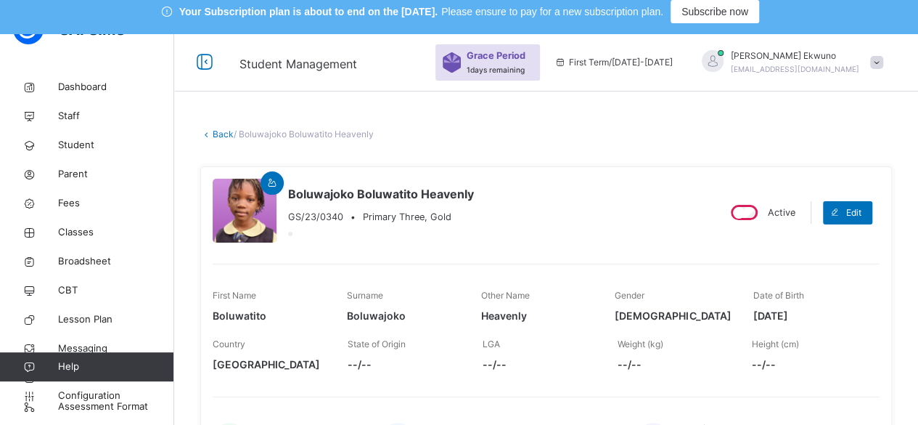
scroll to position [0, 0]
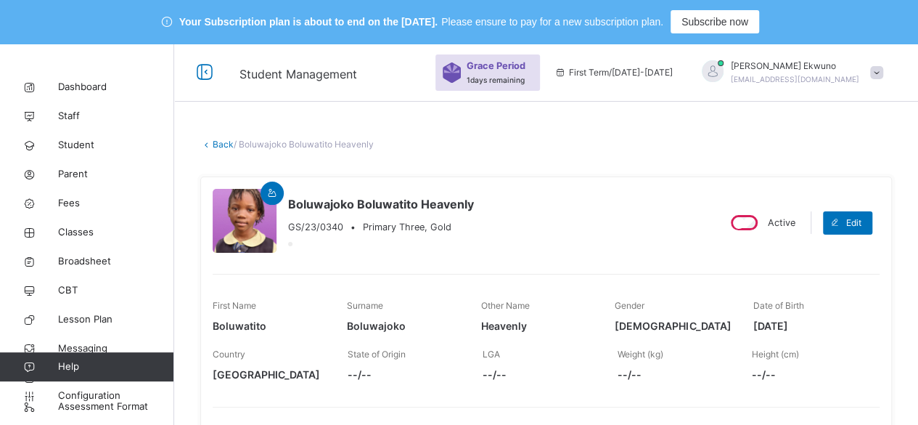
click at [224, 146] on link "Back" at bounding box center [223, 144] width 21 height 11
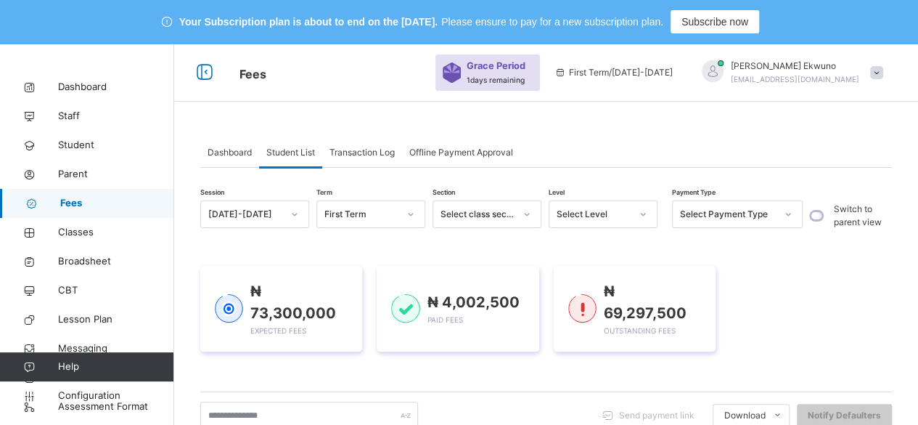
click at [89, 204] on span "Fees" at bounding box center [117, 203] width 114 height 15
click at [267, 401] on input "text" at bounding box center [309, 415] width 218 height 28
type input "******"
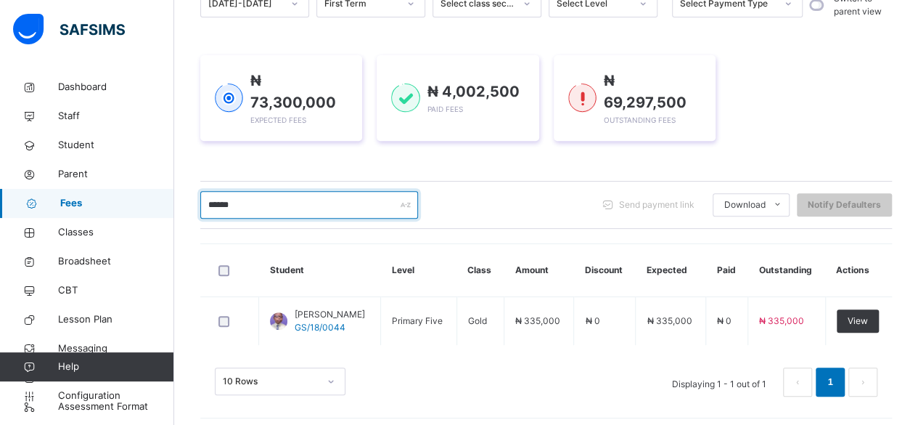
scroll to position [212, 0]
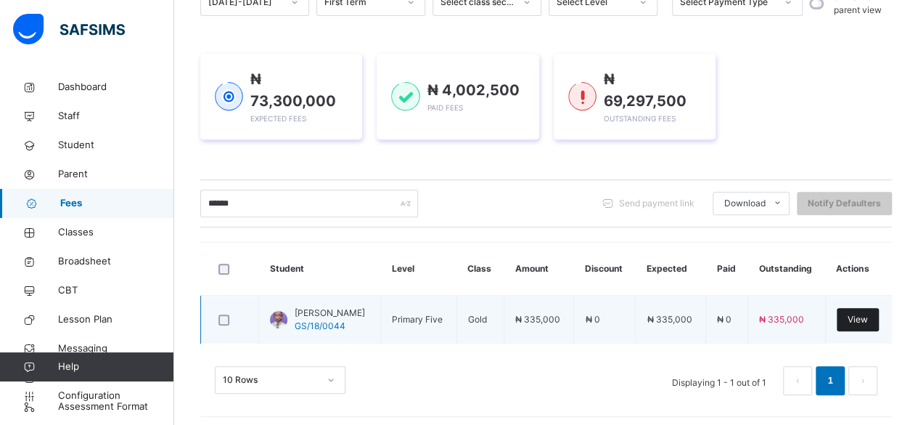
click at [868, 313] on span "View" at bounding box center [858, 319] width 20 height 13
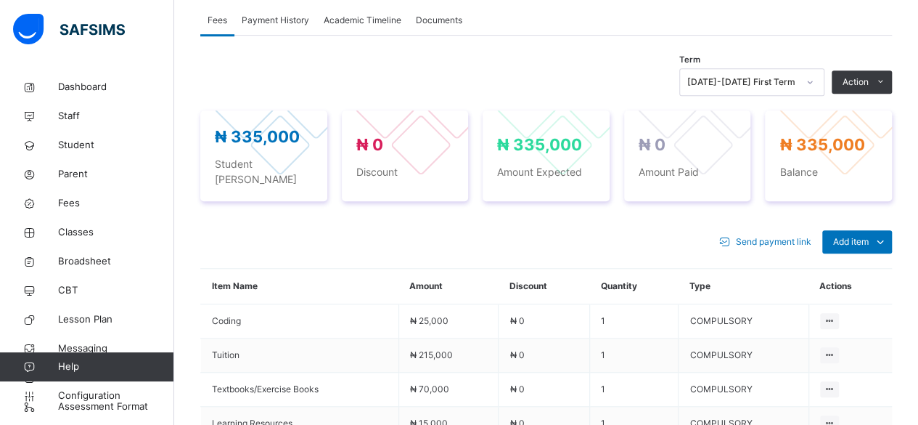
scroll to position [533, 0]
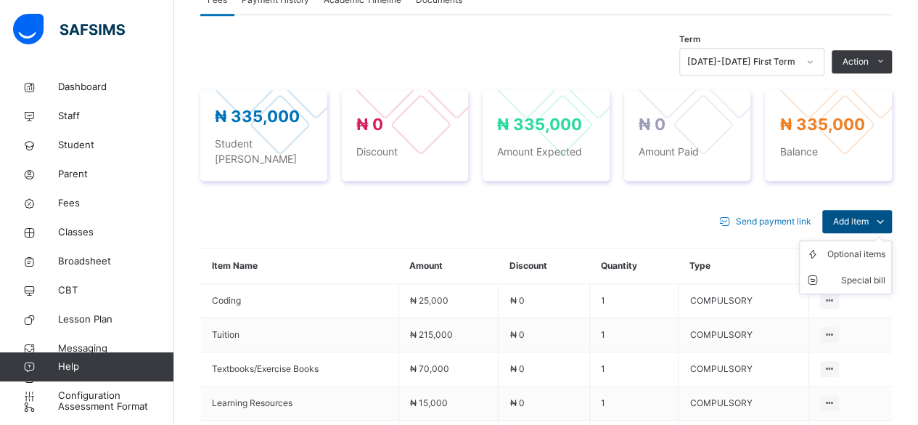
click at [869, 215] on span "Add item" at bounding box center [851, 221] width 36 height 13
click at [867, 247] on div "Optional items" at bounding box center [856, 254] width 58 height 15
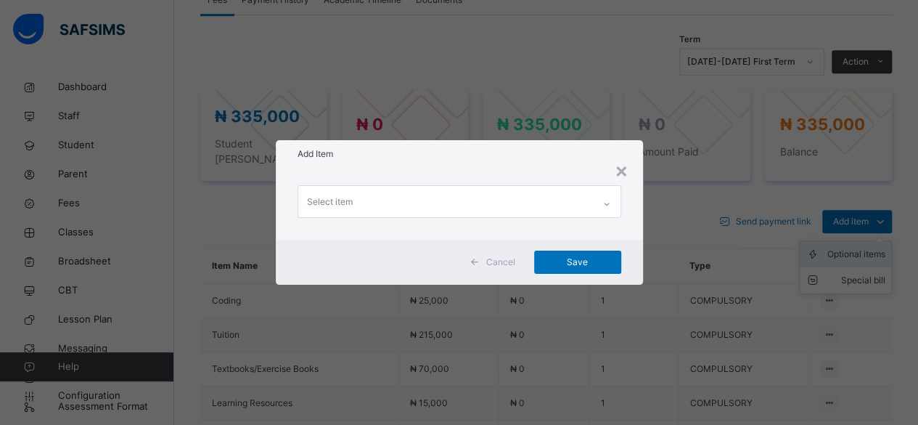
scroll to position [0, 0]
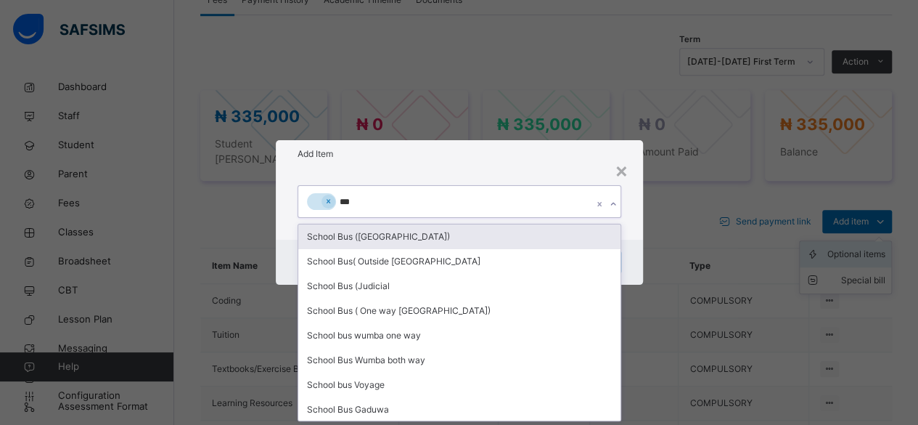
type input "****"
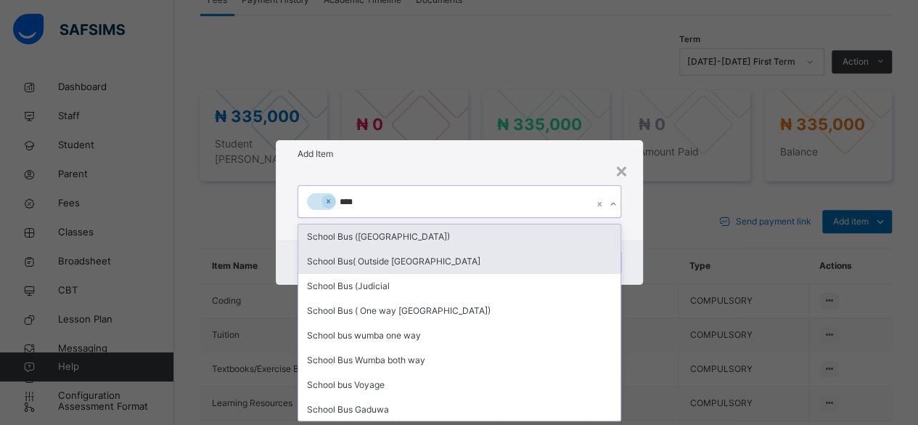
click at [421, 260] on div "School Bus( Outside [GEOGRAPHIC_DATA]" at bounding box center [459, 261] width 322 height 25
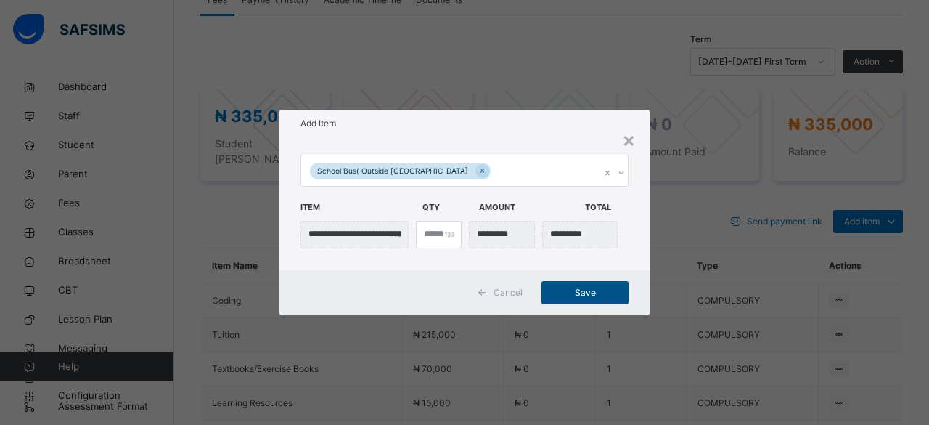
click at [587, 293] on span "Save" at bounding box center [584, 292] width 65 height 13
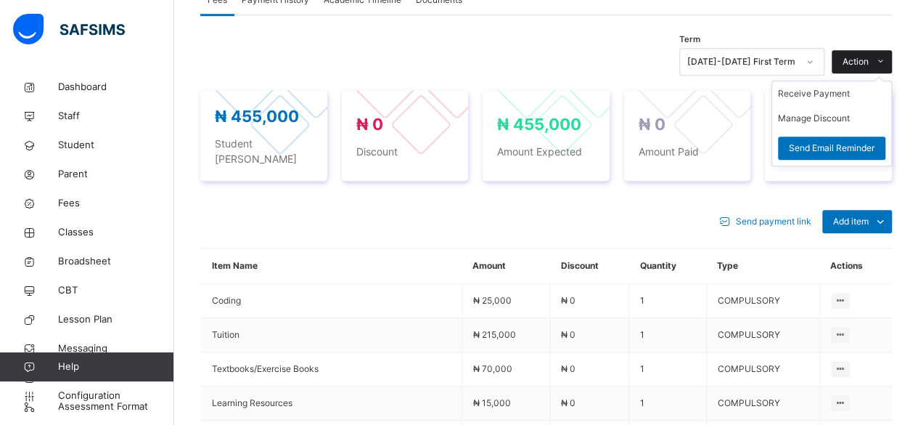
click at [869, 60] on span "Action" at bounding box center [856, 61] width 26 height 13
click at [849, 91] on li "Receive Payment" at bounding box center [831, 93] width 119 height 25
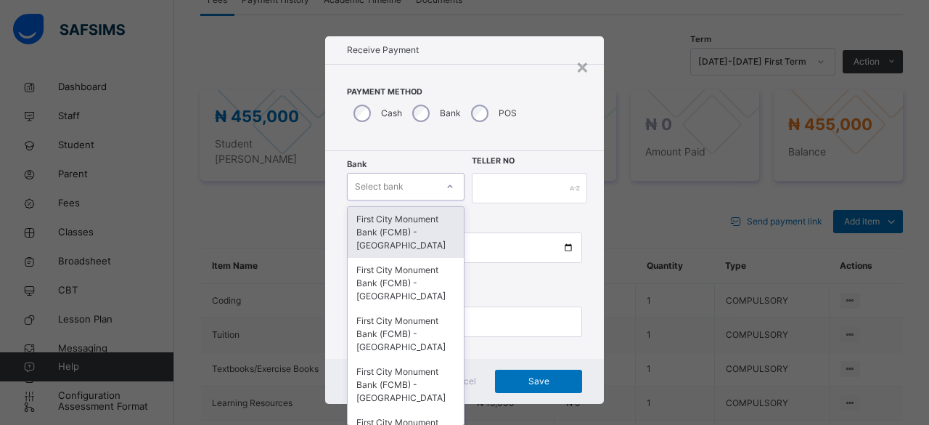
click at [402, 225] on div "First City Monument Bank (FCMB) - [GEOGRAPHIC_DATA]" at bounding box center [406, 232] width 116 height 51
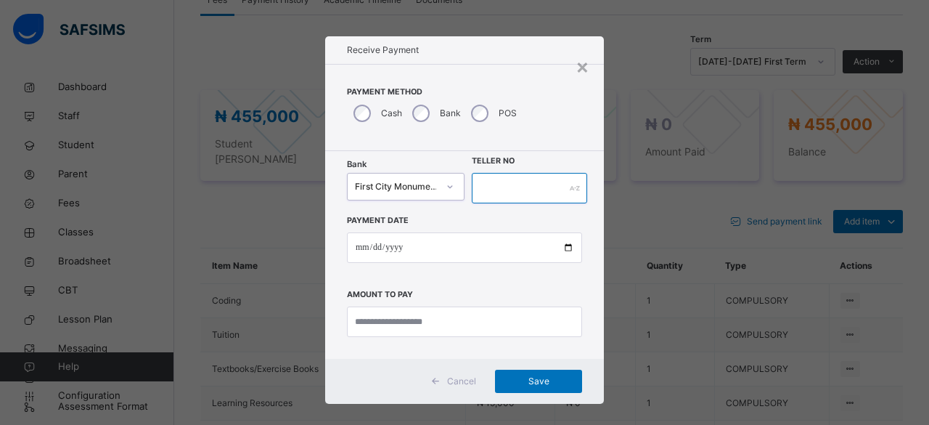
click at [492, 187] on input "text" at bounding box center [529, 188] width 115 height 30
type input "**********"
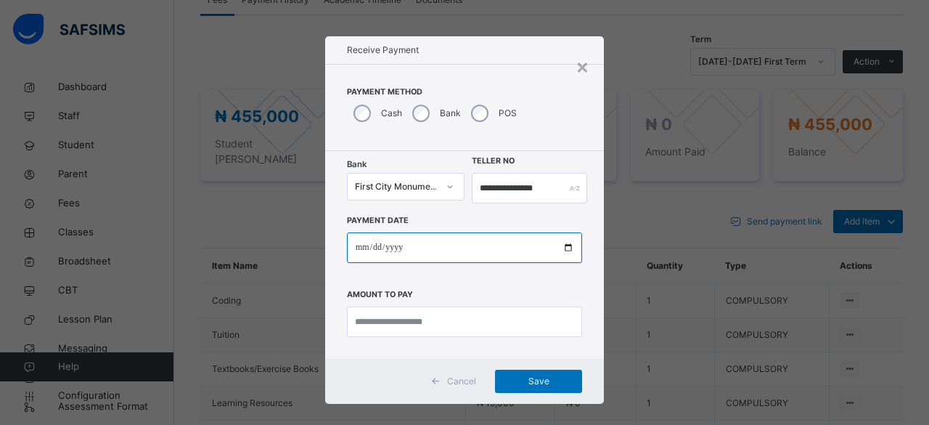
click at [569, 248] on input "date" at bounding box center [464, 247] width 235 height 30
type input "**********"
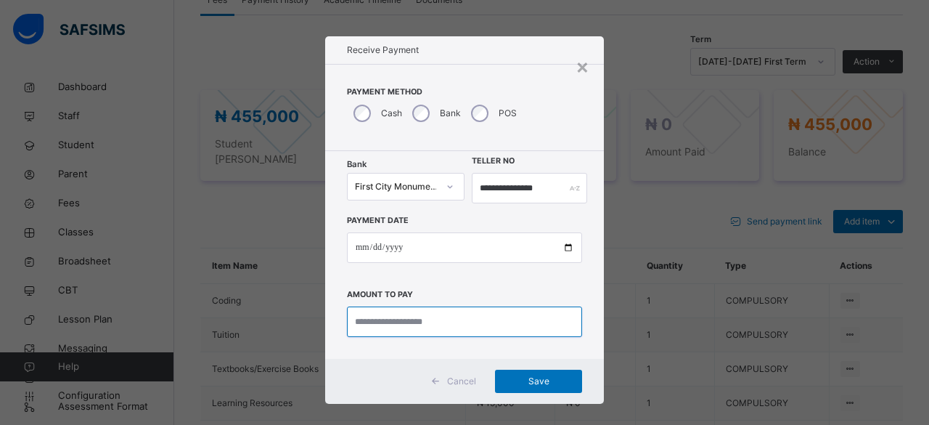
click at [391, 326] on input "currency" at bounding box center [464, 321] width 235 height 30
type input "*********"
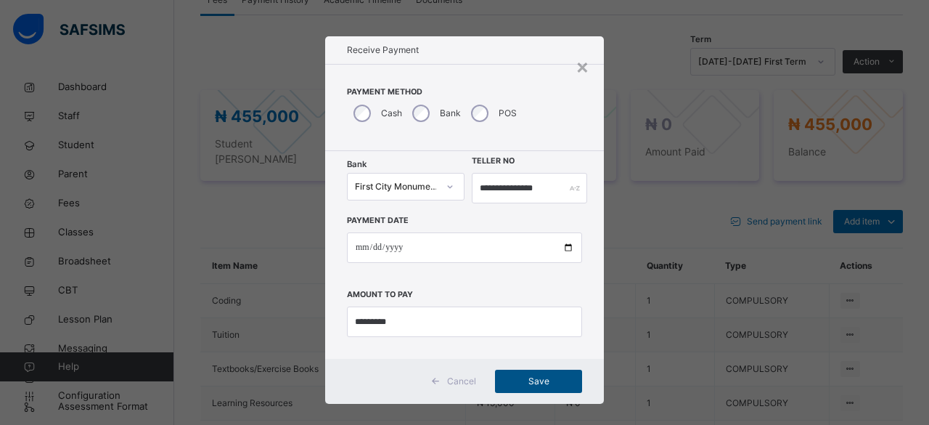
click at [541, 383] on span "Save" at bounding box center [538, 380] width 65 height 13
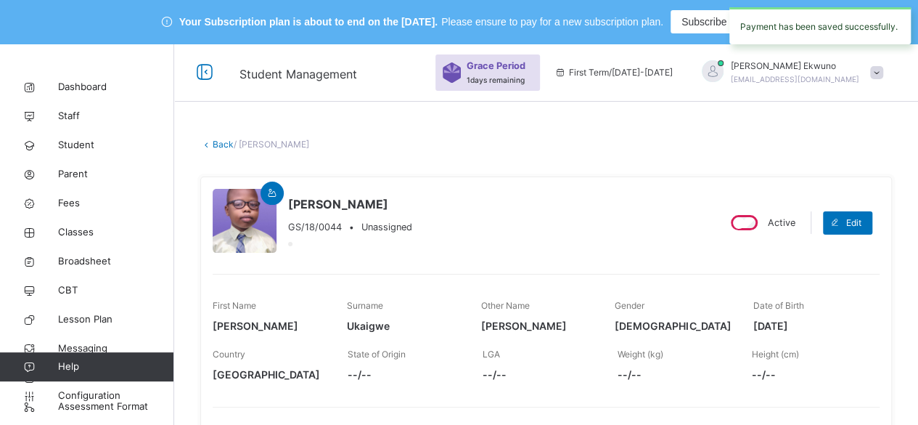
click at [225, 149] on link "Back" at bounding box center [223, 144] width 21 height 11
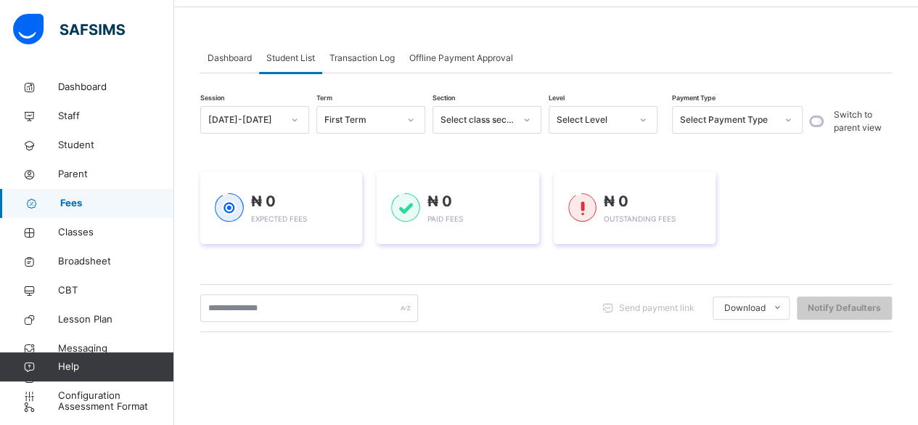
scroll to position [99, 0]
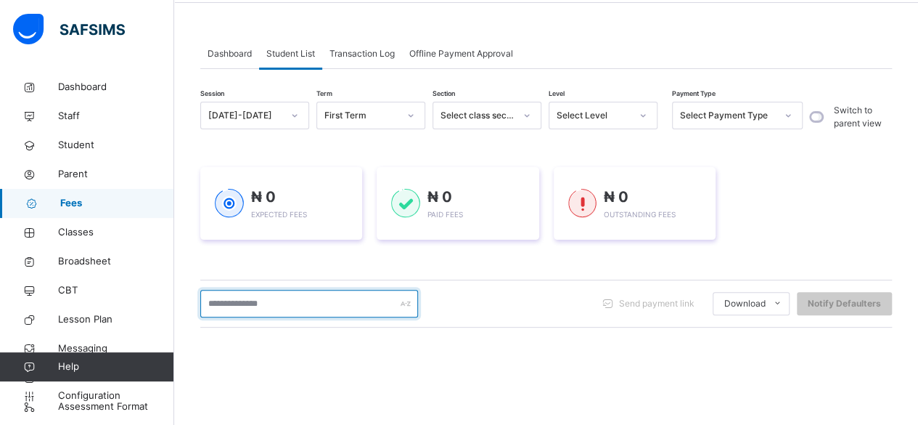
click at [306, 304] on input "text" at bounding box center [309, 304] width 218 height 28
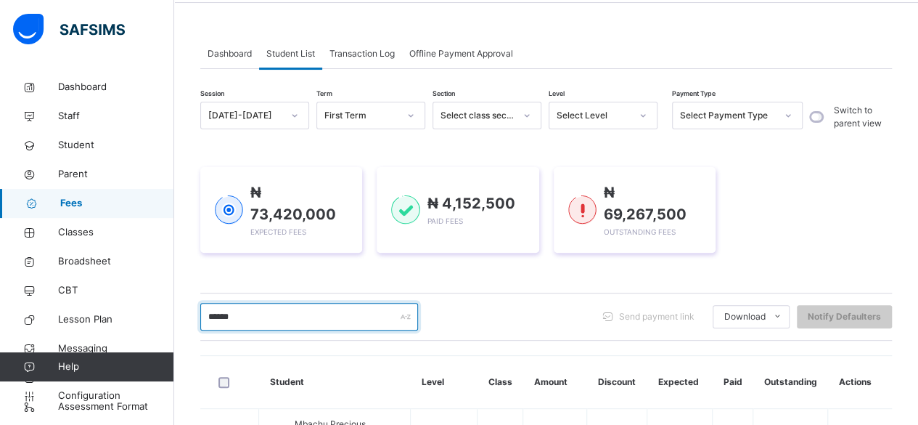
type input "******"
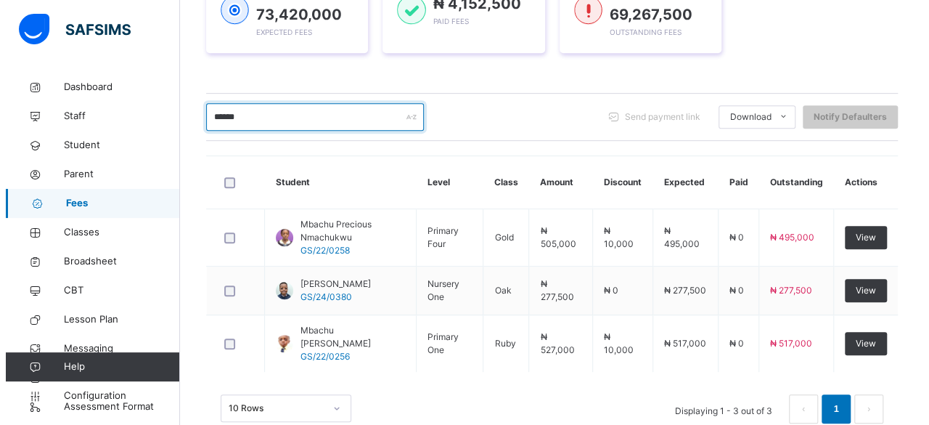
scroll to position [327, 0]
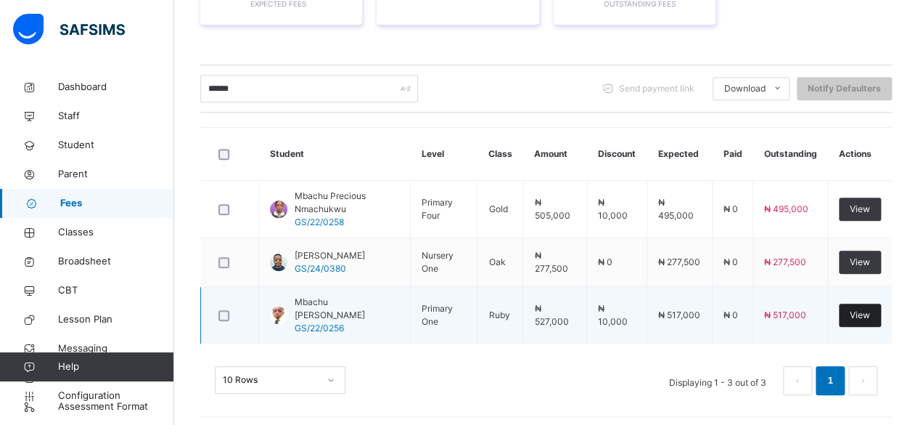
click at [869, 309] on span "View" at bounding box center [860, 314] width 20 height 13
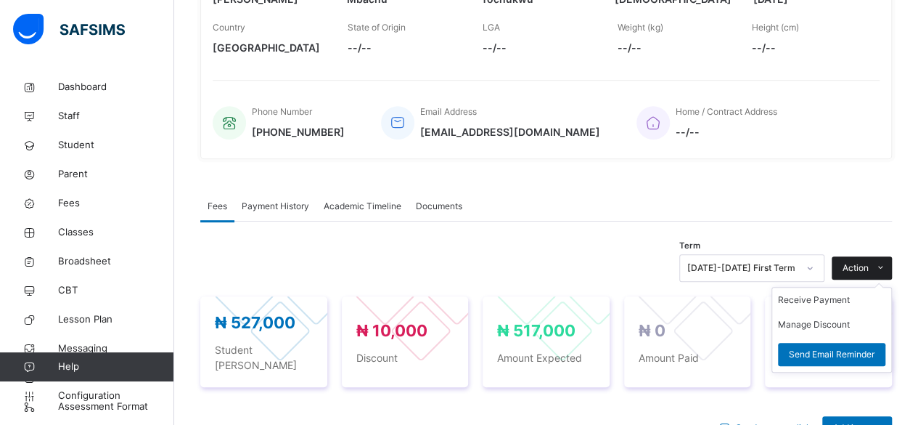
click at [869, 267] on span "Action" at bounding box center [856, 267] width 26 height 13
click at [827, 297] on li "Receive Payment" at bounding box center [831, 299] width 119 height 25
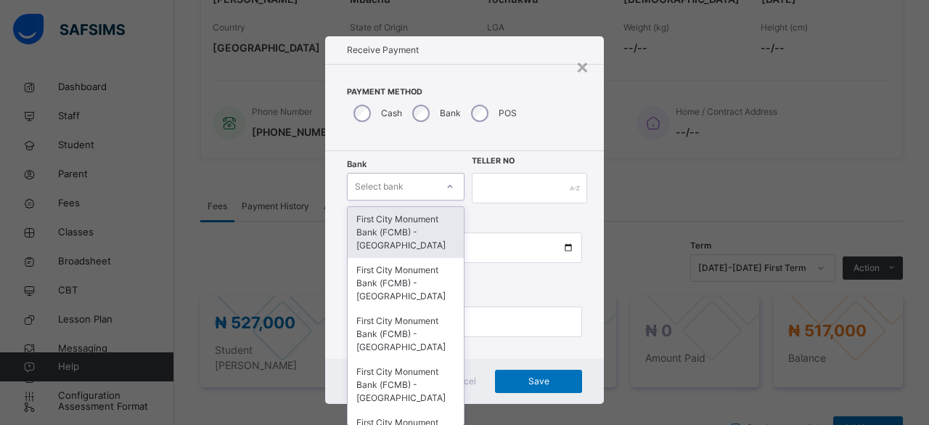
click at [403, 232] on div "First City Monument Bank (FCMB) - [GEOGRAPHIC_DATA]" at bounding box center [406, 232] width 116 height 51
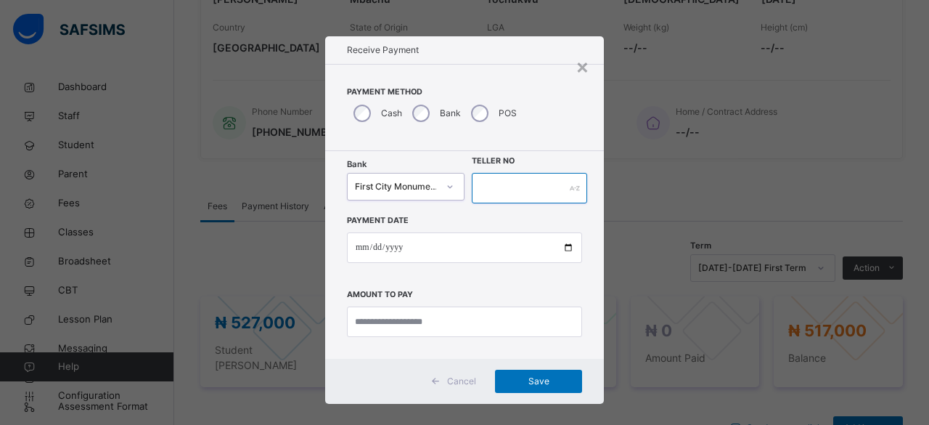
click at [509, 191] on input "text" at bounding box center [529, 188] width 115 height 30
type input "**********"
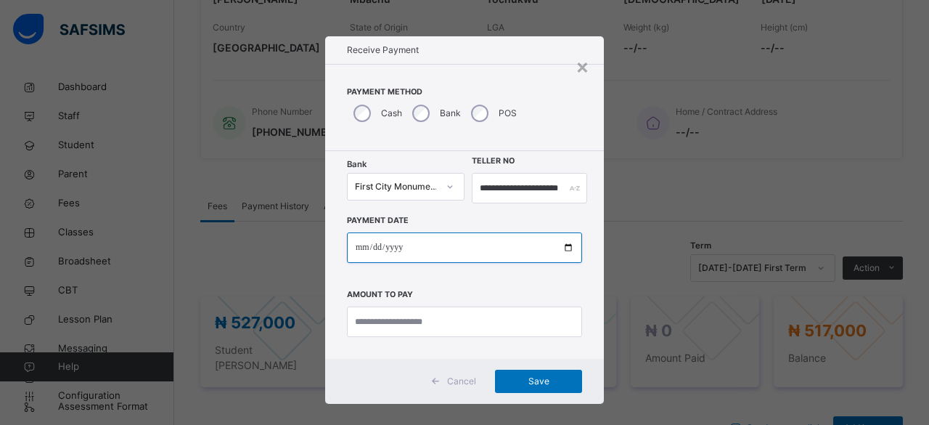
click at [566, 251] on input "date" at bounding box center [464, 247] width 235 height 30
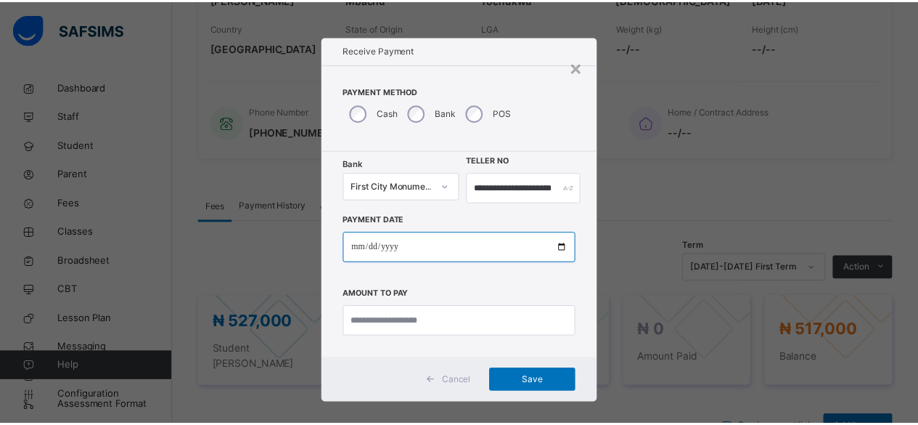
scroll to position [0, 0]
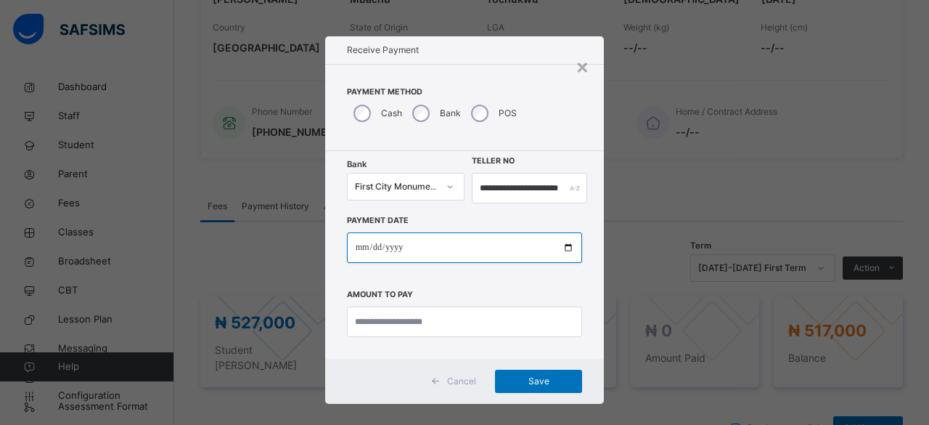
type input "**********"
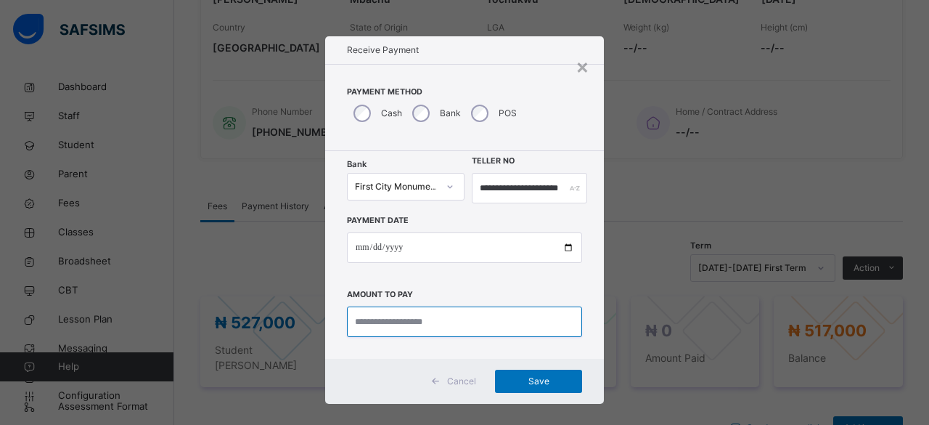
click at [403, 321] on input "currency" at bounding box center [464, 321] width 235 height 30
type input "*********"
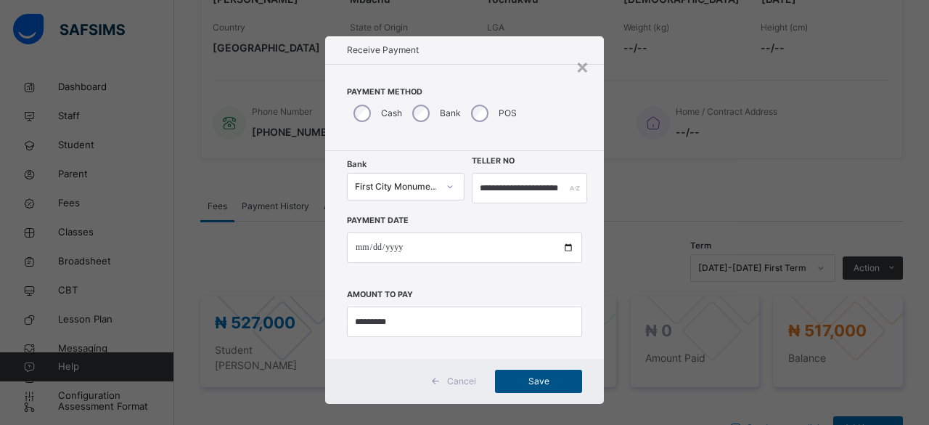
click at [538, 386] on span "Save" at bounding box center [538, 380] width 65 height 13
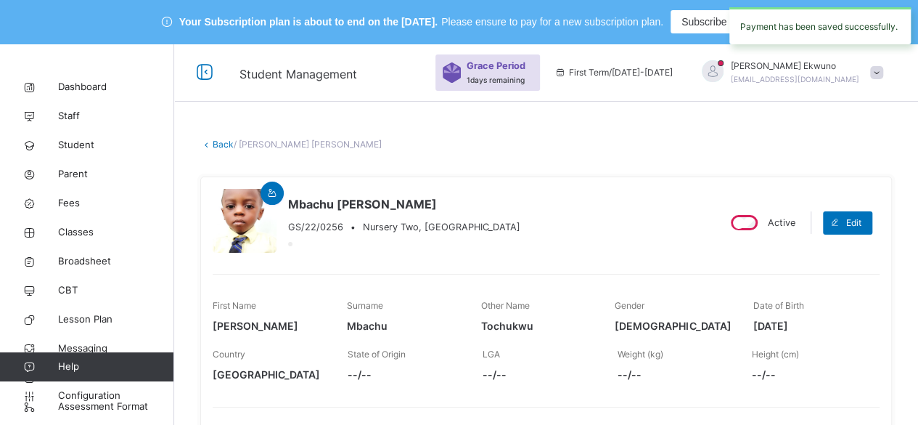
click at [224, 144] on link "Back" at bounding box center [223, 144] width 21 height 11
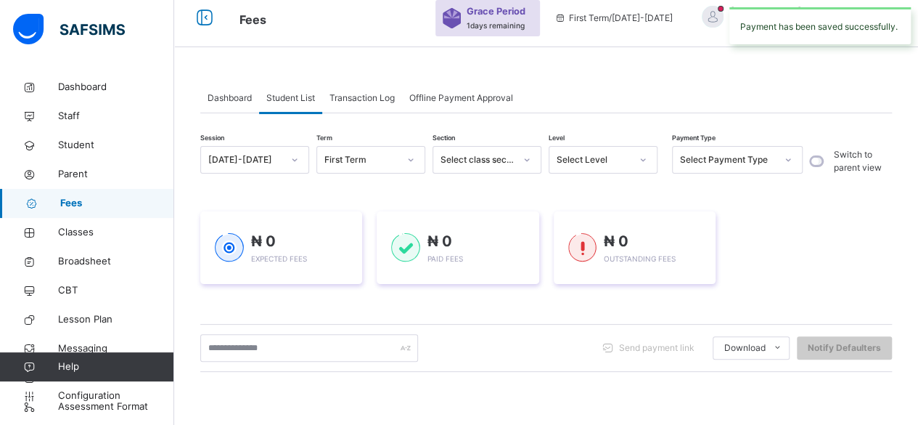
scroll to position [76, 0]
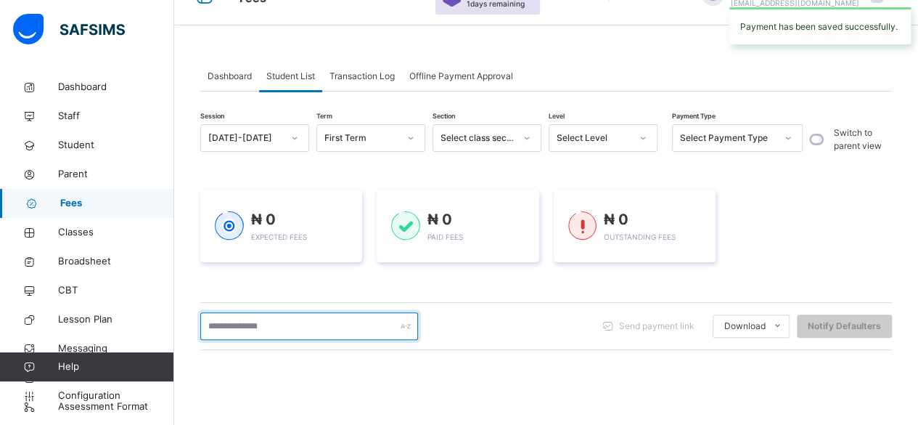
click at [320, 325] on input "text" at bounding box center [309, 326] width 218 height 28
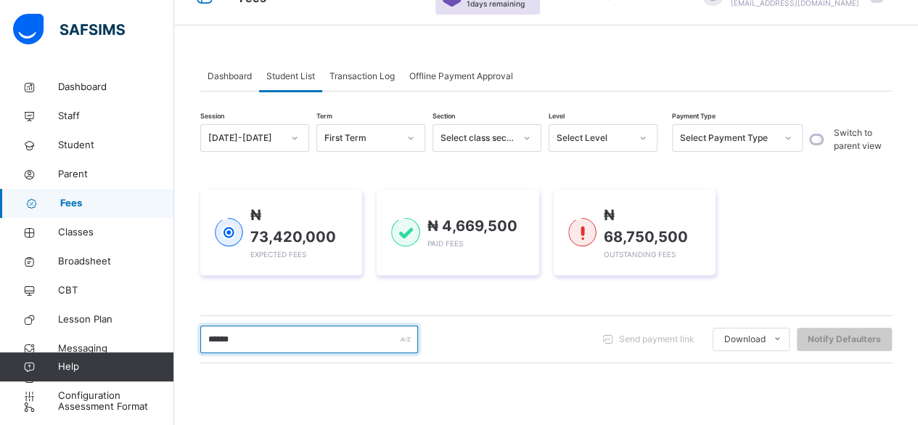
type input "******"
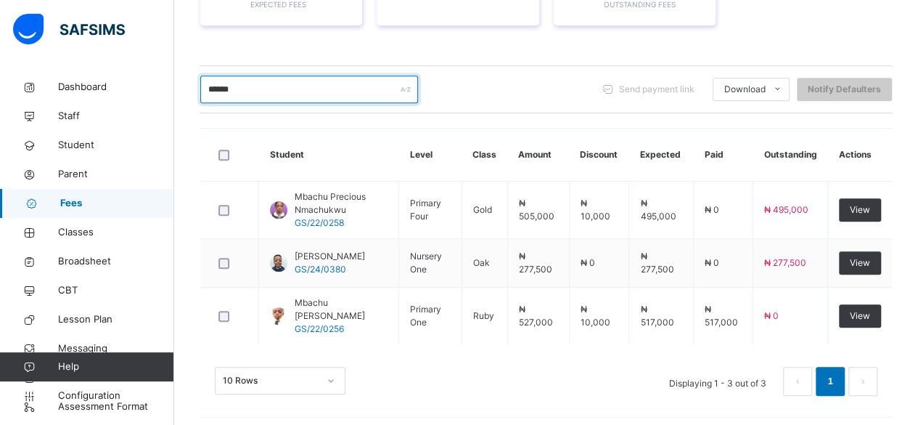
scroll to position [327, 0]
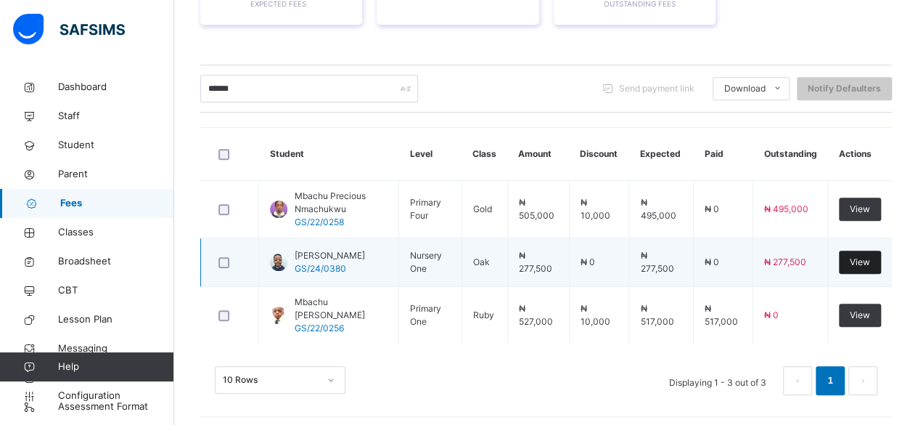
click at [870, 255] on span "View" at bounding box center [860, 261] width 20 height 13
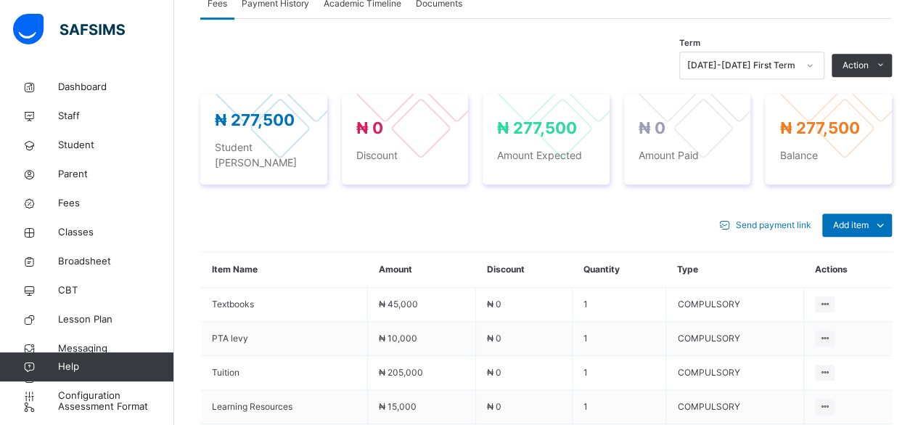
scroll to position [531, 0]
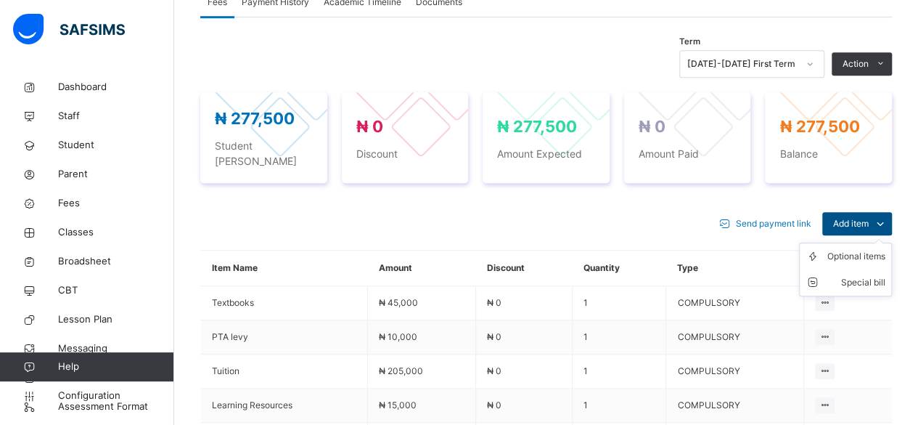
click at [867, 217] on span "Add item" at bounding box center [851, 223] width 36 height 13
click at [872, 249] on div "Optional items" at bounding box center [856, 256] width 58 height 15
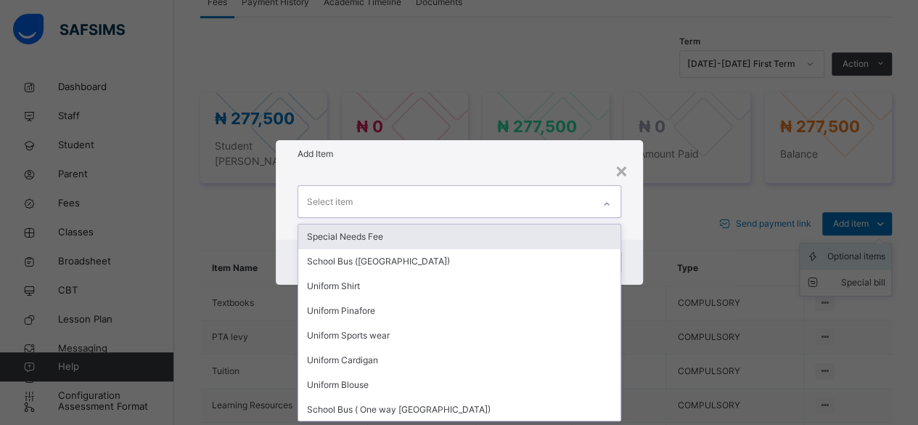
scroll to position [0, 0]
click at [624, 176] on div "×" at bounding box center [622, 170] width 14 height 30
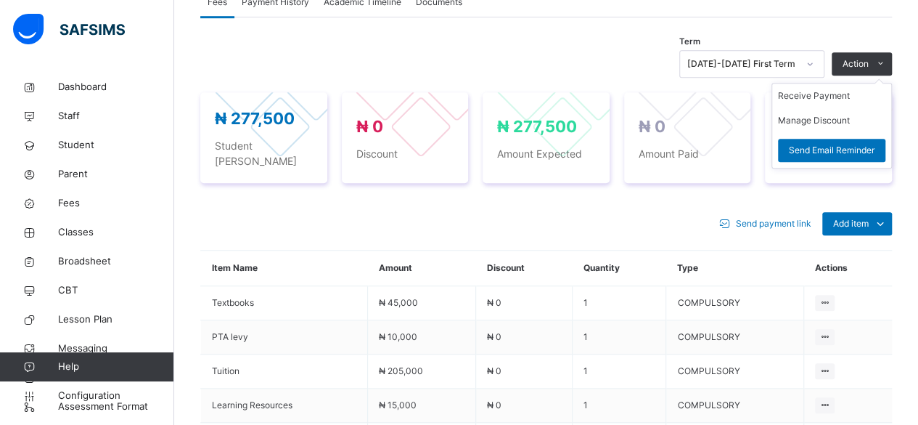
click at [881, 83] on ul "Receive Payment Manage Discount Send Email Reminder" at bounding box center [831, 126] width 120 height 86
click at [823, 96] on li "Receive Payment" at bounding box center [831, 95] width 119 height 25
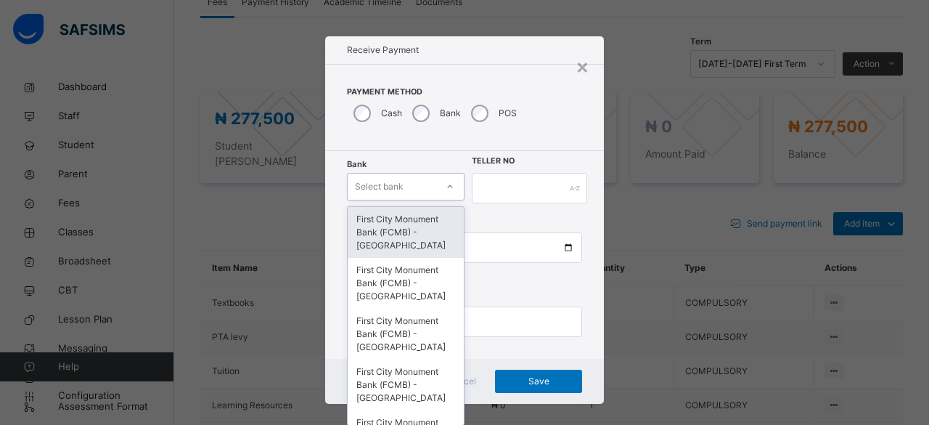
click at [413, 226] on div "First City Monument Bank (FCMB) - [GEOGRAPHIC_DATA]" at bounding box center [406, 232] width 116 height 51
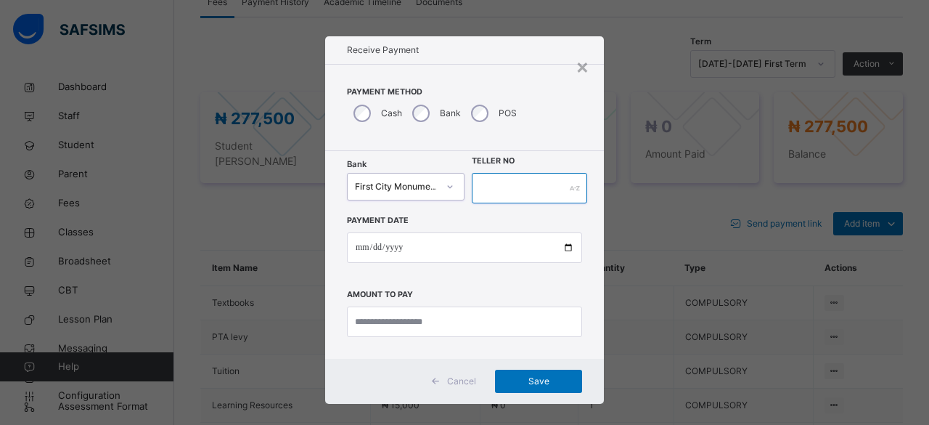
click at [518, 184] on input "text" at bounding box center [529, 188] width 115 height 30
type input "**********"
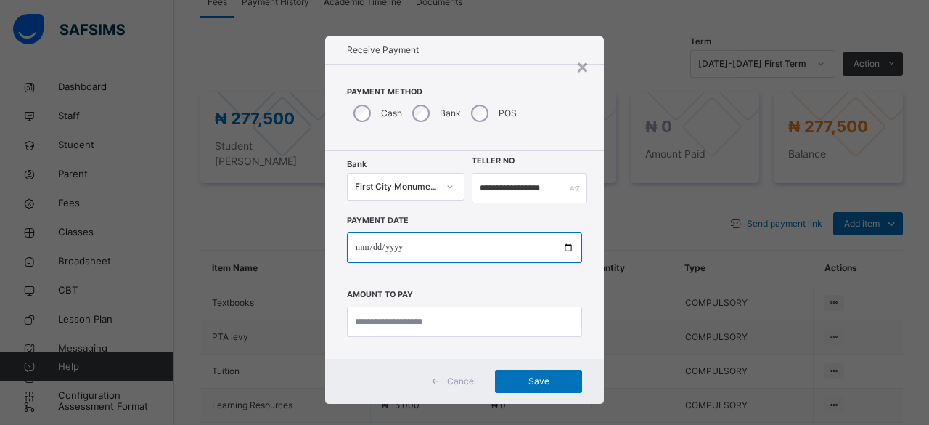
click at [569, 247] on input "date" at bounding box center [464, 247] width 235 height 30
type input "**********"
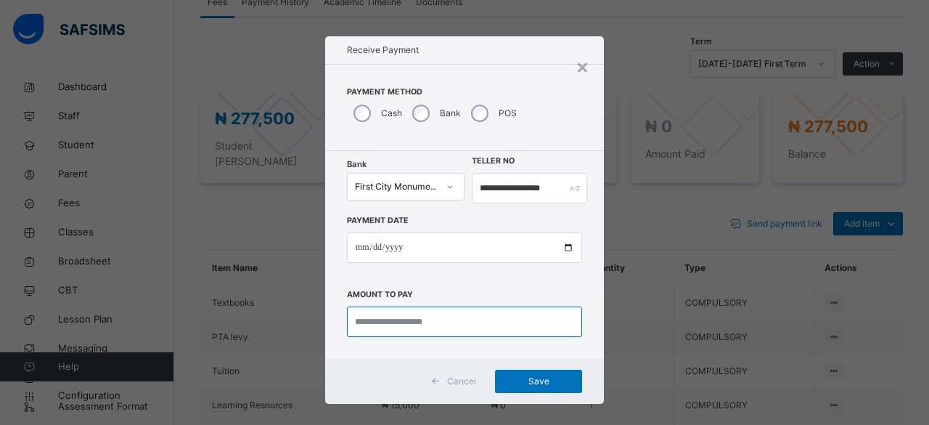
click at [390, 322] on input "currency" at bounding box center [464, 321] width 235 height 30
type input "*********"
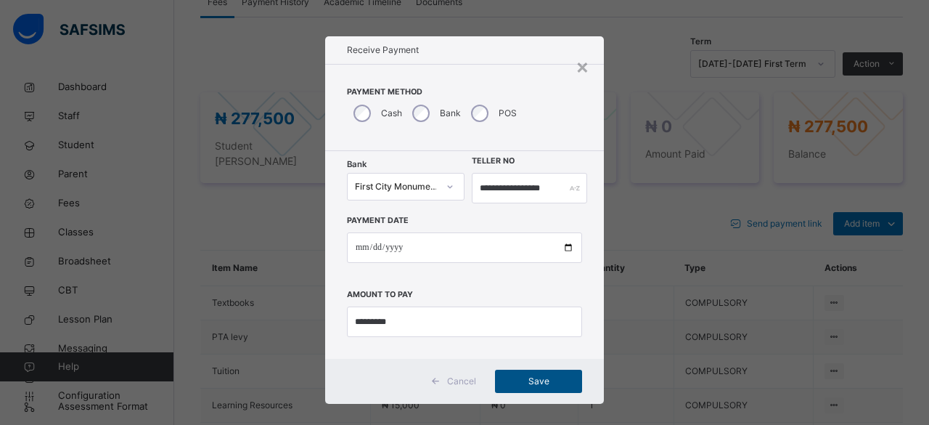
click at [537, 386] on span "Save" at bounding box center [538, 380] width 65 height 13
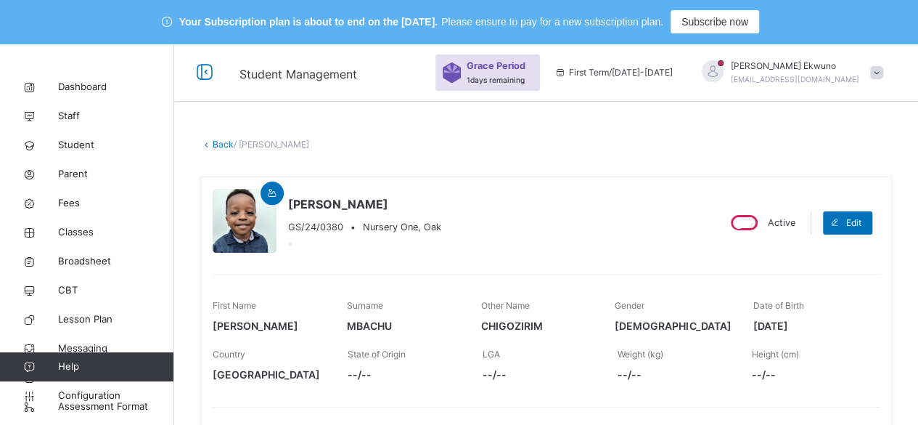
click at [222, 144] on link "Back" at bounding box center [223, 144] width 21 height 11
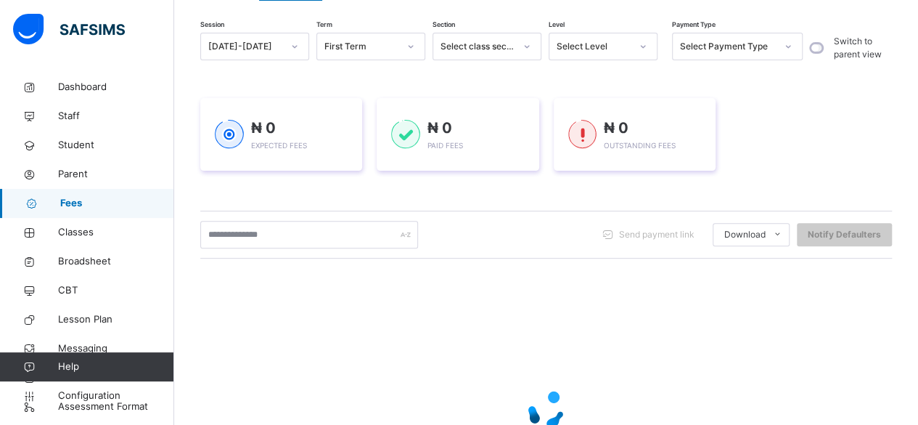
scroll to position [181, 0]
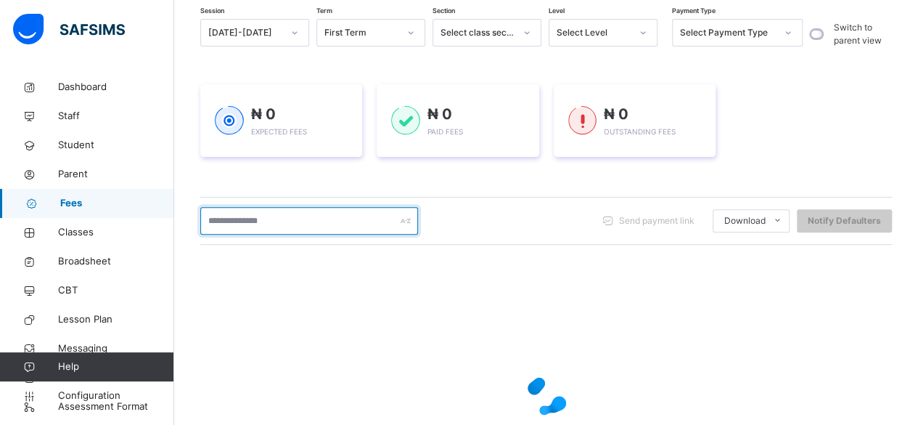
click at [224, 223] on input "text" at bounding box center [309, 221] width 218 height 28
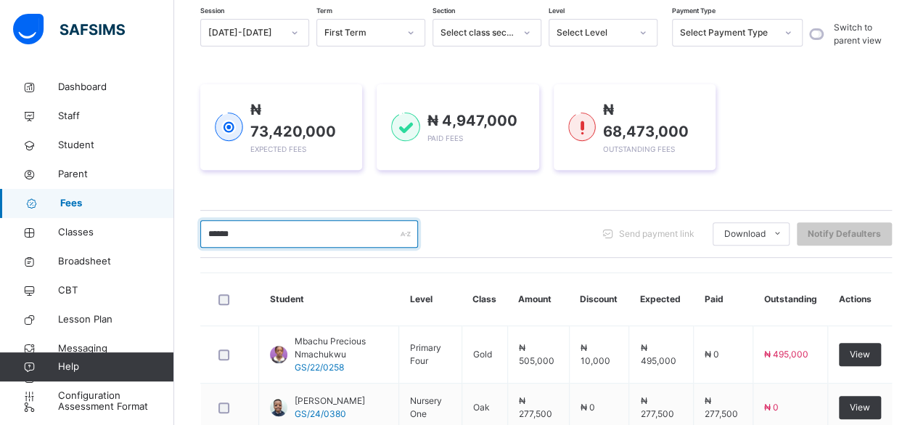
type input "******"
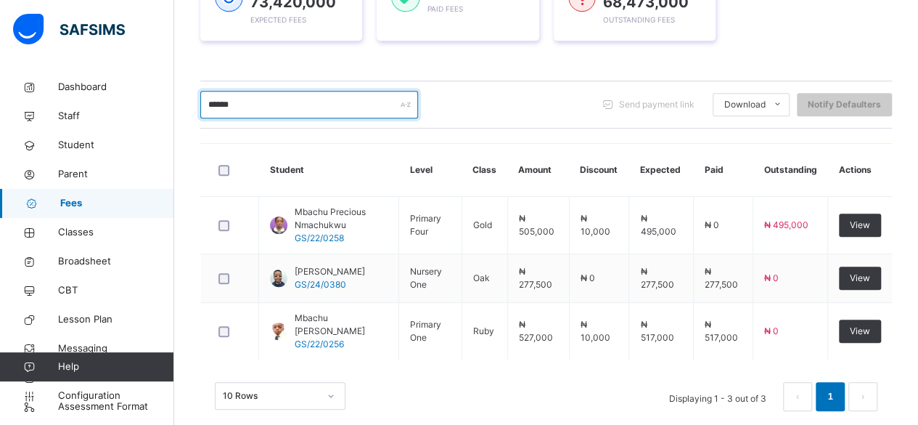
scroll to position [327, 0]
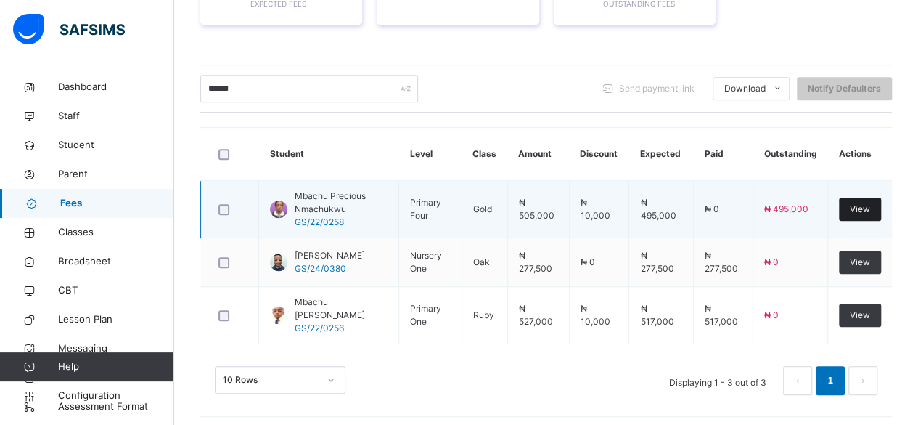
click at [870, 202] on span "View" at bounding box center [860, 208] width 20 height 13
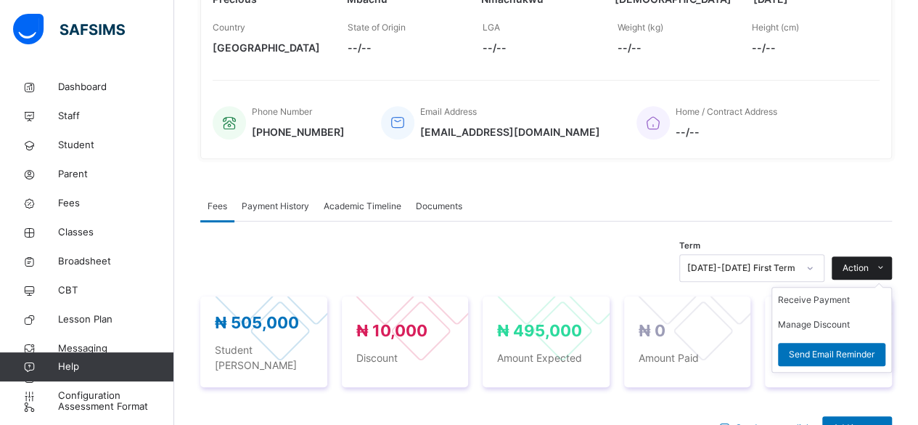
click at [862, 267] on span "Action" at bounding box center [856, 267] width 26 height 13
click at [825, 299] on li "Receive Payment" at bounding box center [831, 299] width 119 height 25
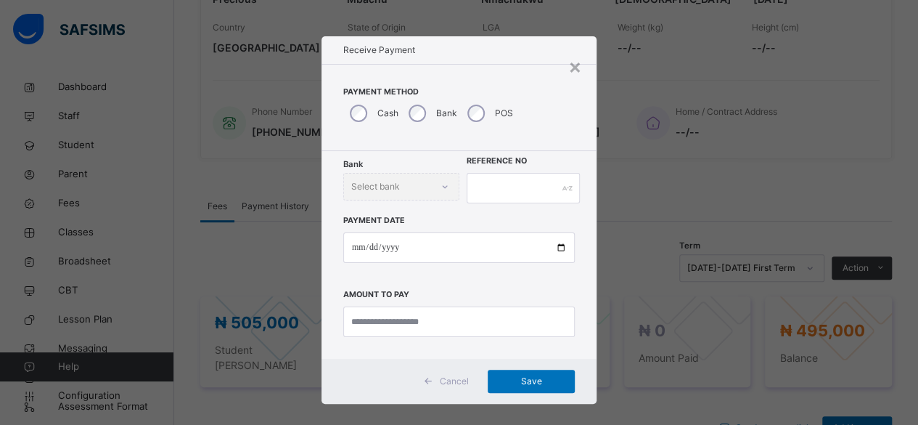
click at [415, 121] on div "Bank" at bounding box center [431, 113] width 59 height 30
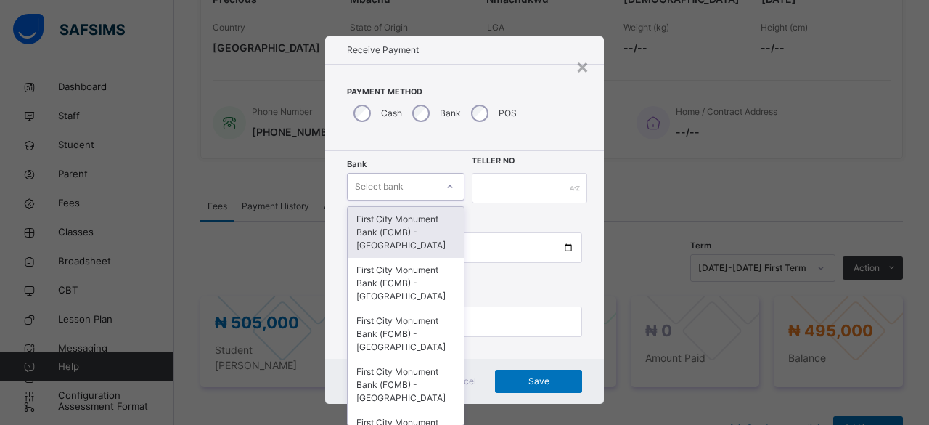
click at [405, 237] on div "First City Monument Bank (FCMB) - [GEOGRAPHIC_DATA]" at bounding box center [406, 232] width 116 height 51
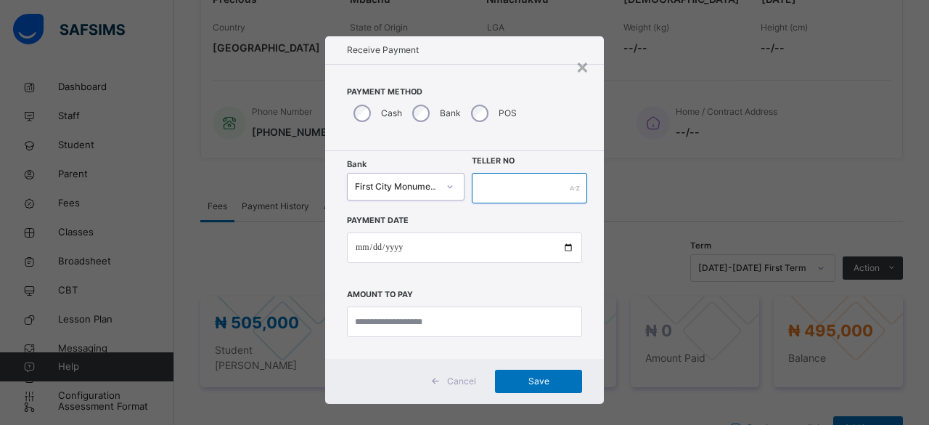
click at [521, 186] on input "text" at bounding box center [529, 188] width 115 height 30
type input "**********"
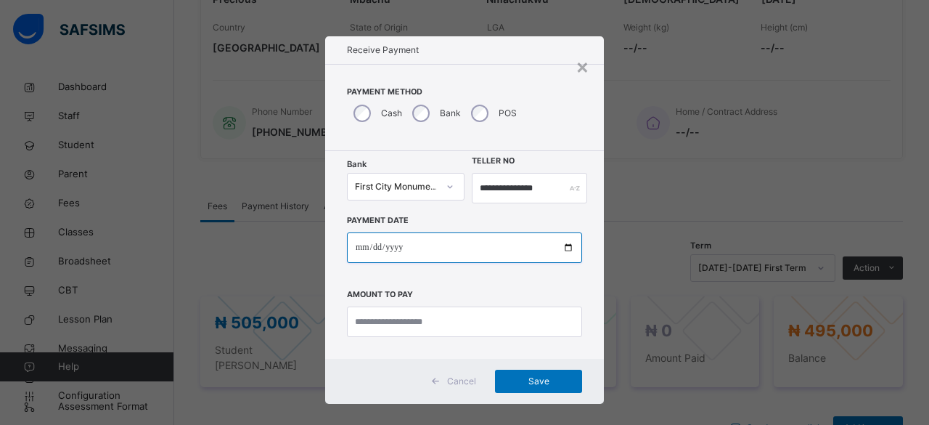
click at [568, 254] on input "date" at bounding box center [464, 247] width 235 height 30
click at [566, 250] on input "date" at bounding box center [464, 247] width 235 height 30
type input "**********"
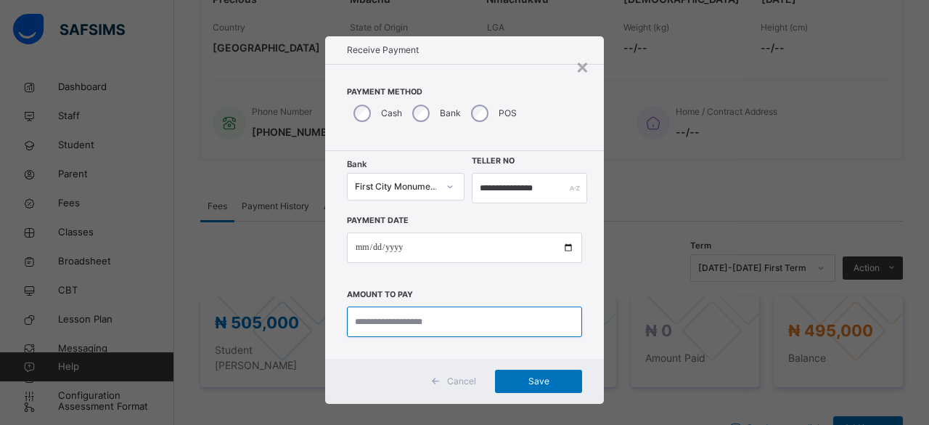
click at [402, 316] on input "currency" at bounding box center [464, 321] width 235 height 30
type input "*********"
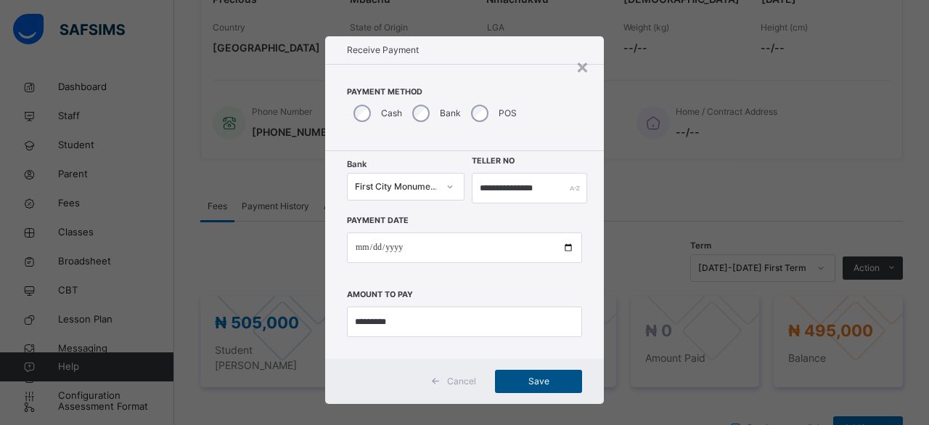
click at [530, 380] on span "Save" at bounding box center [538, 380] width 65 height 13
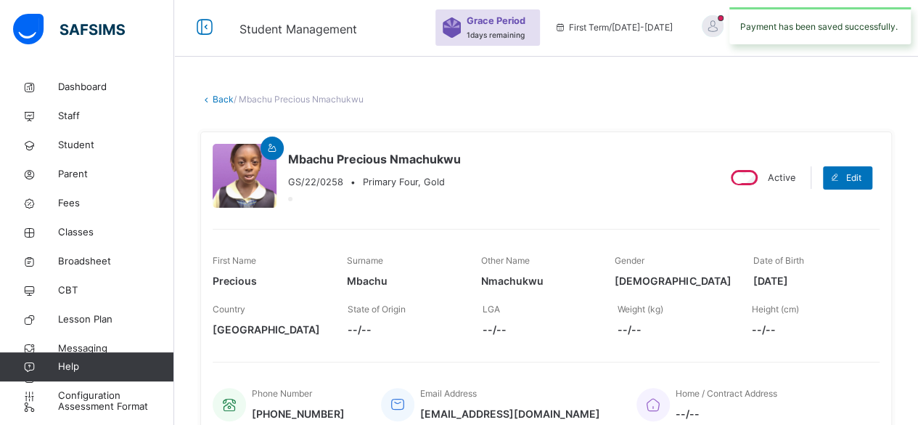
click at [222, 99] on link "Back" at bounding box center [223, 99] width 21 height 11
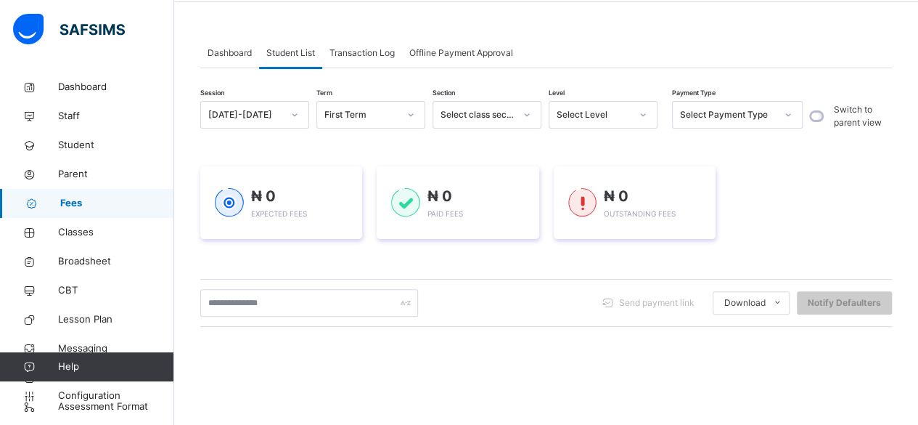
scroll to position [105, 0]
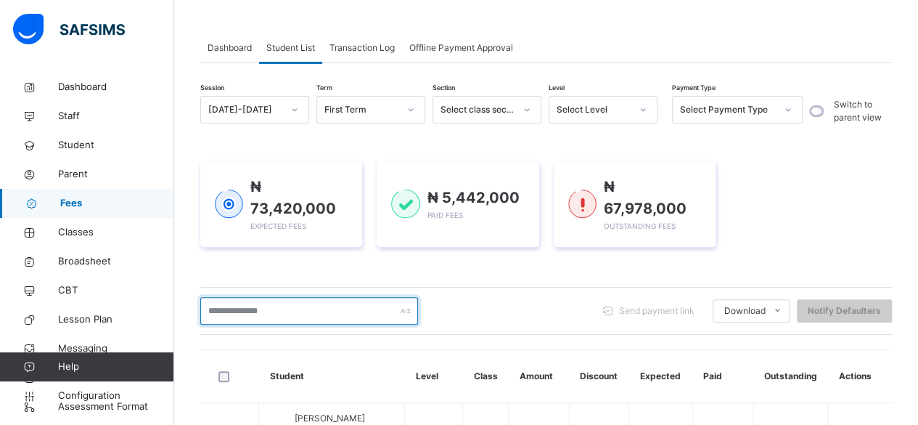
click at [238, 297] on input "text" at bounding box center [309, 311] width 218 height 28
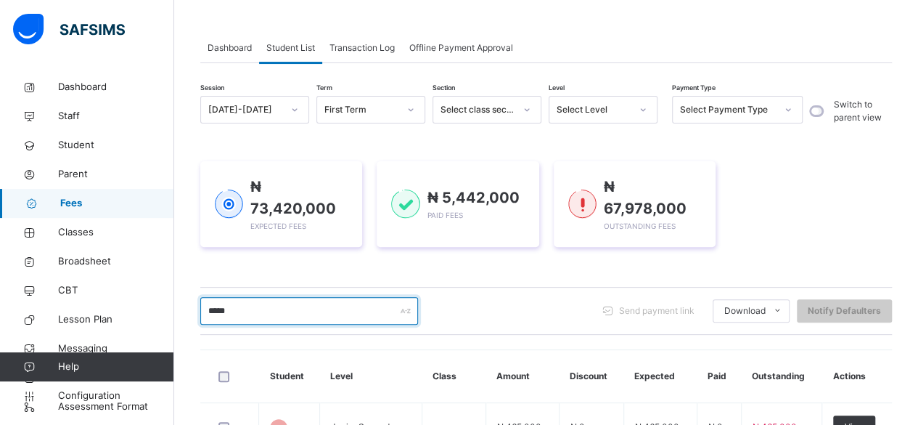
type input "*****"
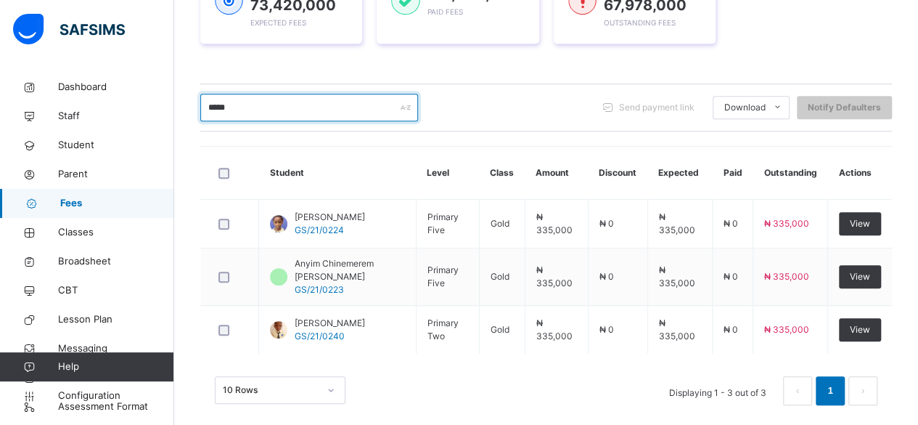
scroll to position [318, 0]
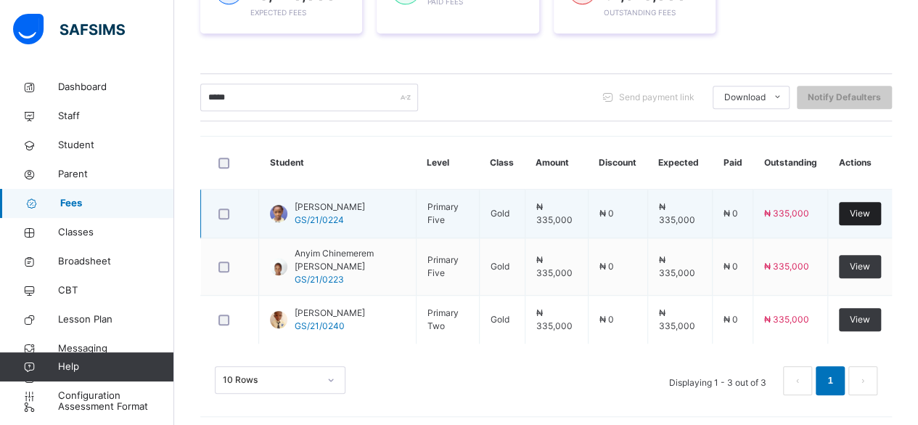
click at [870, 207] on span "View" at bounding box center [860, 213] width 20 height 13
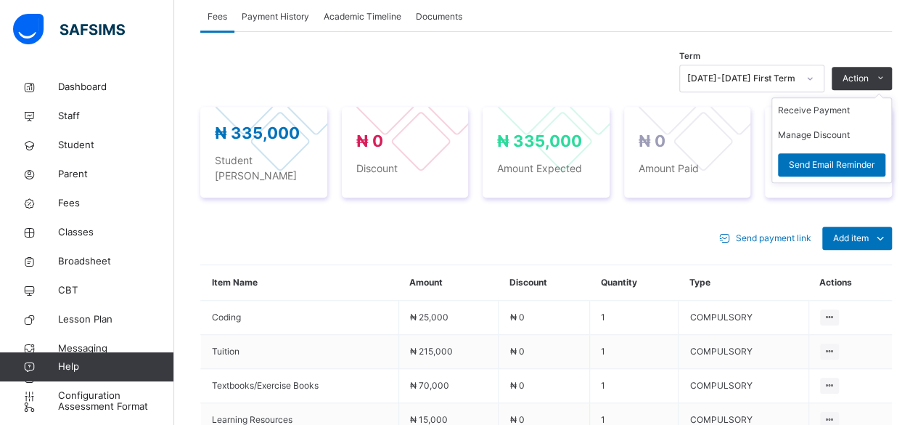
scroll to position [539, 0]
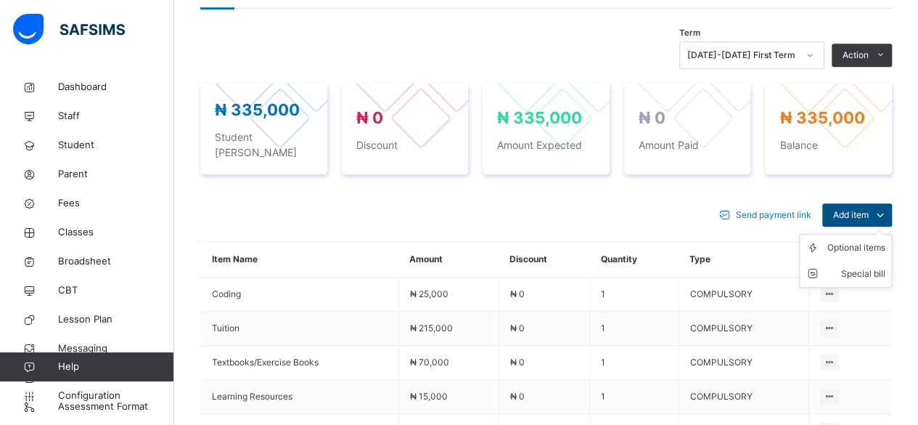
click at [867, 208] on span "Add item" at bounding box center [851, 214] width 36 height 13
click at [869, 240] on div "Optional items" at bounding box center [856, 247] width 58 height 15
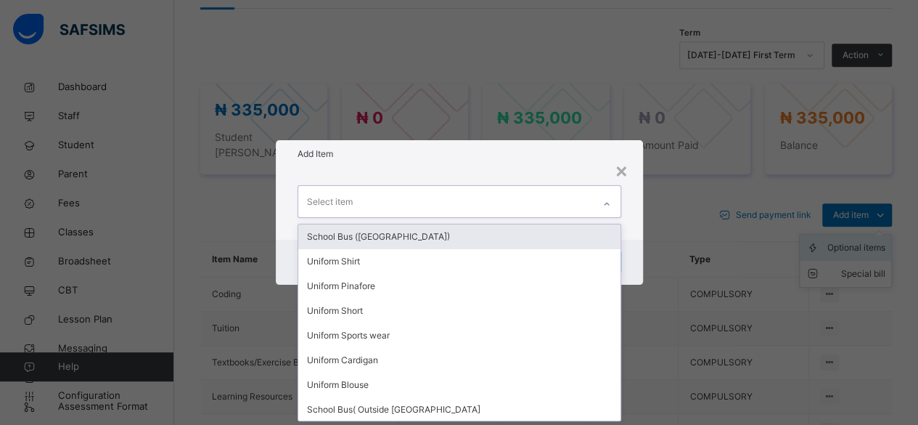
scroll to position [0, 0]
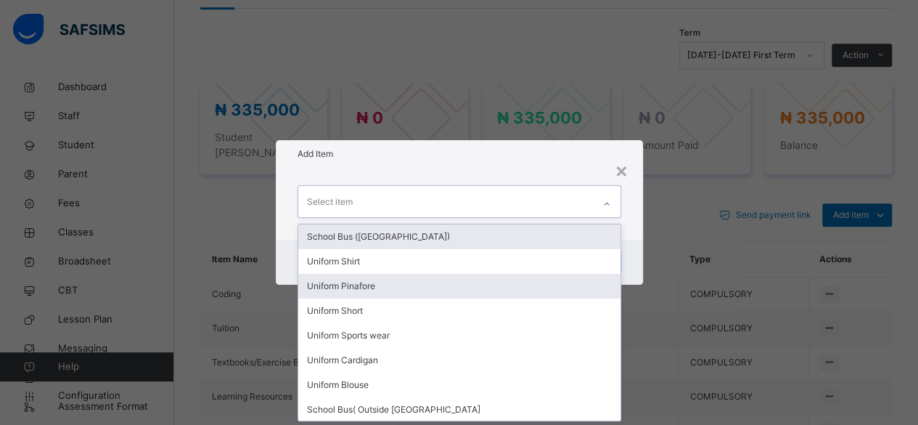
click at [363, 287] on div "Uniform Pinafore" at bounding box center [459, 286] width 322 height 25
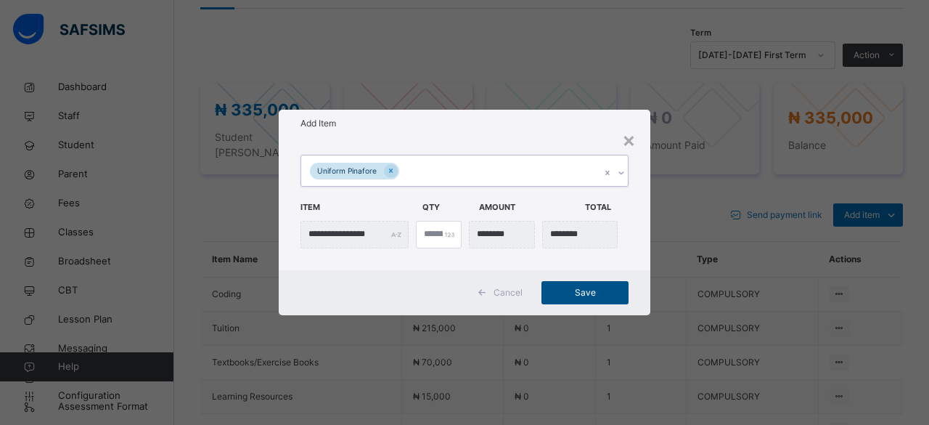
click at [590, 292] on span "Save" at bounding box center [584, 292] width 65 height 13
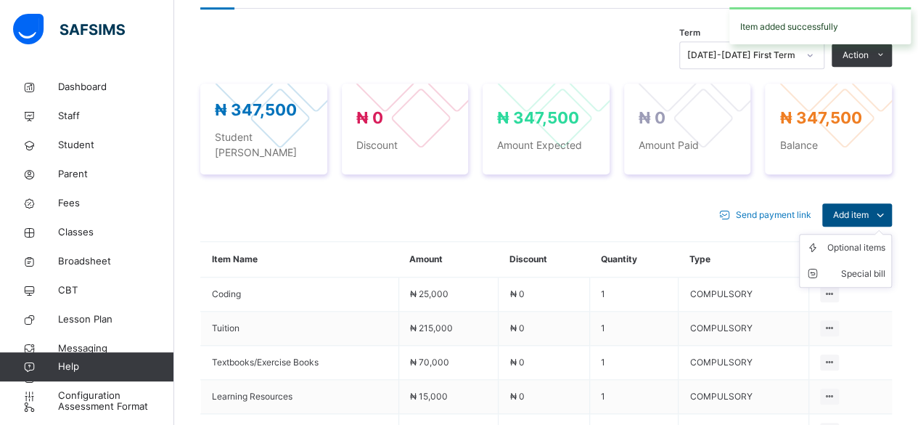
click at [861, 208] on span "Add item" at bounding box center [851, 214] width 36 height 13
click at [856, 240] on div "Optional items" at bounding box center [856, 247] width 58 height 15
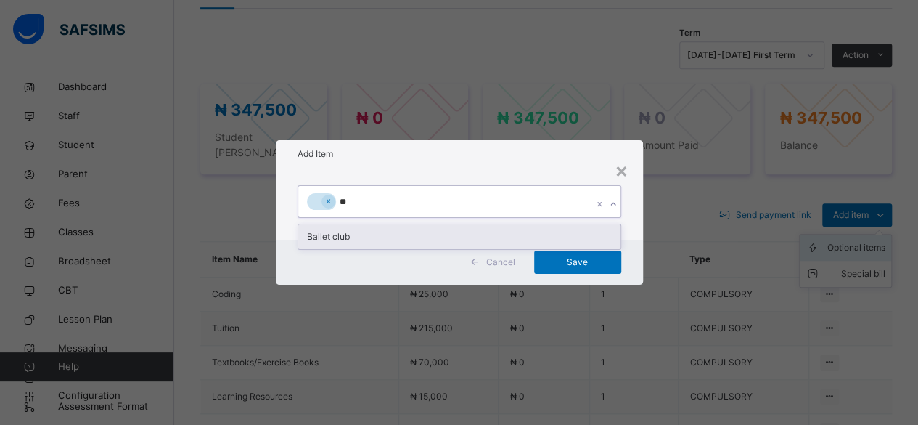
type input "***"
click at [374, 232] on div "Ballet club" at bounding box center [459, 236] width 322 height 25
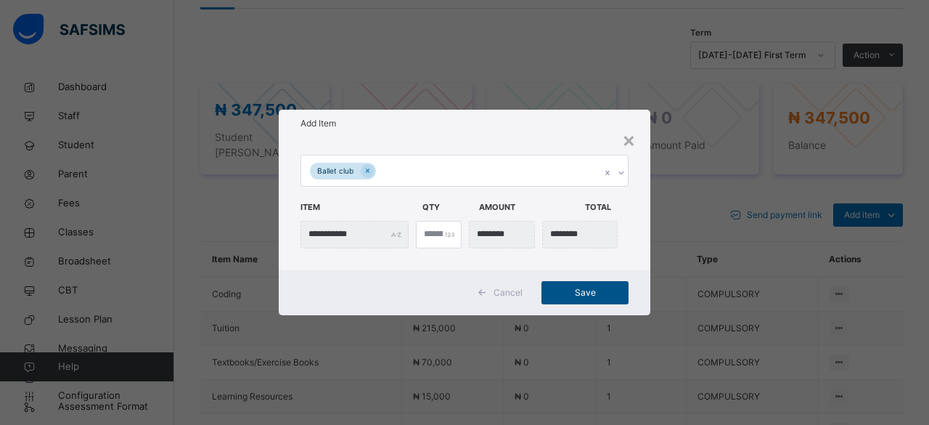
click at [581, 290] on span "Save" at bounding box center [584, 292] width 65 height 13
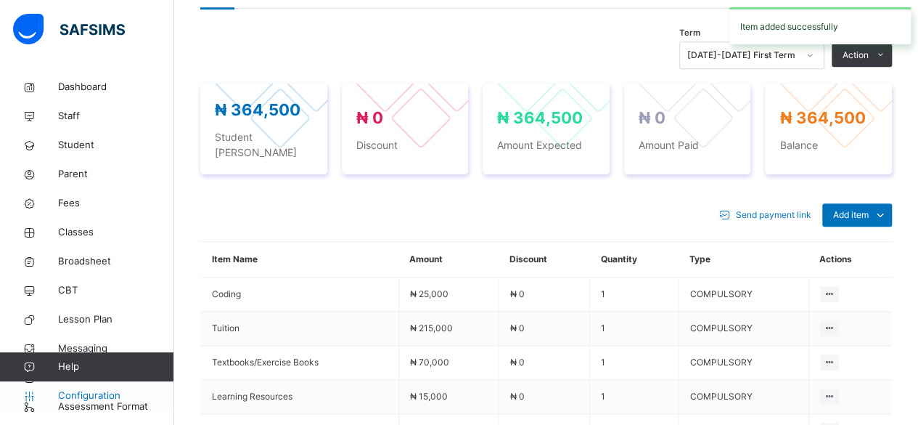
click at [97, 394] on span "Configuration" at bounding box center [115, 395] width 115 height 15
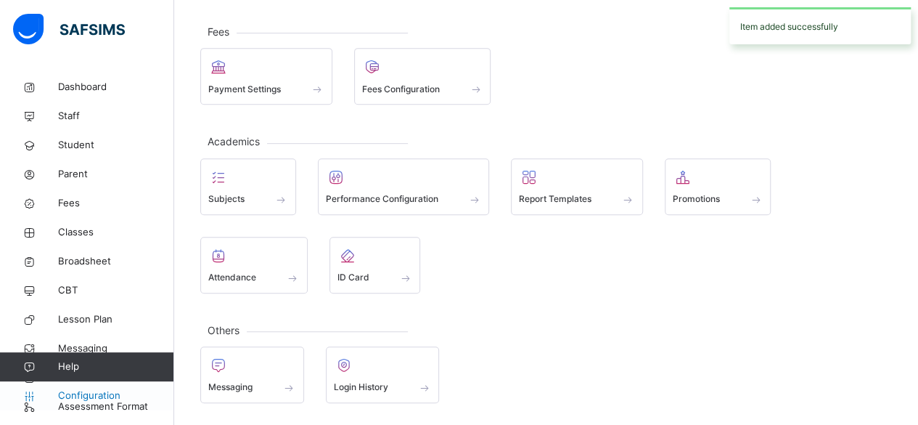
scroll to position [218, 0]
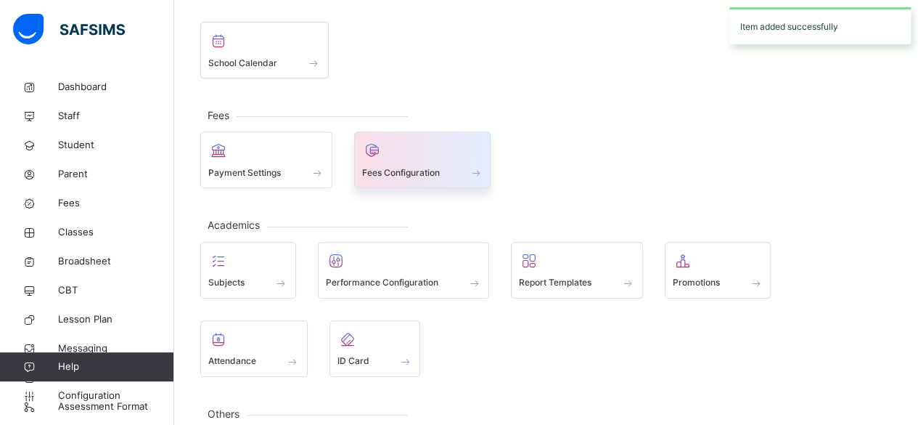
click at [411, 166] on span "Fees Configuration" at bounding box center [401, 172] width 78 height 13
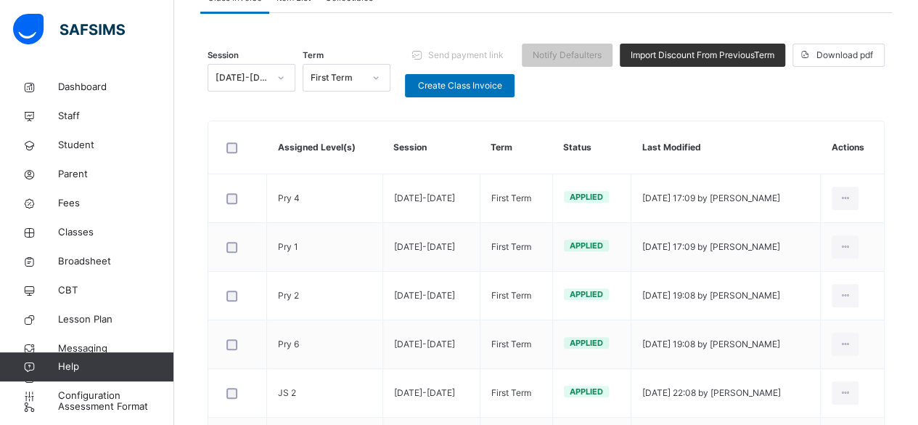
scroll to position [539, 0]
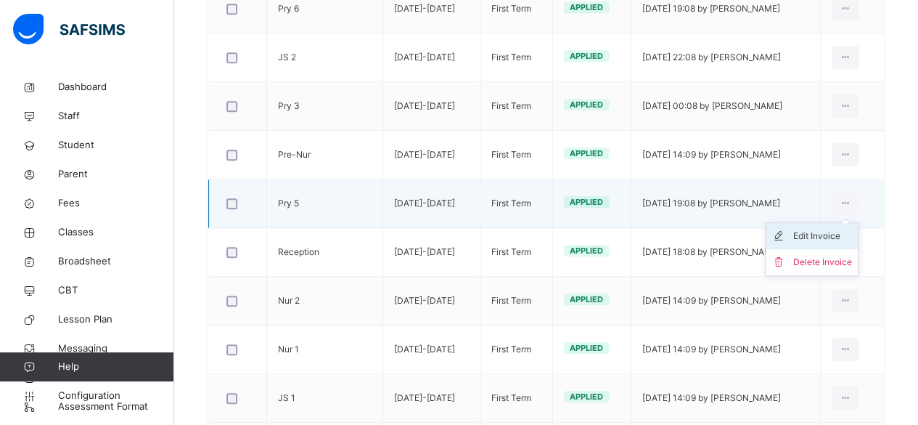
click at [841, 233] on div "Edit Invoice" at bounding box center [822, 236] width 59 height 15
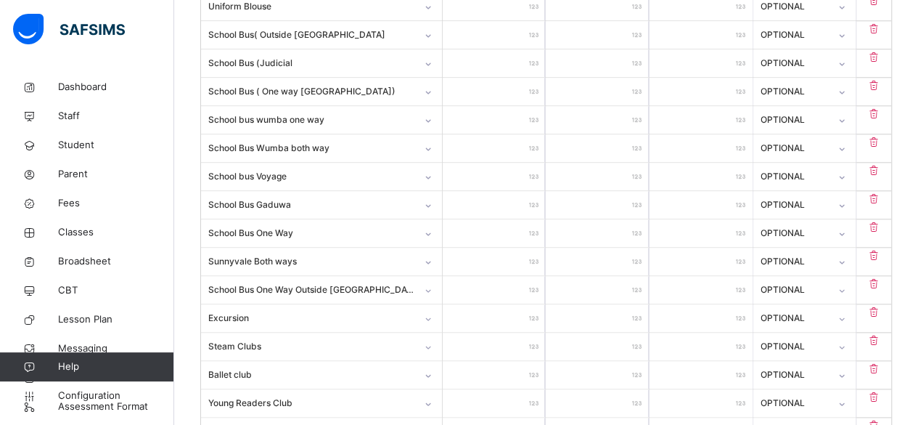
scroll to position [749, 0]
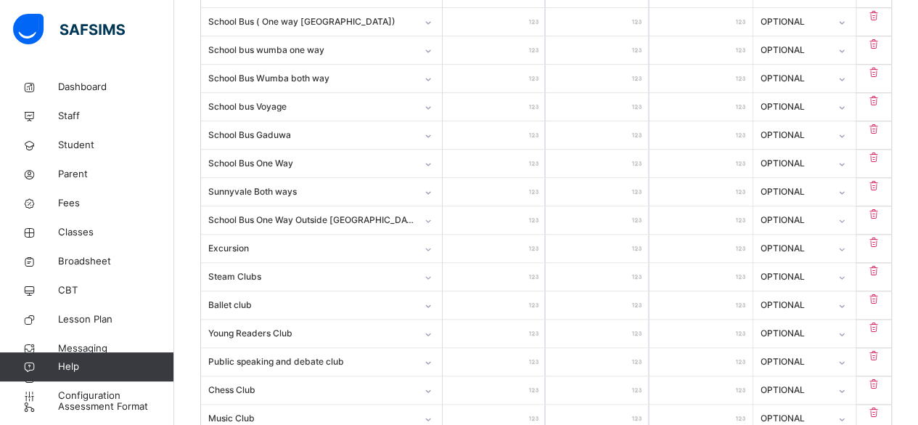
click at [521, 303] on input "*****" at bounding box center [494, 305] width 103 height 28
type input "****"
type input "*"
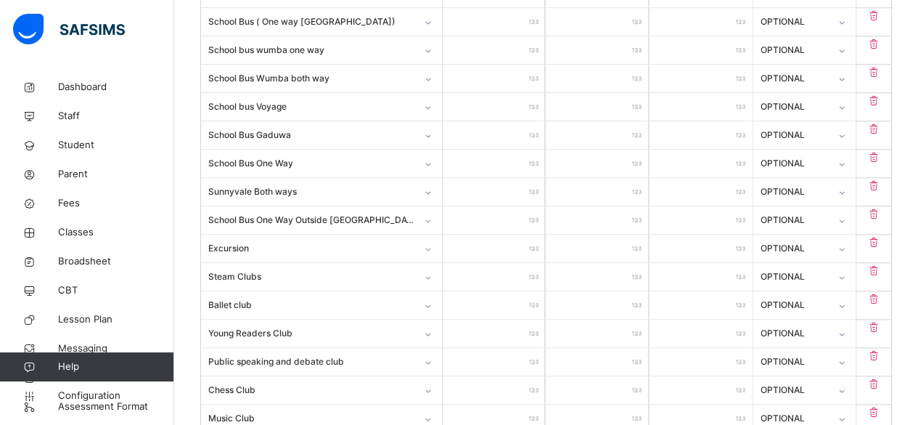
type input "*"
type input "**"
type input "******"
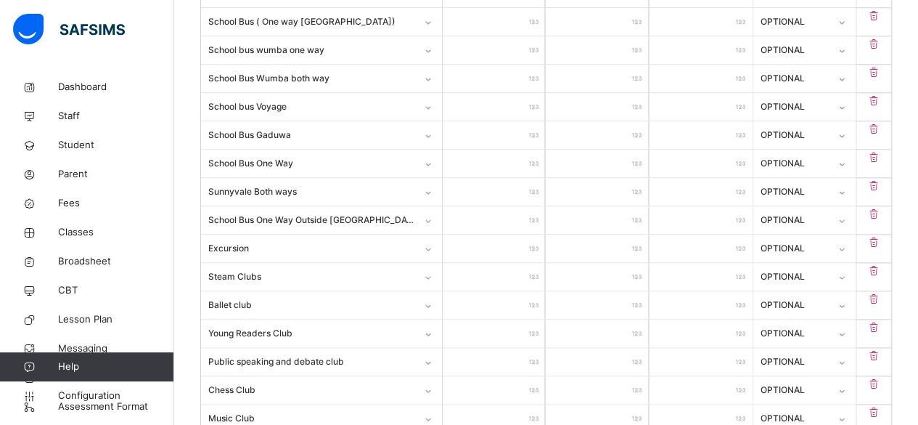
type input "******"
type input "*******"
type input "******"
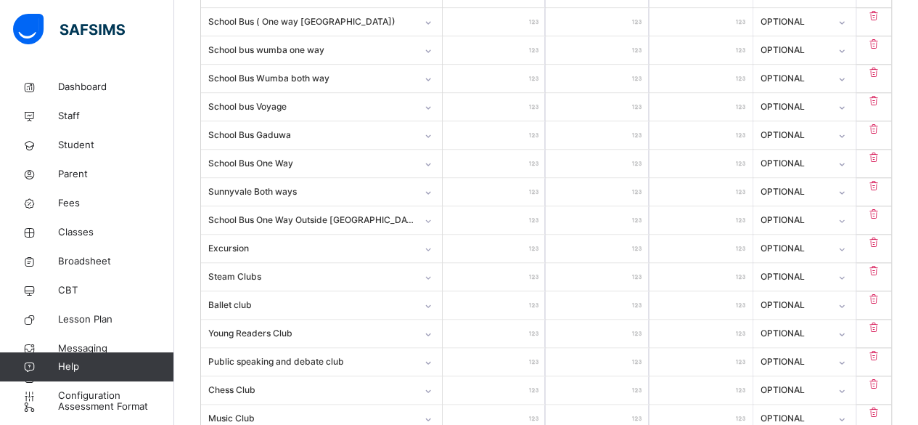
type input "*****"
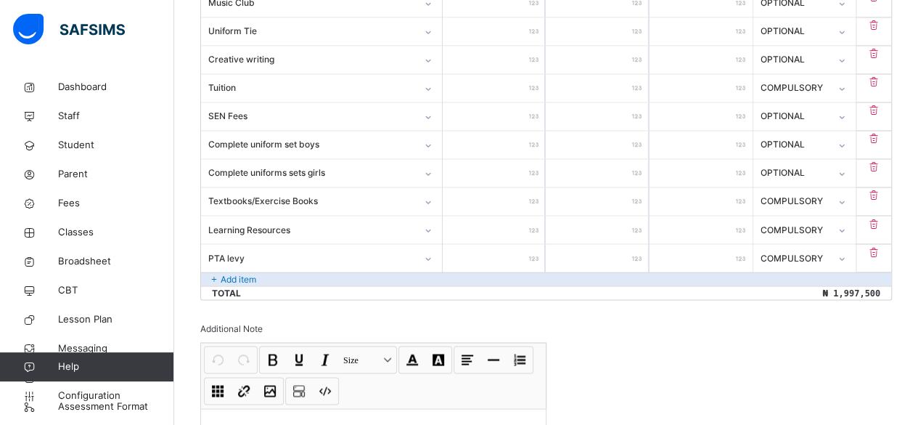
scroll to position [1309, 0]
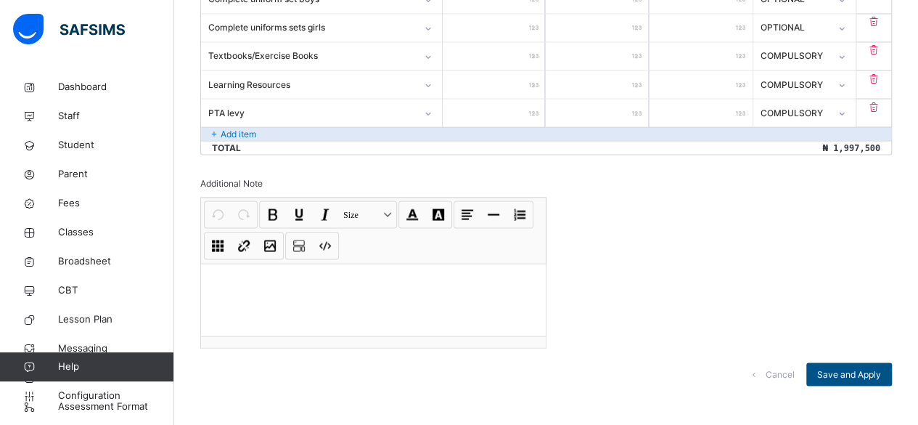
type input "*****"
click at [856, 367] on span "Save and Apply" at bounding box center [849, 373] width 64 height 13
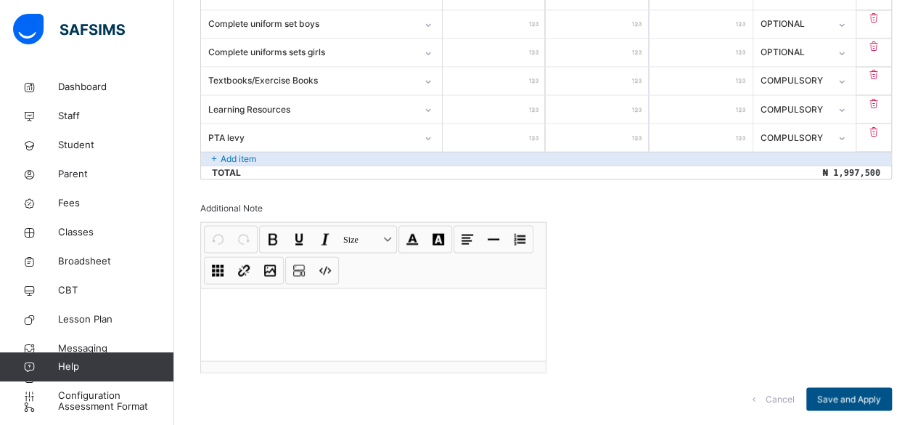
scroll to position [1277, 0]
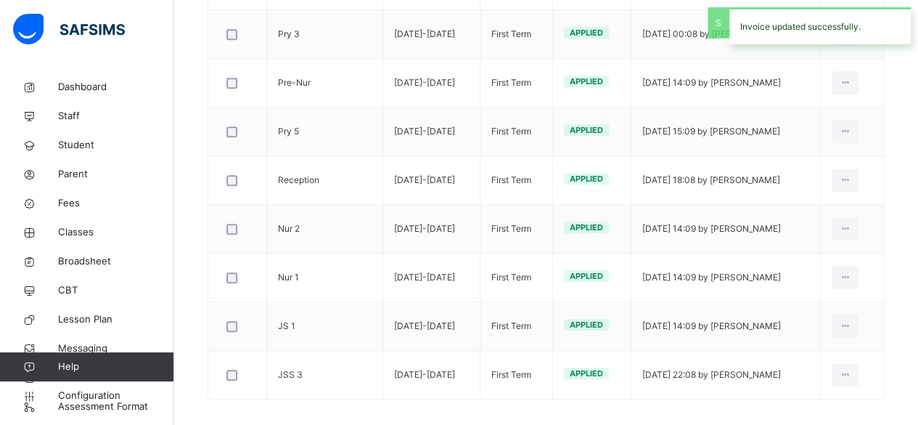
scroll to position [583, 0]
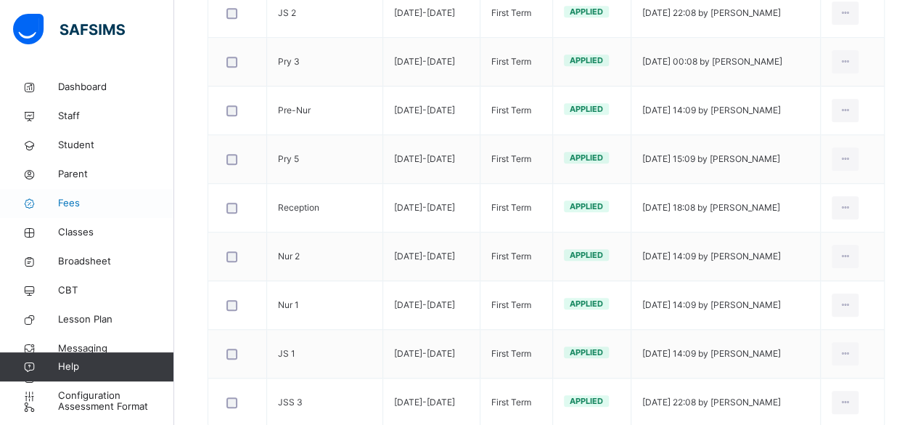
click at [91, 200] on span "Fees" at bounding box center [116, 203] width 116 height 15
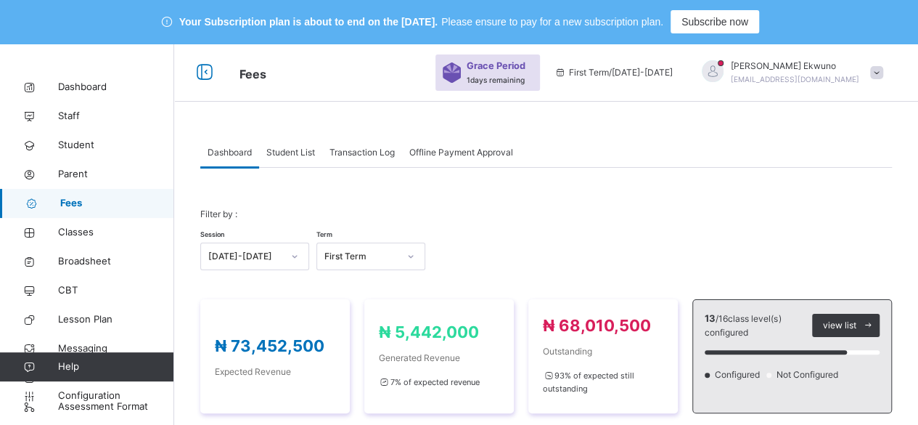
click at [295, 155] on span "Student List" at bounding box center [290, 152] width 49 height 13
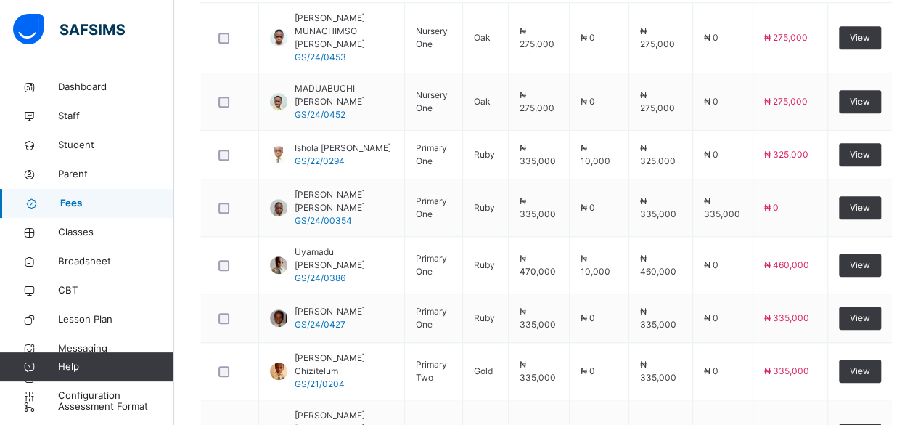
scroll to position [496, 0]
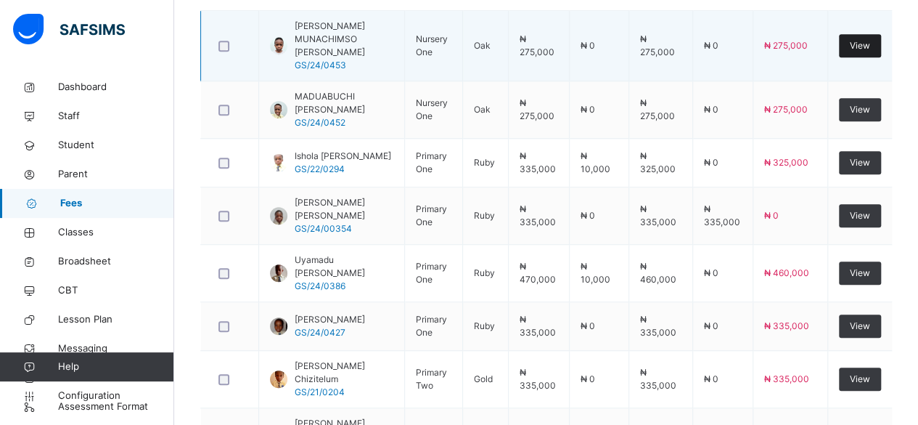
click at [870, 39] on span "View" at bounding box center [860, 45] width 20 height 13
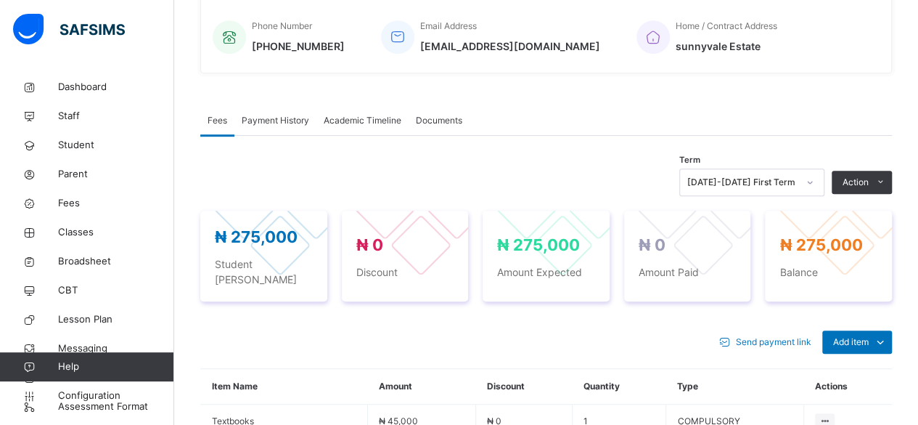
scroll to position [496, 0]
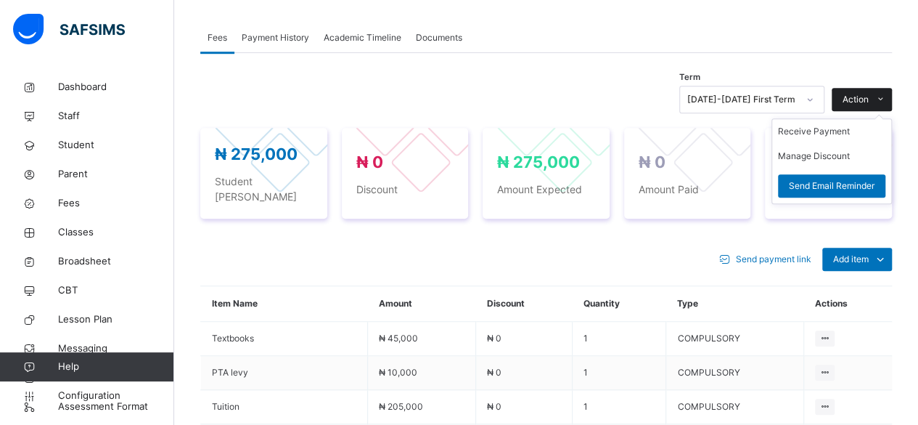
click at [882, 99] on span at bounding box center [880, 99] width 23 height 23
click at [853, 129] on li "Receive Payment" at bounding box center [831, 131] width 119 height 25
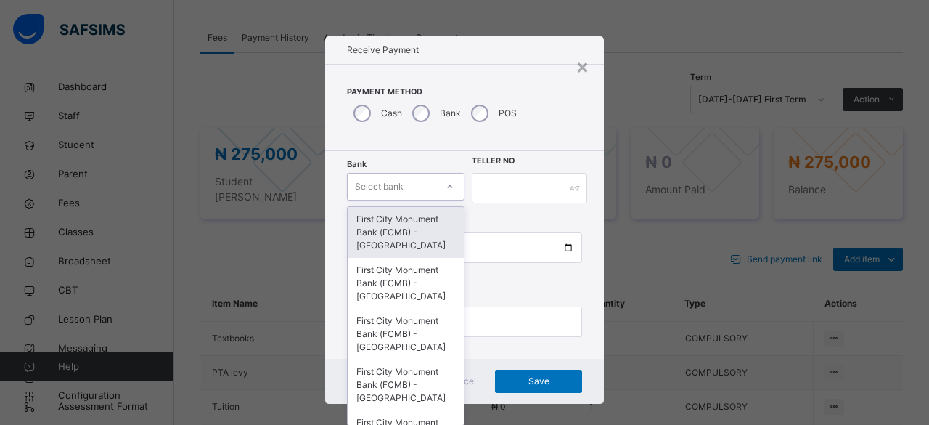
click at [412, 229] on div "First City Monument Bank (FCMB) - [GEOGRAPHIC_DATA]" at bounding box center [406, 232] width 116 height 51
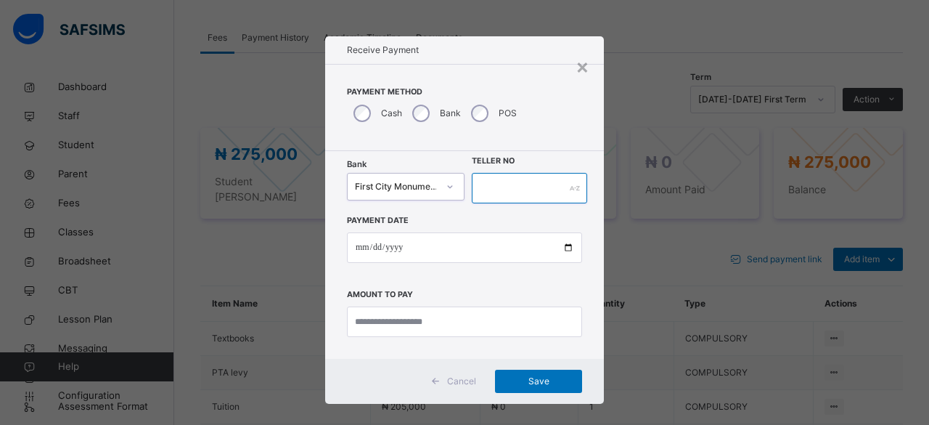
click at [512, 187] on input "text" at bounding box center [529, 188] width 115 height 30
type input "**********"
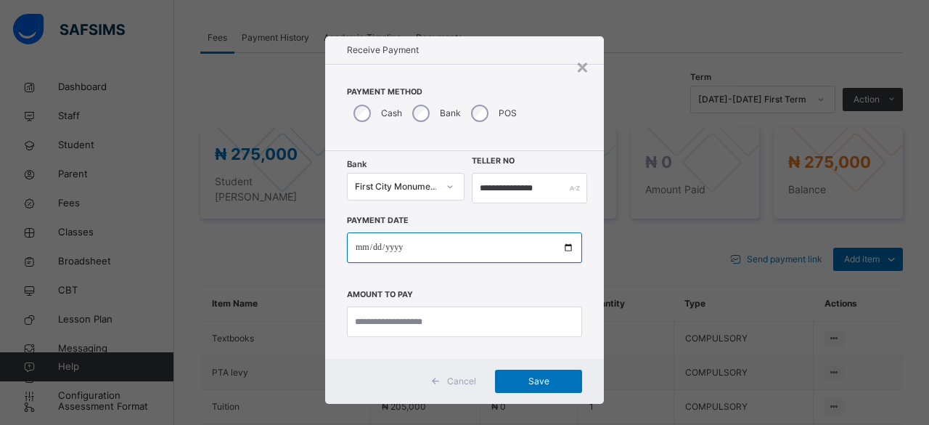
click at [567, 249] on input "date" at bounding box center [464, 247] width 235 height 30
type input "**********"
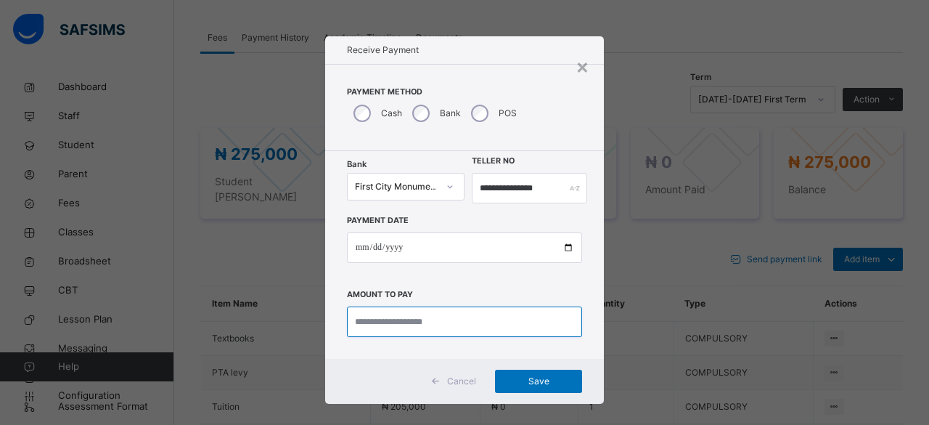
click at [382, 321] on input "currency" at bounding box center [464, 321] width 235 height 30
type input "*********"
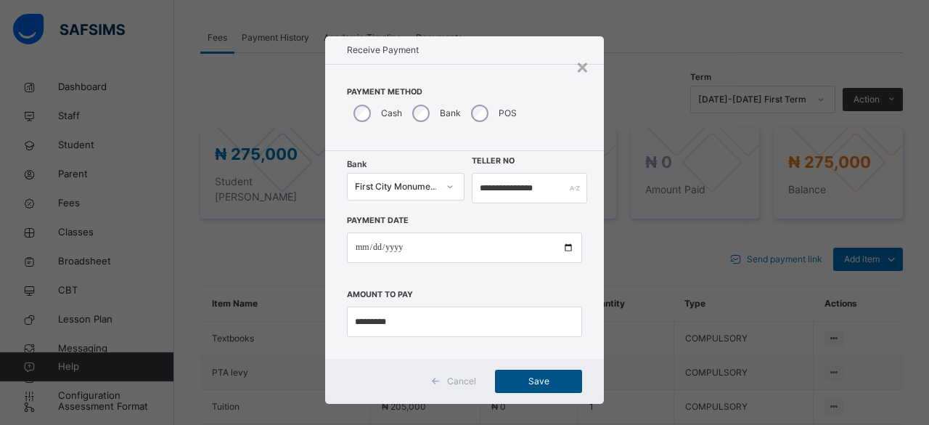
click at [534, 382] on span "Save" at bounding box center [538, 380] width 65 height 13
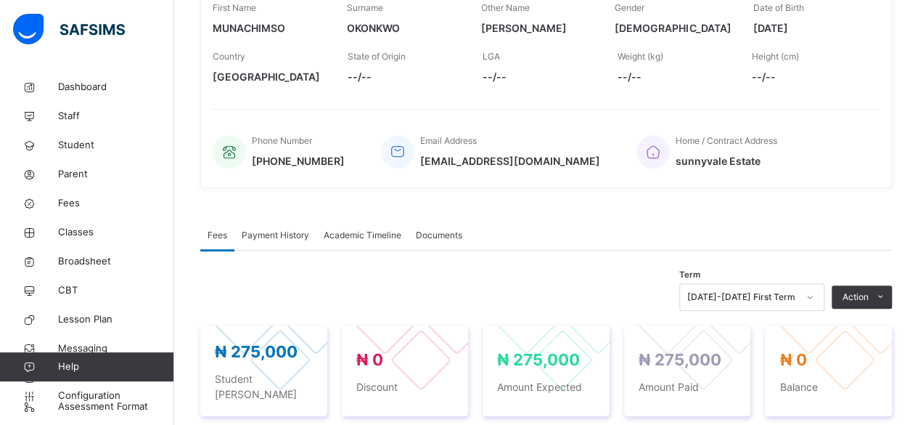
scroll to position [292, 0]
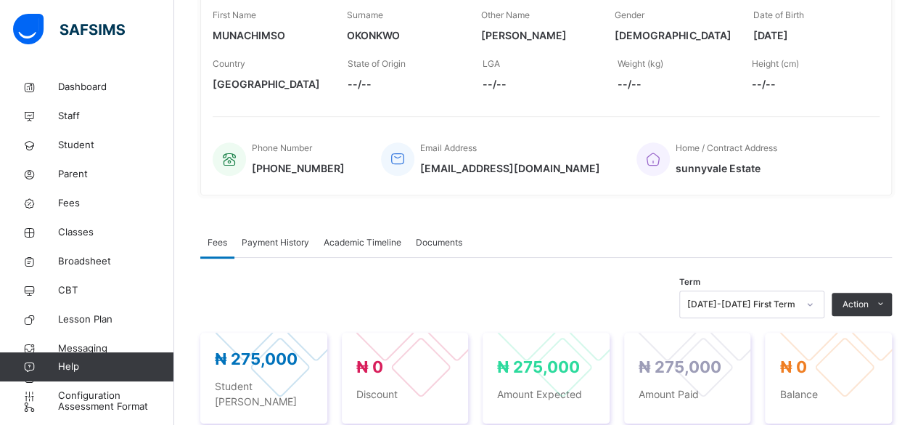
click at [277, 242] on span "Payment History" at bounding box center [275, 242] width 67 height 13
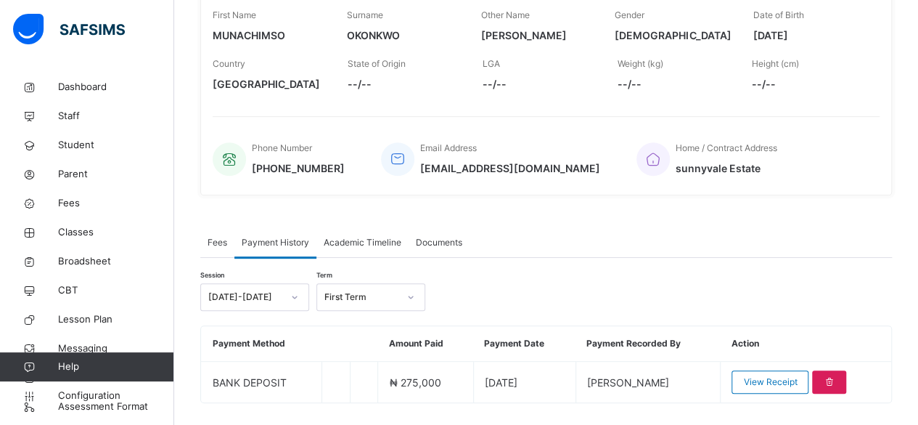
scroll to position [326, 0]
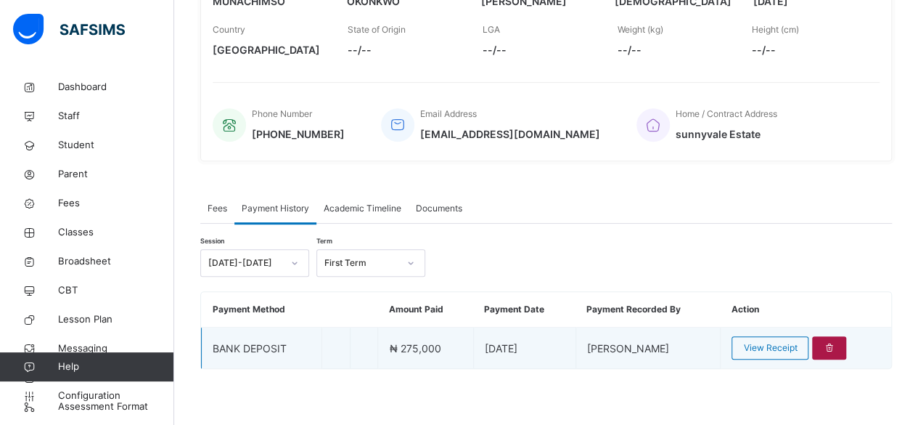
click at [835, 346] on icon at bounding box center [829, 347] width 12 height 13
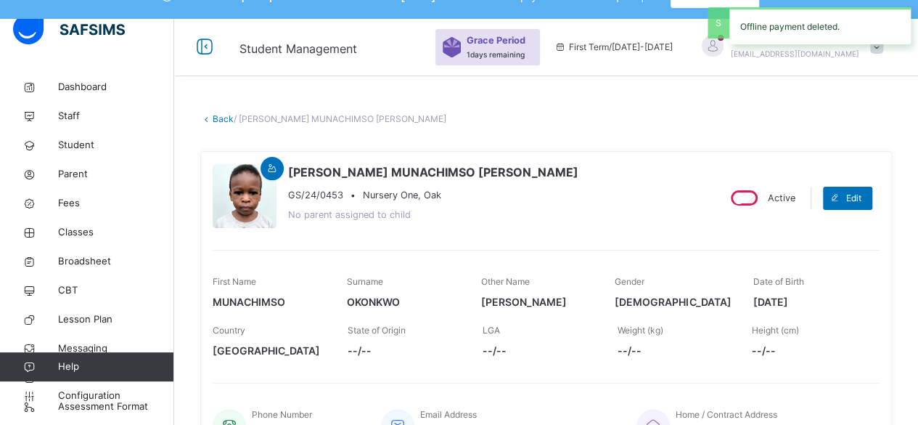
scroll to position [23, 0]
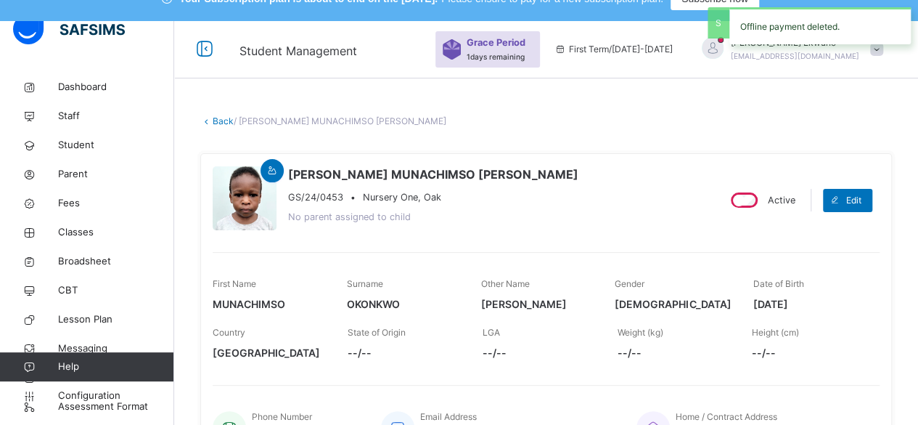
click at [223, 122] on link "Back" at bounding box center [223, 120] width 21 height 11
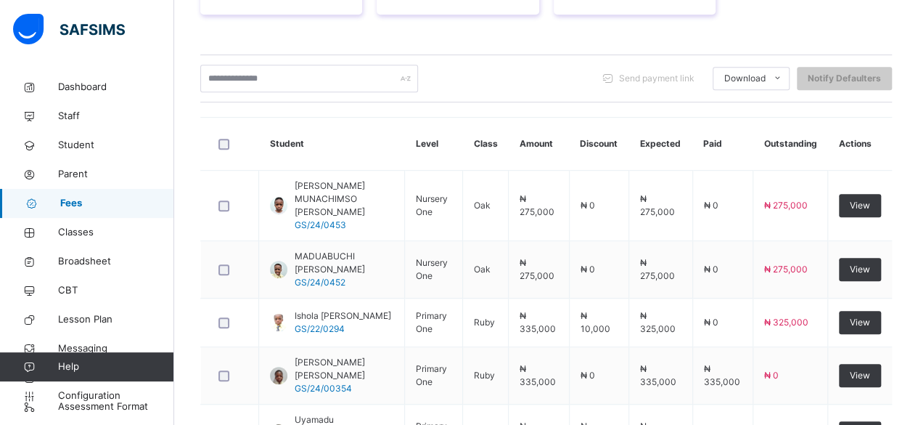
scroll to position [338, 0]
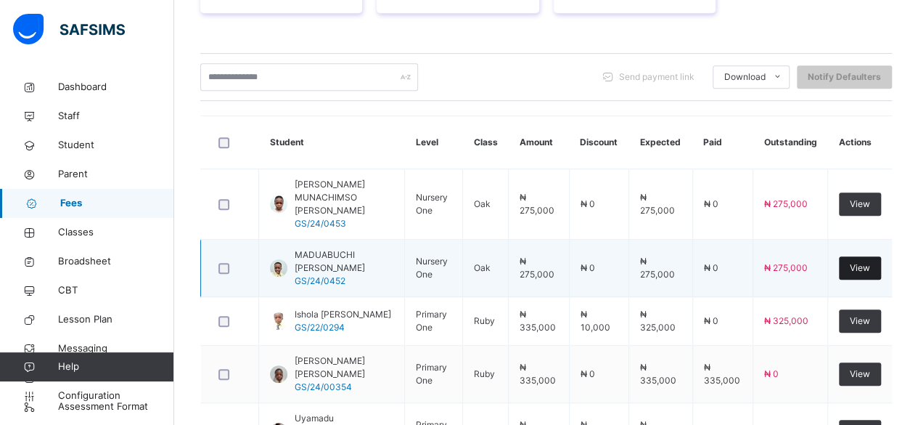
click at [870, 261] on span "View" at bounding box center [860, 267] width 20 height 13
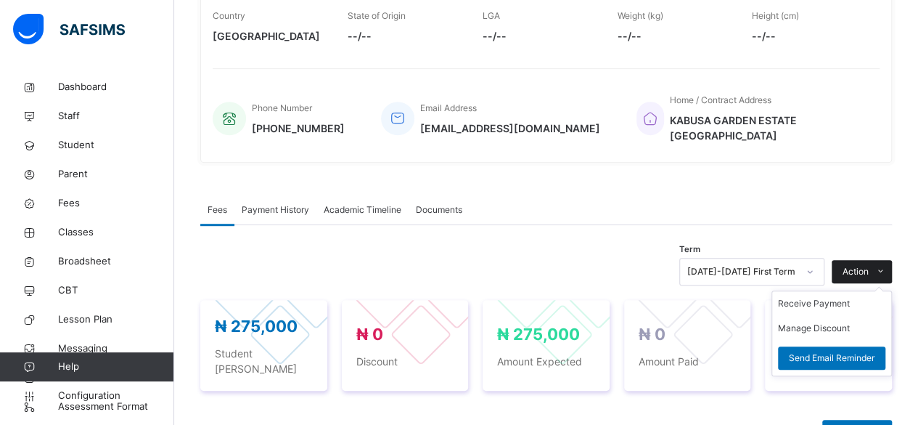
click at [865, 265] on span "Action" at bounding box center [856, 271] width 26 height 13
click at [818, 291] on li "Receive Payment" at bounding box center [831, 303] width 119 height 25
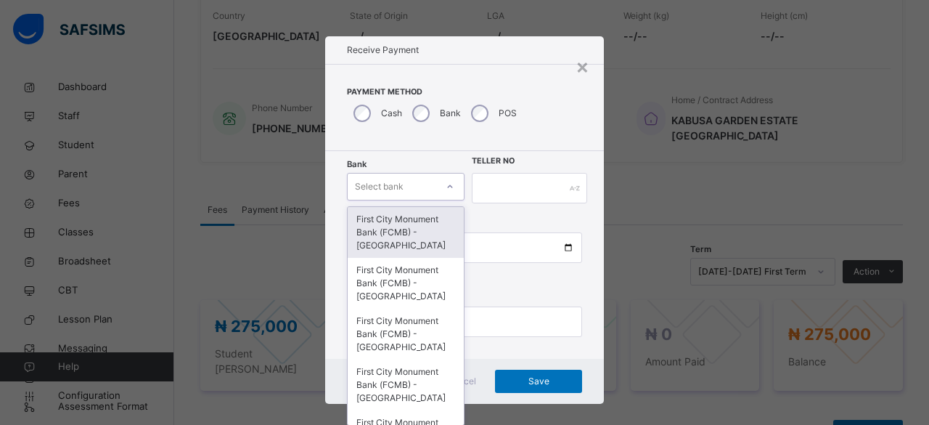
click at [414, 229] on div "First City Monument Bank (FCMB) - [GEOGRAPHIC_DATA]" at bounding box center [406, 232] width 116 height 51
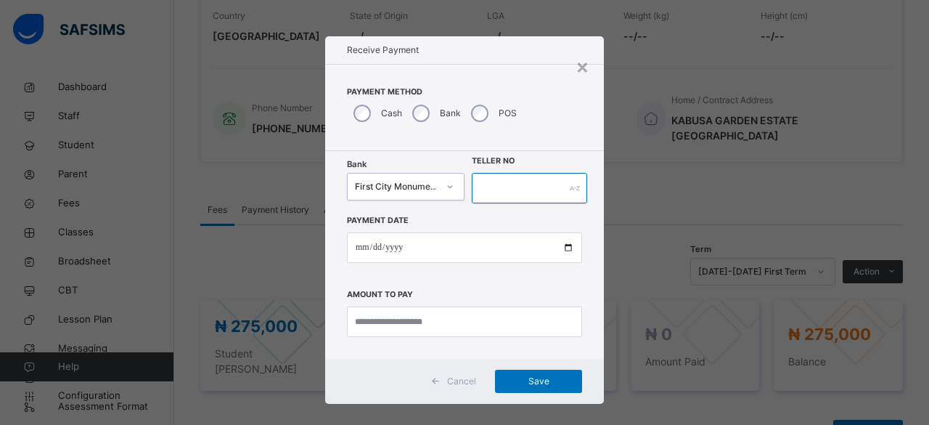
click at [512, 184] on input "text" at bounding box center [529, 188] width 115 height 30
type input "**********"
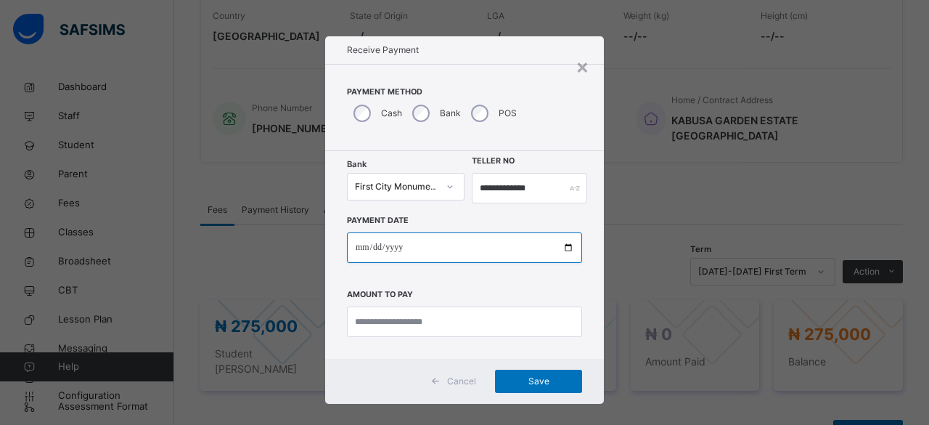
click at [573, 247] on input "date" at bounding box center [464, 247] width 235 height 30
click at [565, 247] on input "date" at bounding box center [464, 247] width 235 height 30
type input "**********"
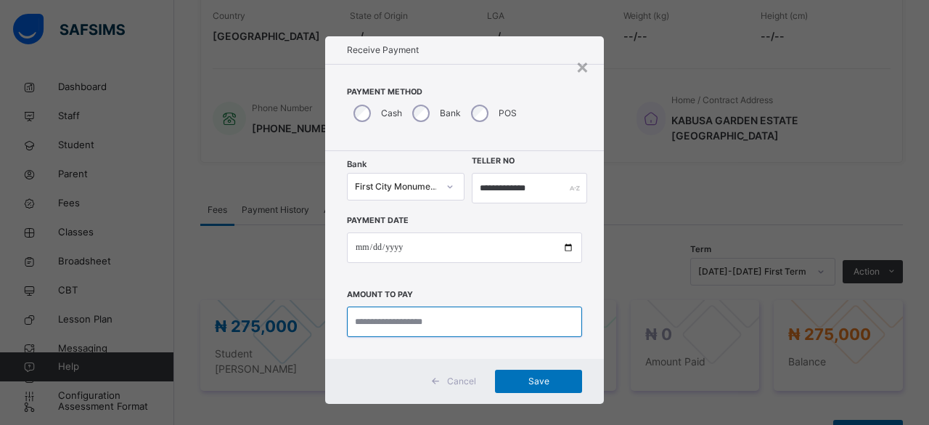
click at [382, 320] on input "currency" at bounding box center [464, 321] width 235 height 30
type input "*********"
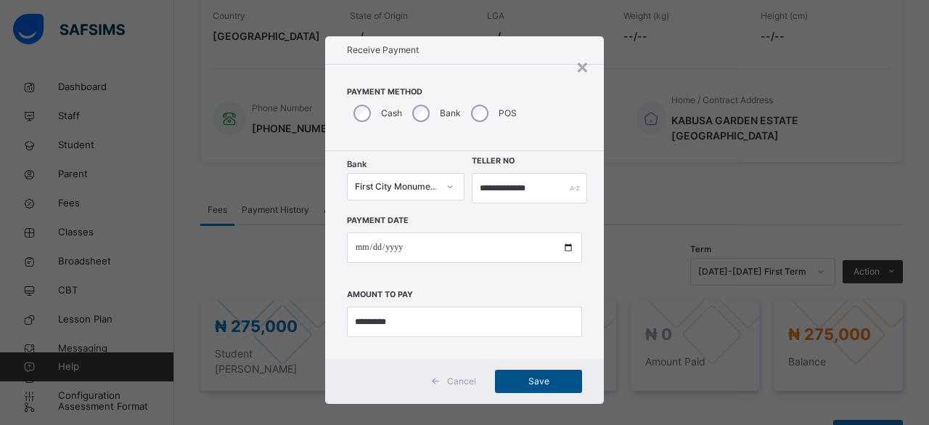
click at [525, 385] on span "Save" at bounding box center [538, 380] width 65 height 13
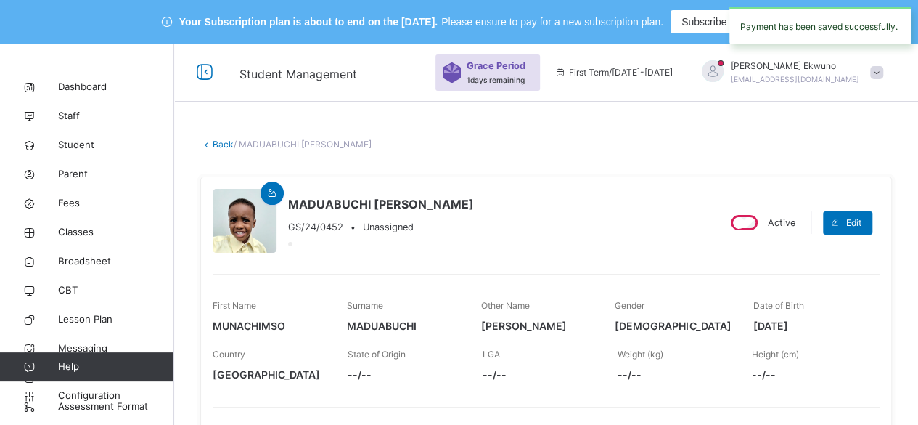
click at [217, 146] on link "Back" at bounding box center [223, 144] width 21 height 11
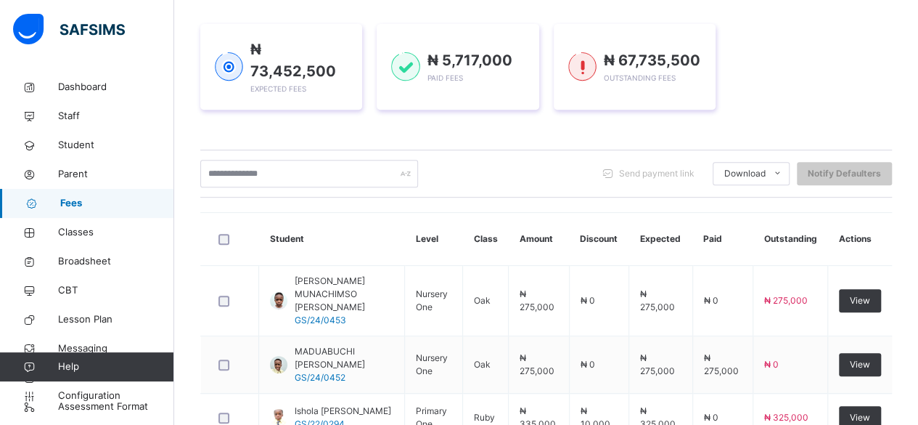
scroll to position [244, 0]
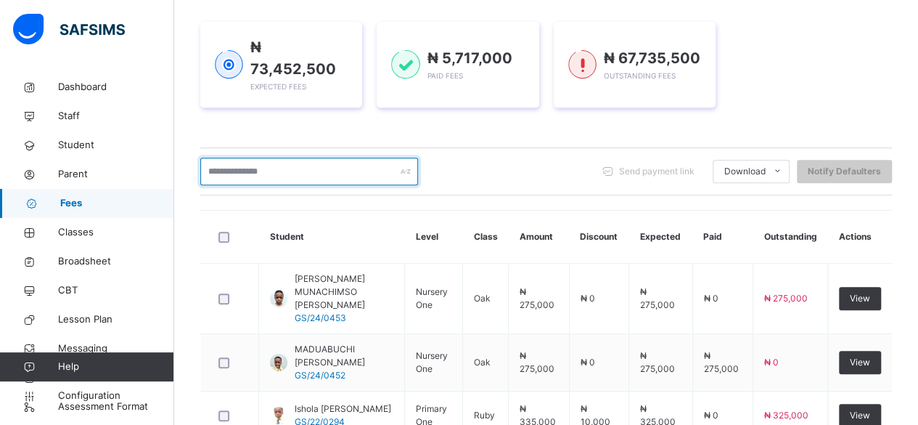
click at [251, 157] on input "text" at bounding box center [309, 171] width 218 height 28
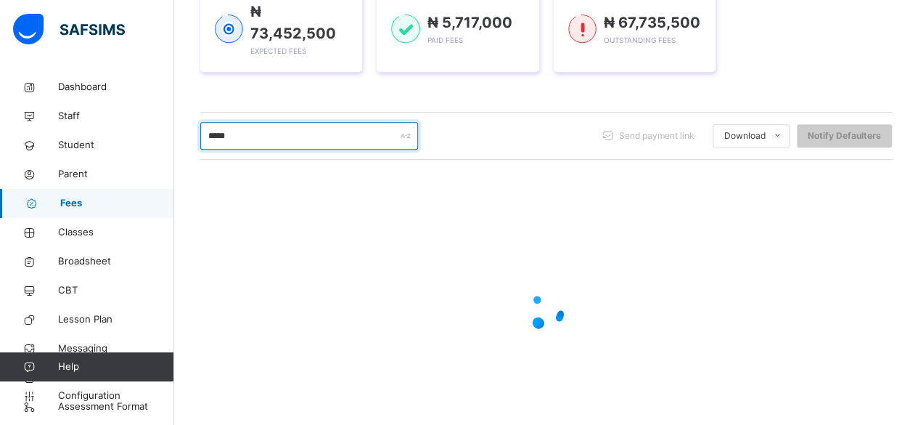
type input "*****"
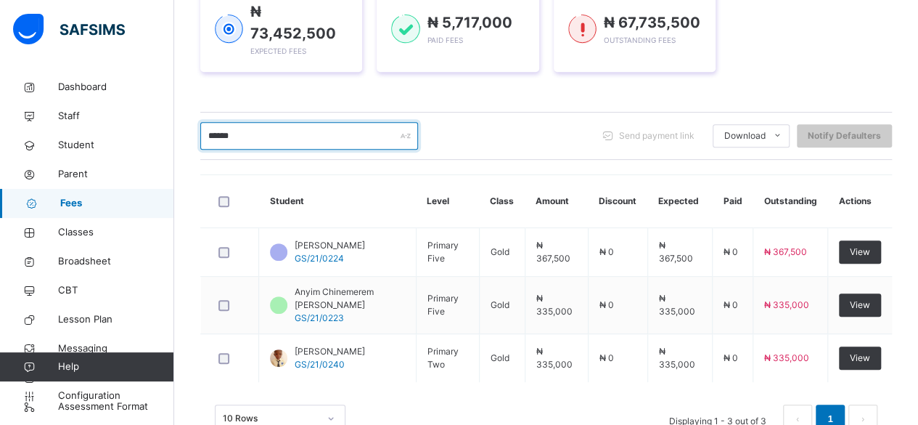
scroll to position [318, 0]
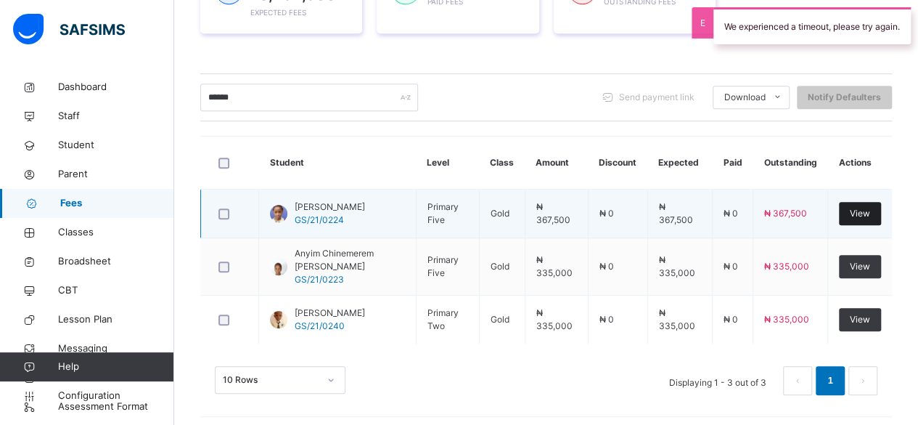
click at [870, 207] on span "View" at bounding box center [860, 213] width 20 height 13
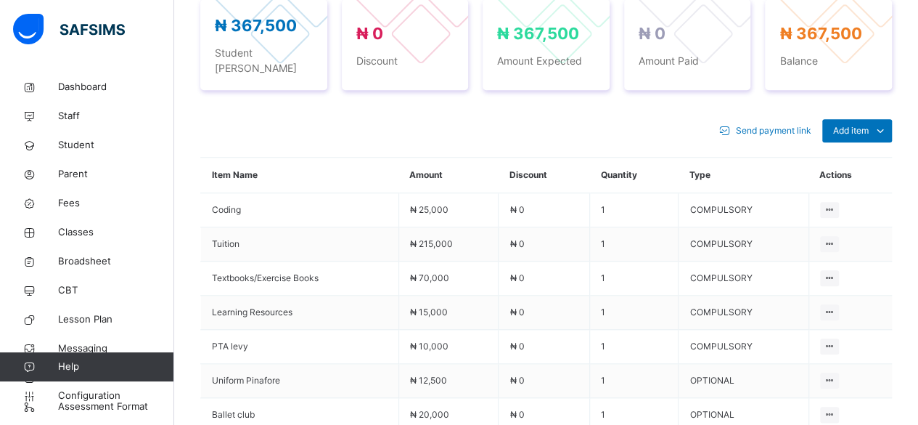
scroll to position [623, 0]
click at [869, 125] on span "Add item" at bounding box center [851, 131] width 36 height 13
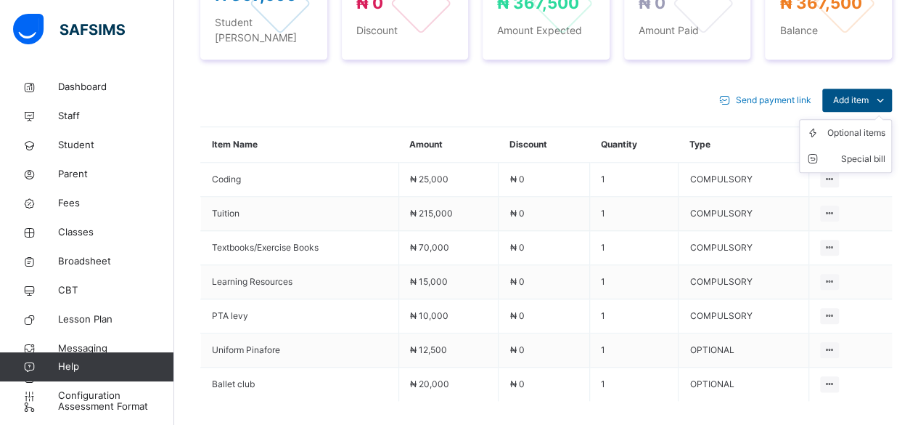
scroll to position [661, 0]
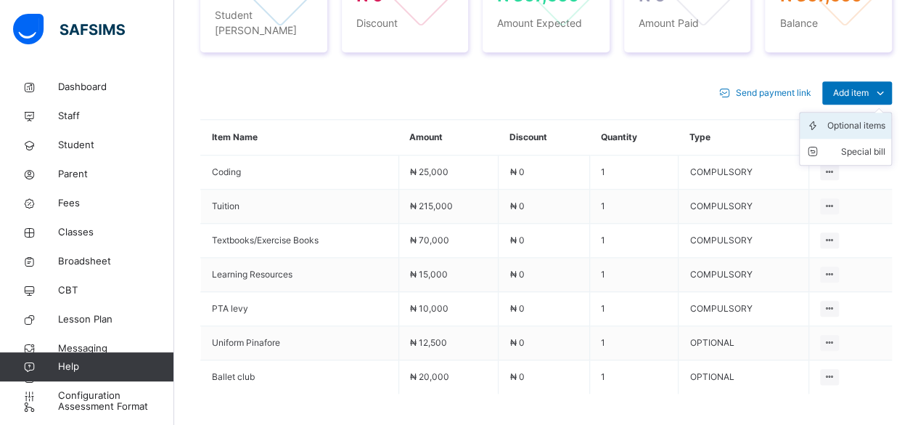
click at [853, 118] on div "Optional items" at bounding box center [856, 125] width 58 height 15
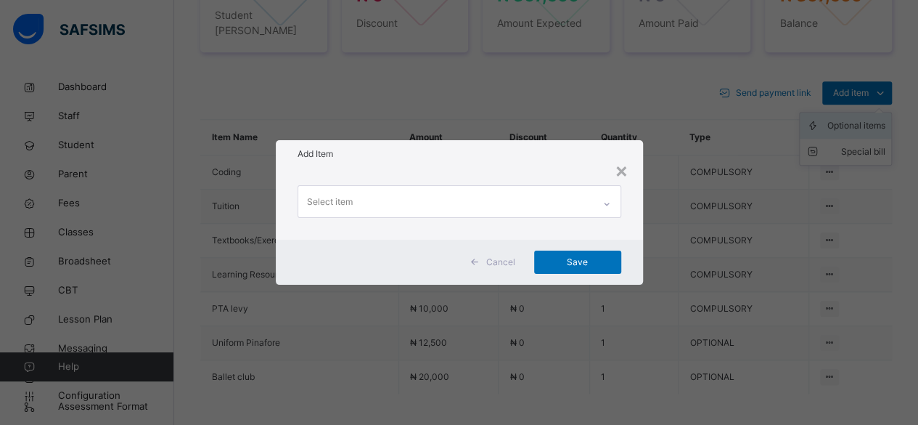
scroll to position [0, 0]
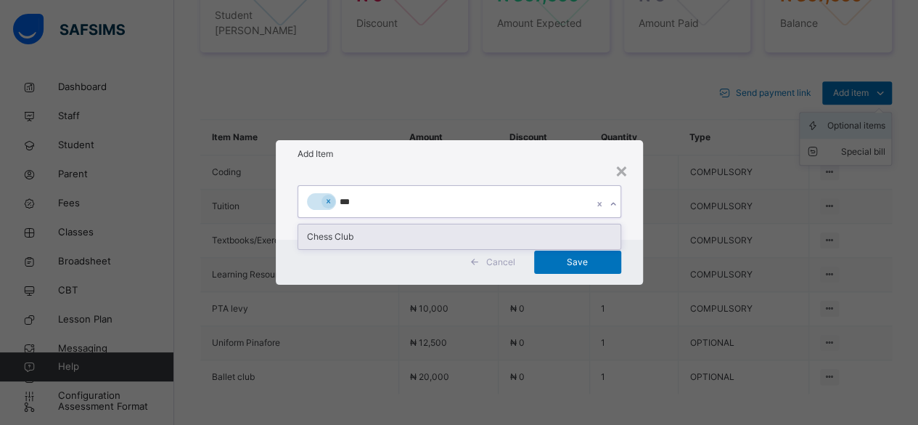
type input "****"
click at [392, 241] on div "Chess Club" at bounding box center [459, 236] width 322 height 25
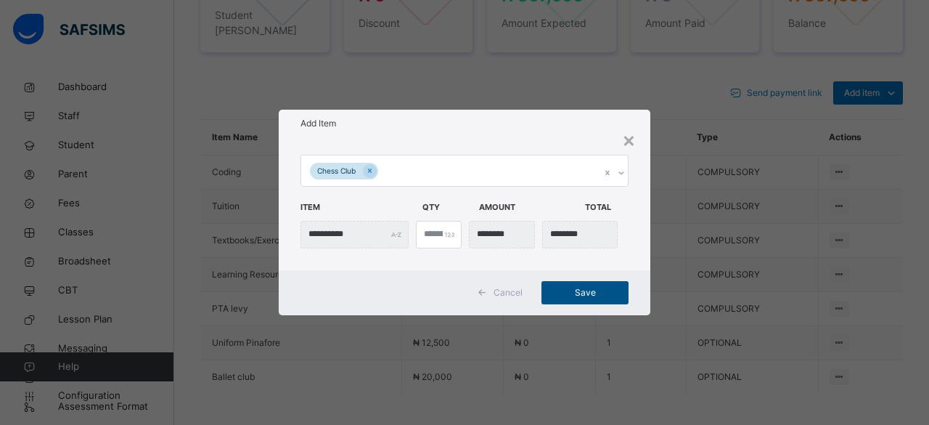
click at [579, 290] on span "Save" at bounding box center [584, 292] width 65 height 13
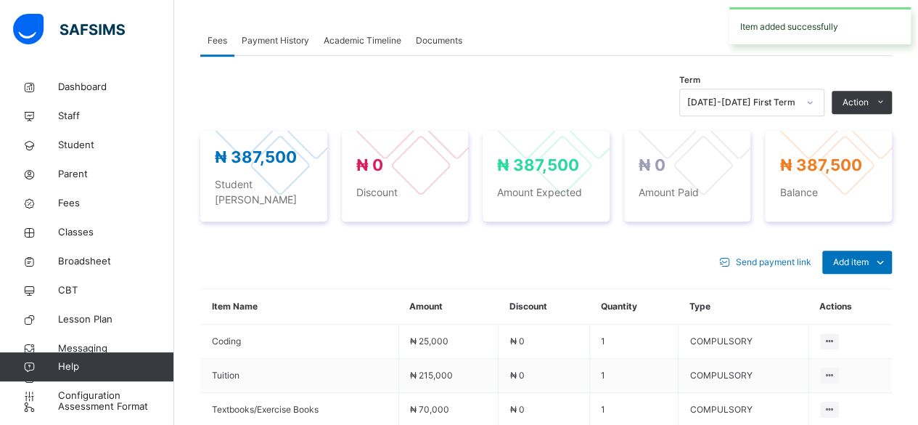
scroll to position [492, 0]
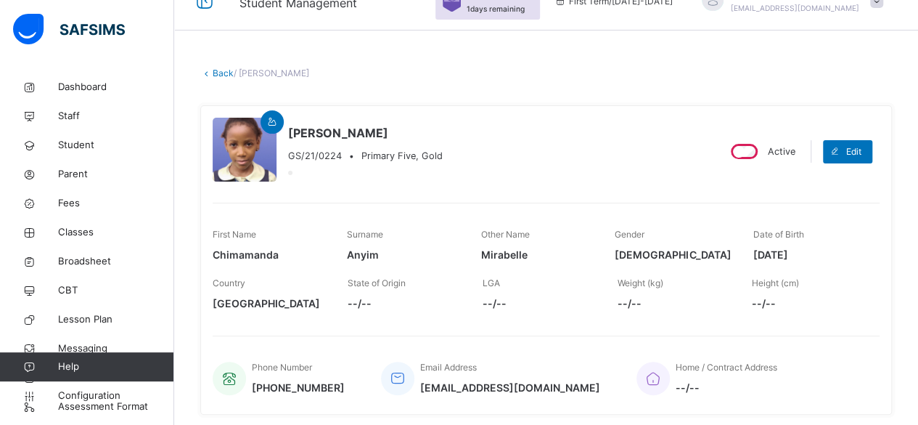
click at [222, 75] on link "Back" at bounding box center [223, 72] width 21 height 11
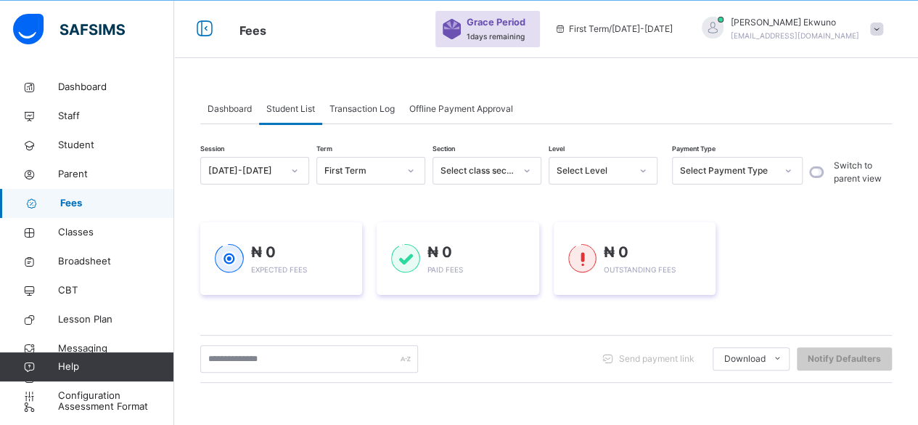
scroll to position [71, 0]
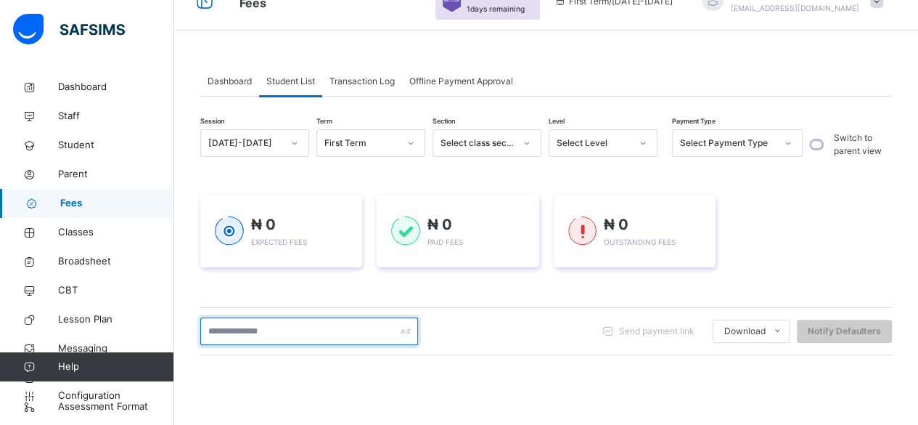
click at [320, 332] on input "text" at bounding box center [309, 331] width 218 height 28
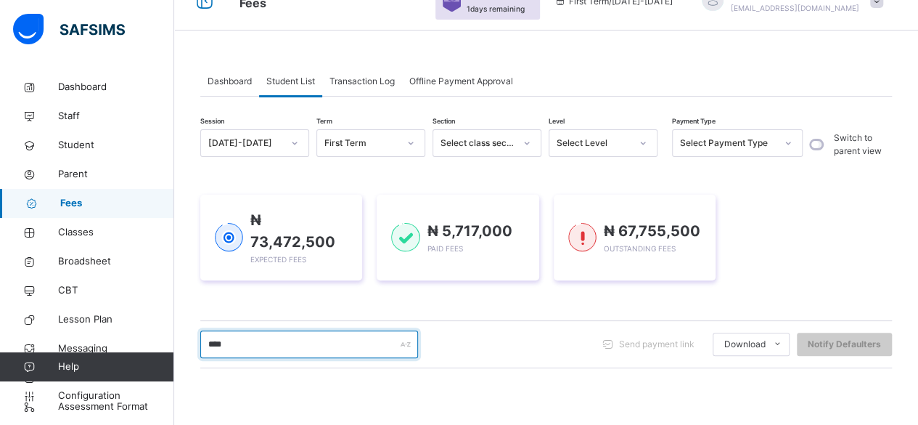
type input "*****"
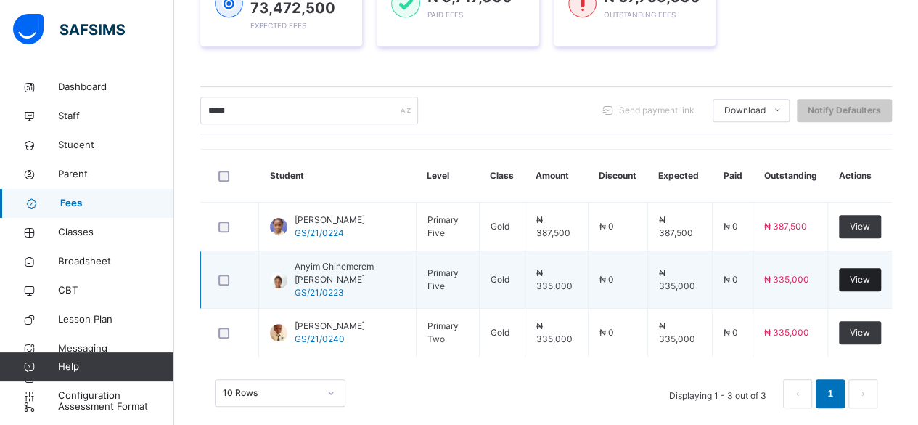
click at [864, 278] on span "View" at bounding box center [860, 279] width 20 height 13
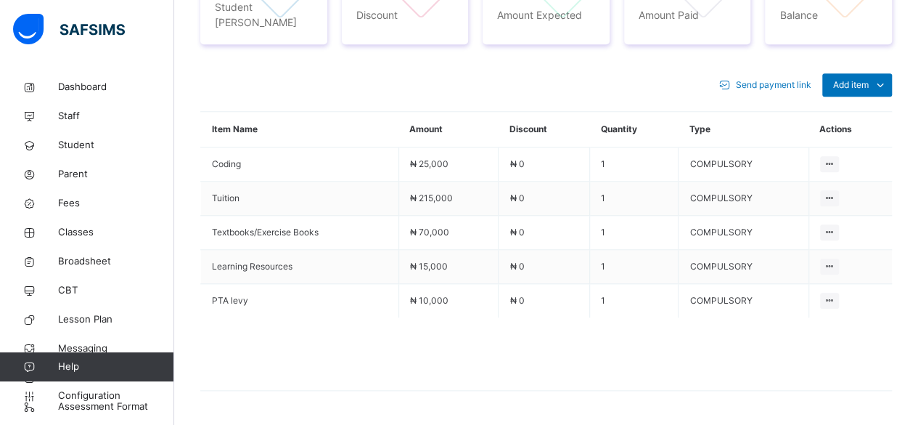
scroll to position [696, 0]
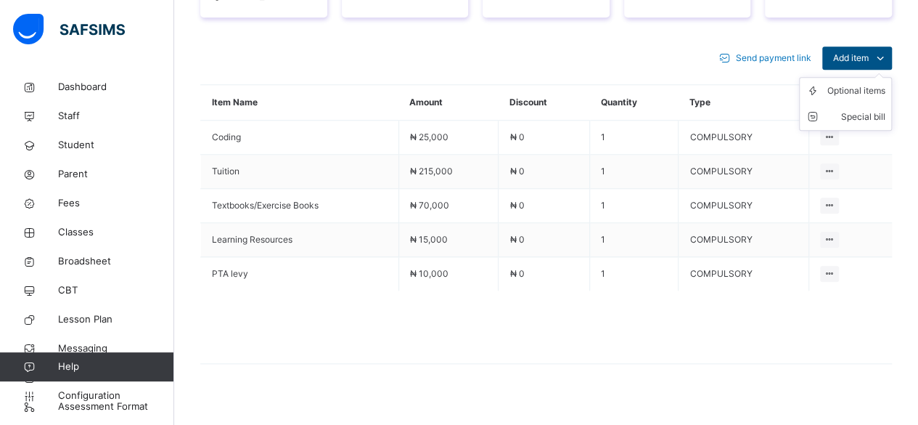
click at [869, 52] on span "Add item" at bounding box center [851, 58] width 36 height 13
click at [867, 83] on div "Optional items" at bounding box center [856, 90] width 58 height 15
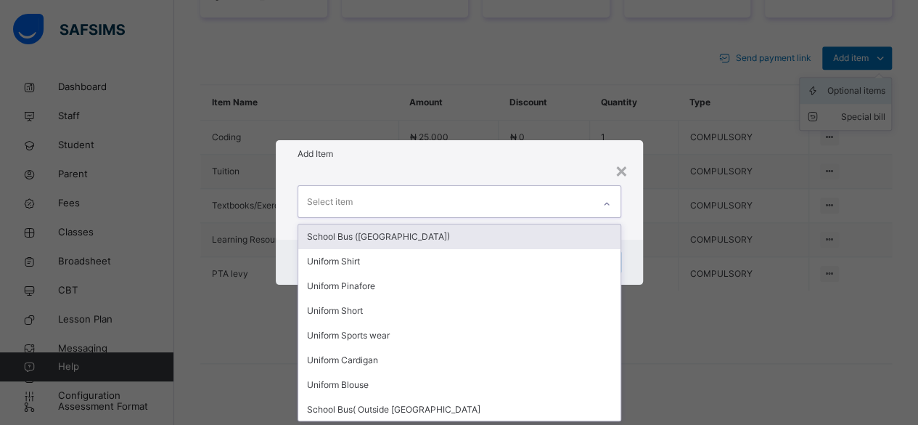
scroll to position [0, 0]
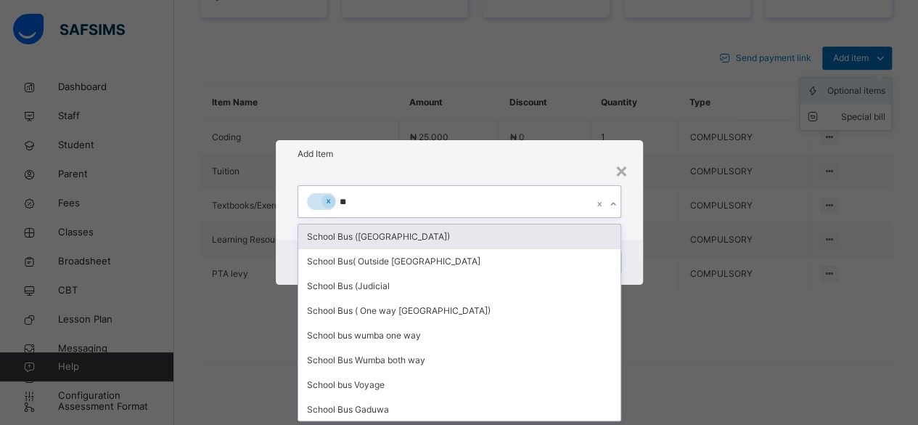
type input "***"
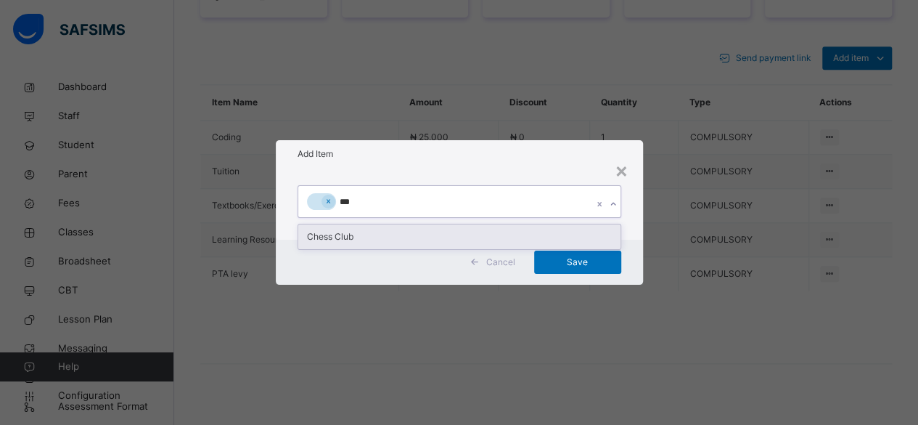
click at [379, 232] on div "Chess Club" at bounding box center [459, 236] width 322 height 25
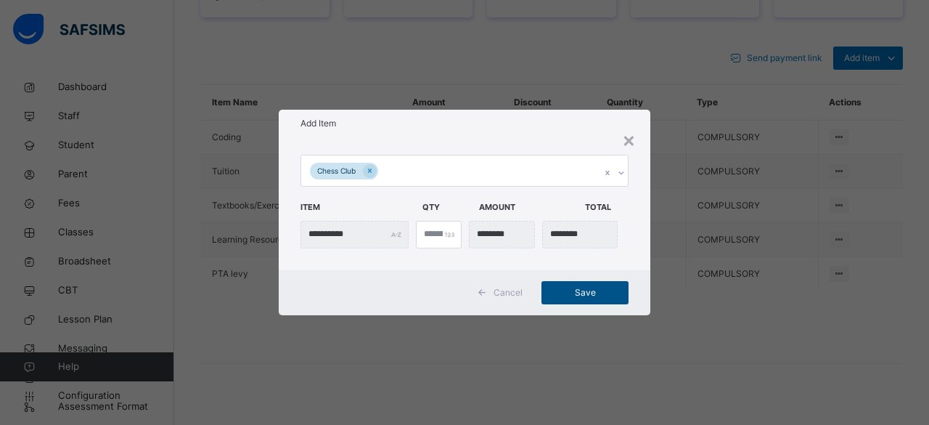
click at [575, 293] on span "Save" at bounding box center [584, 292] width 65 height 13
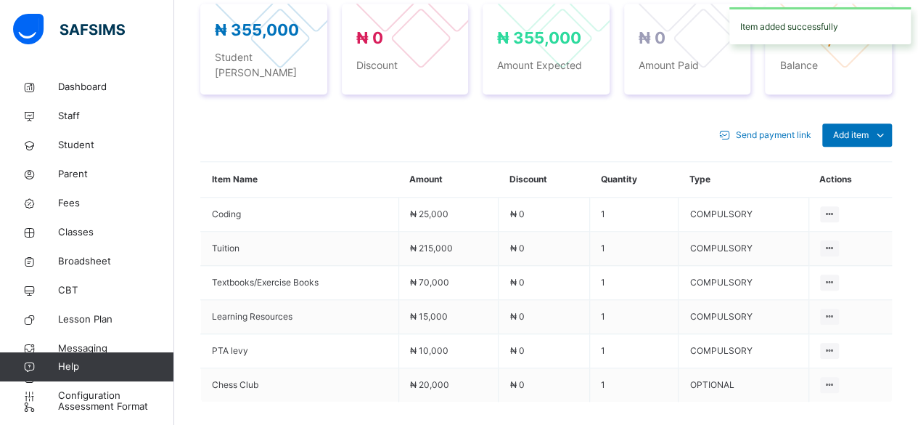
scroll to position [617, 0]
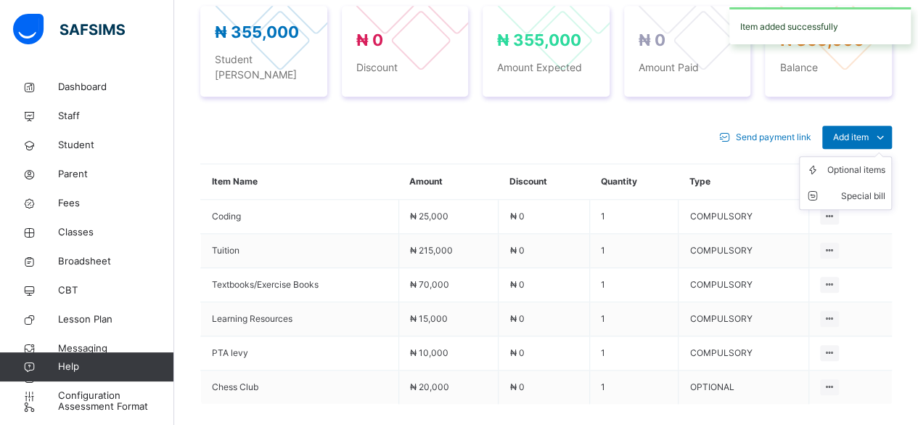
click at [868, 156] on ul "Optional items Special bill" at bounding box center [845, 183] width 93 height 54
click at [865, 163] on div "Optional items" at bounding box center [856, 170] width 58 height 15
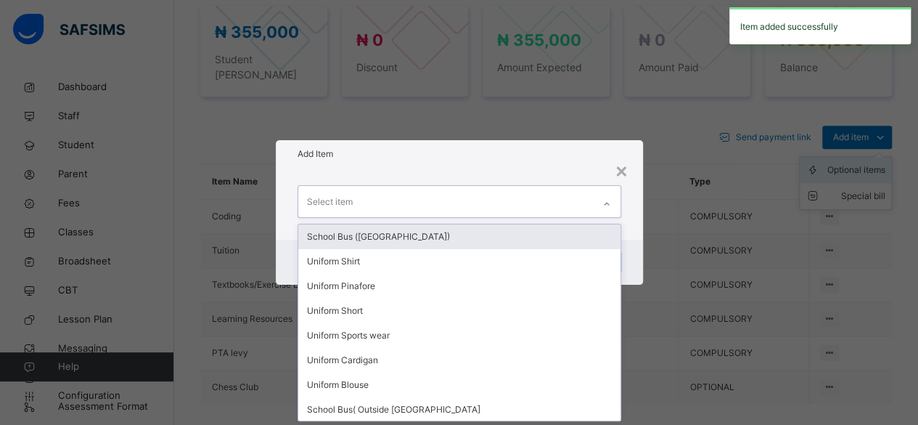
scroll to position [0, 0]
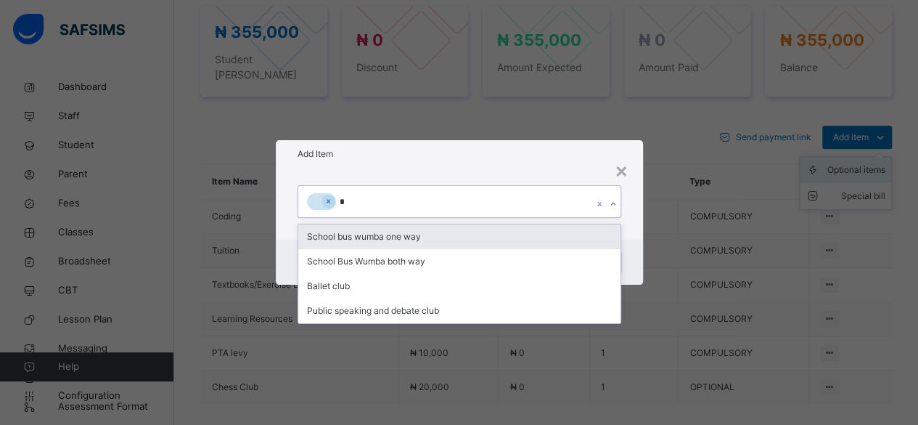
type input "**"
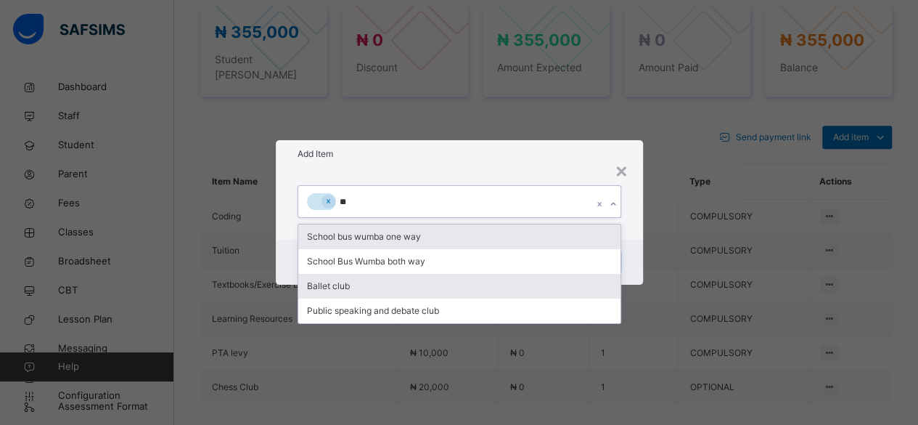
click at [351, 282] on div "Ballet club" at bounding box center [459, 286] width 322 height 25
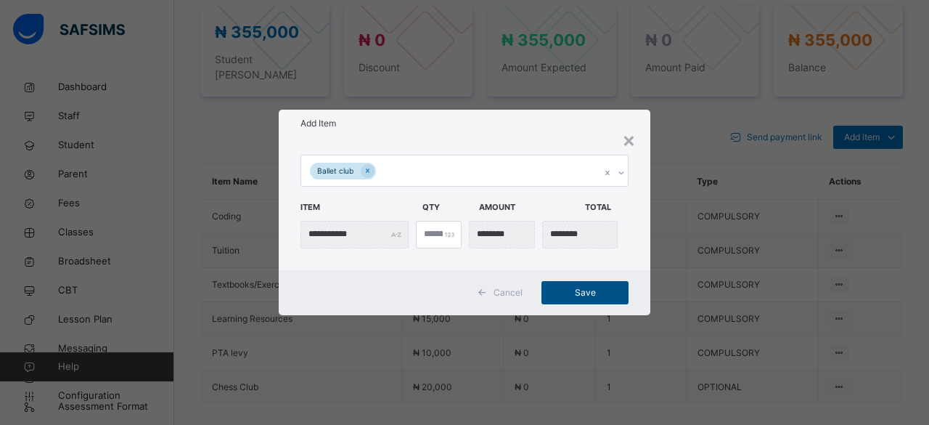
click at [579, 292] on span "Save" at bounding box center [584, 292] width 65 height 13
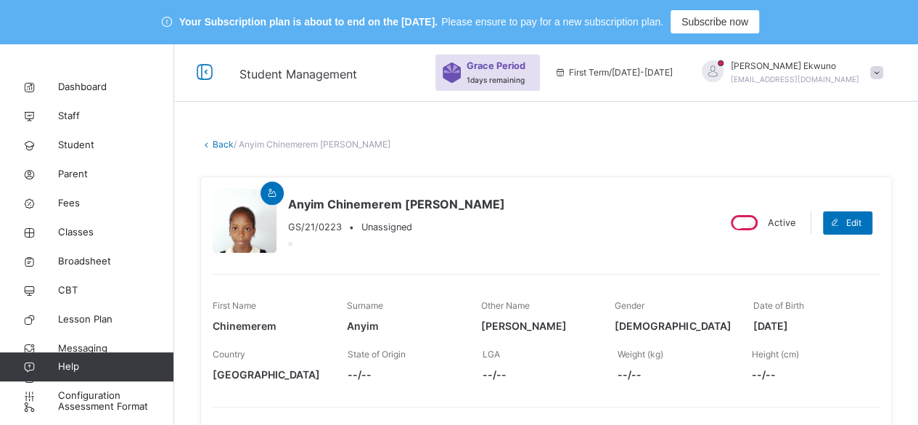
click at [221, 146] on link "Back" at bounding box center [223, 144] width 21 height 11
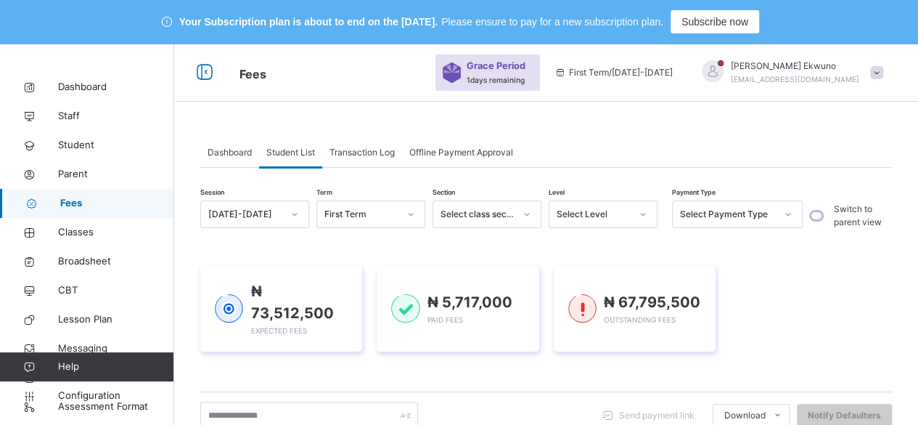
scroll to position [110, 0]
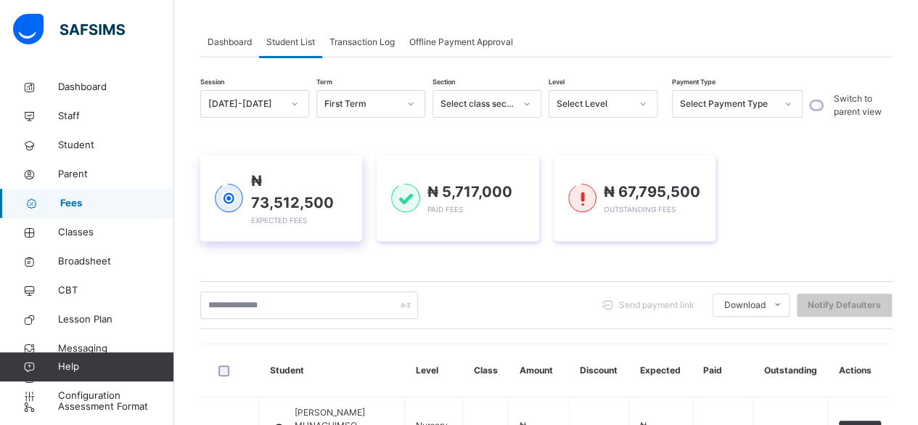
click at [330, 181] on span "₦ 73,512,500" at bounding box center [291, 191] width 83 height 39
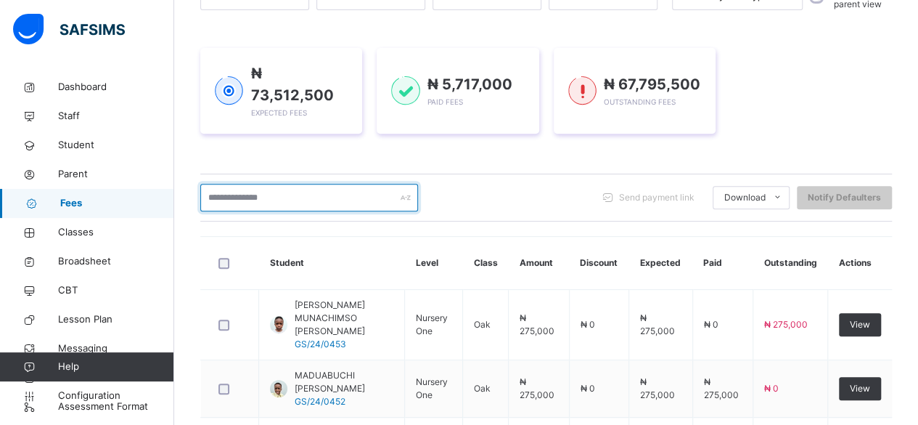
click at [295, 184] on input "text" at bounding box center [309, 198] width 218 height 28
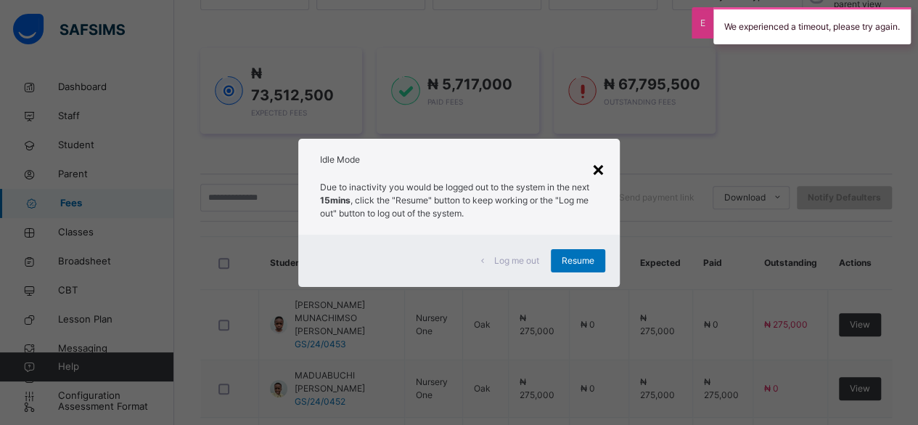
click at [605, 174] on div "×" at bounding box center [598, 168] width 14 height 30
